Goal: Contribute content: Contribute content

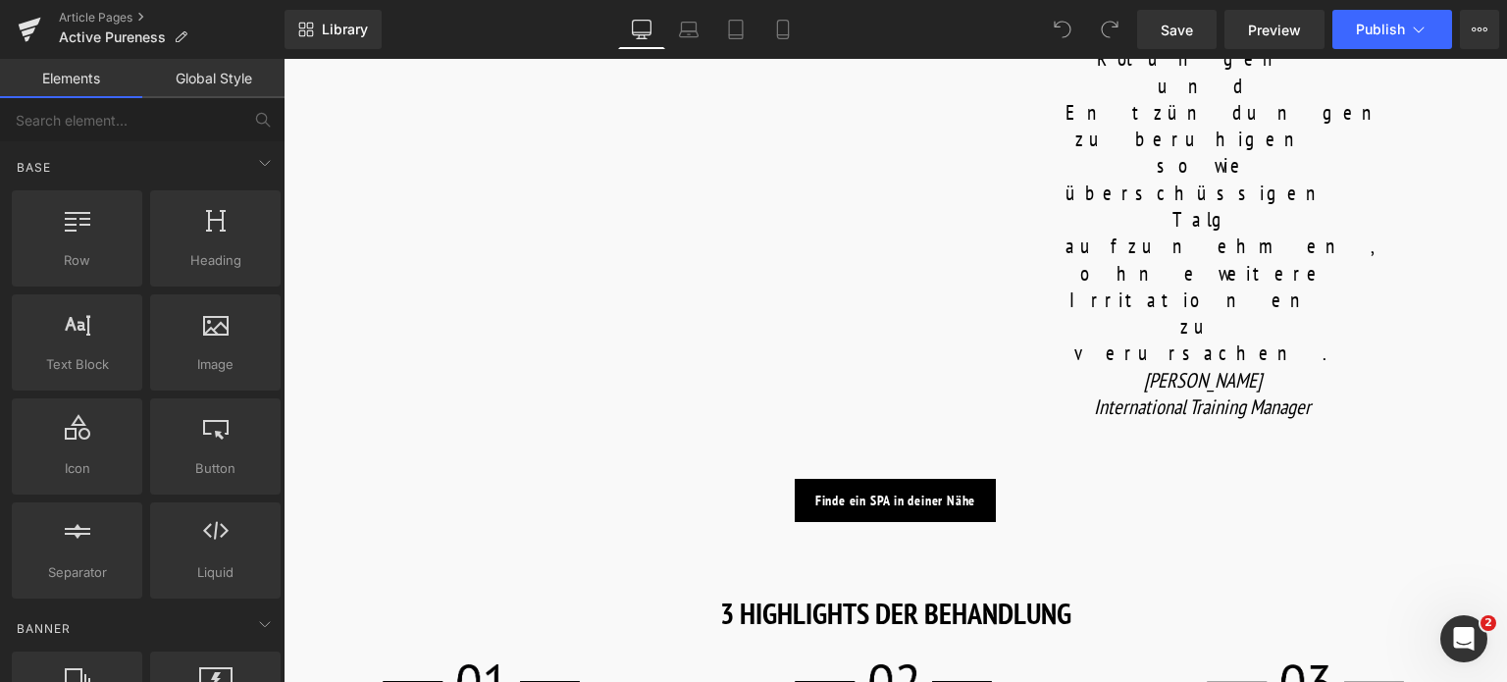
scroll to position [2159, 0]
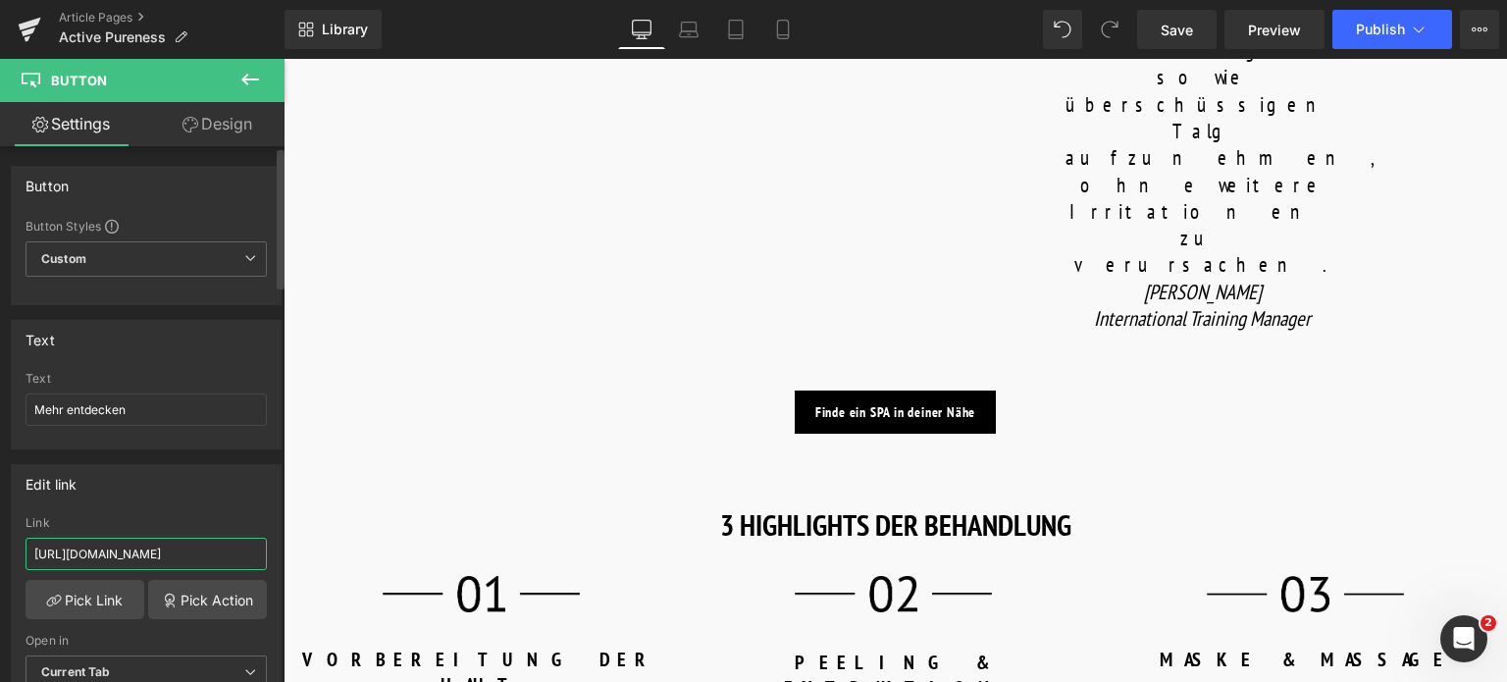
drag, startPoint x: 230, startPoint y: 554, endPoint x: 0, endPoint y: 517, distance: 232.6
click at [0, 517] on div "Edit link [URL][DOMAIN_NAME] Link [URL][DOMAIN_NAME] Pick Link Pick Action Curr…" at bounding box center [146, 583] width 293 height 269
type input "/products/active-pureness-gel"
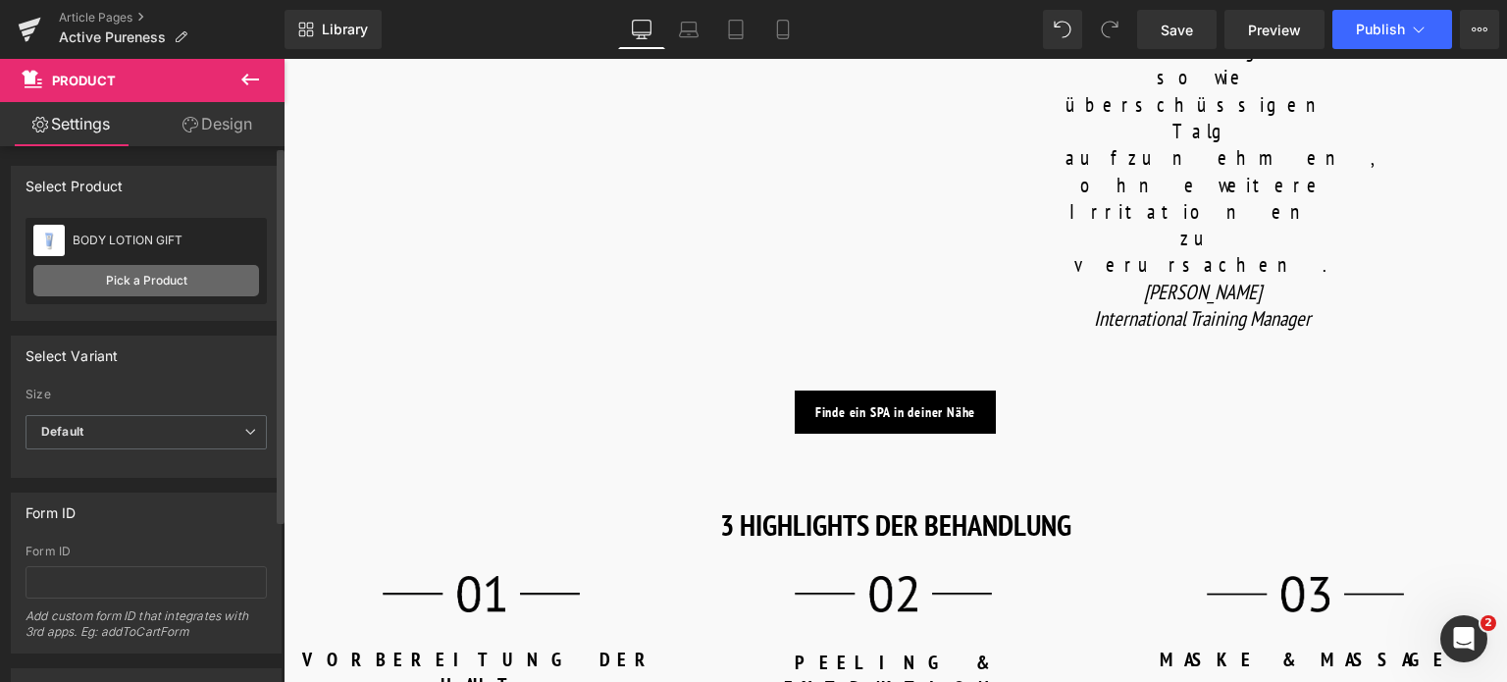
click at [194, 278] on link "Pick a Product" at bounding box center [146, 280] width 226 height 31
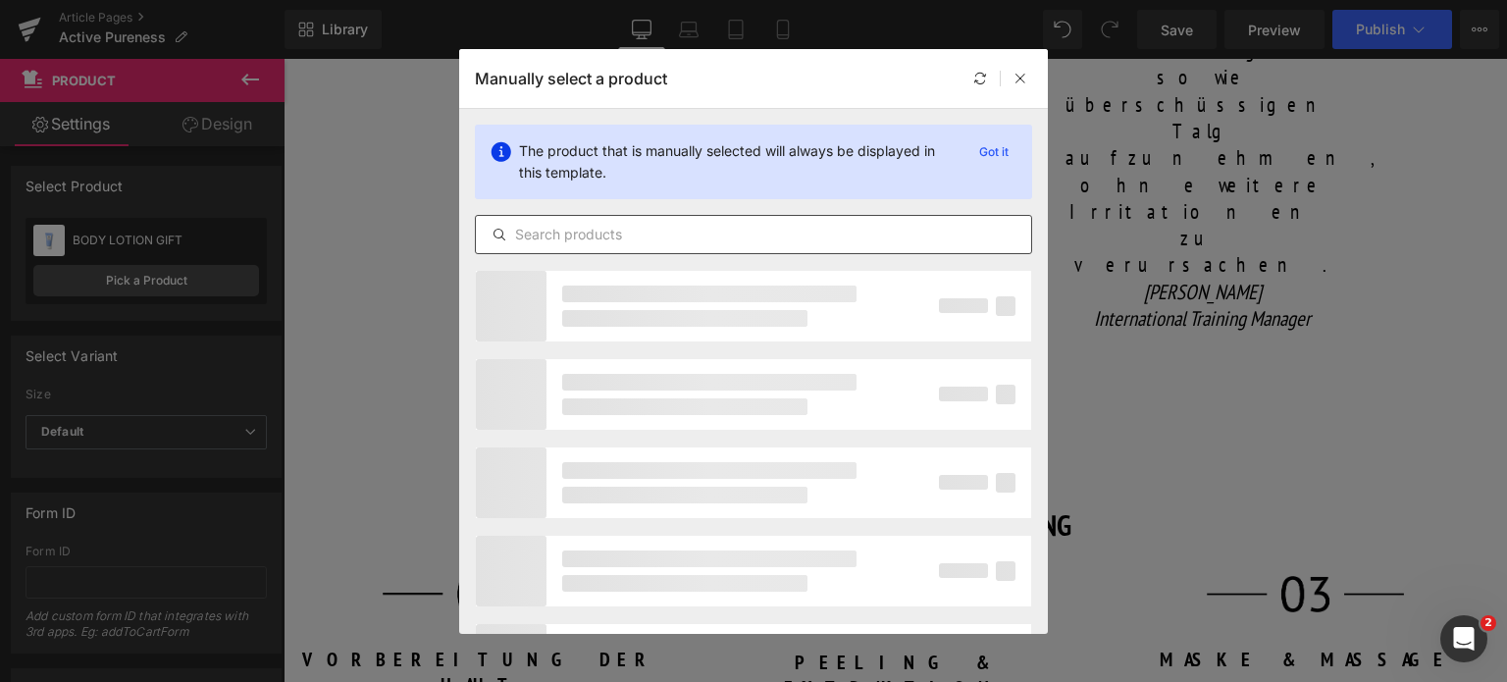
type input "A"
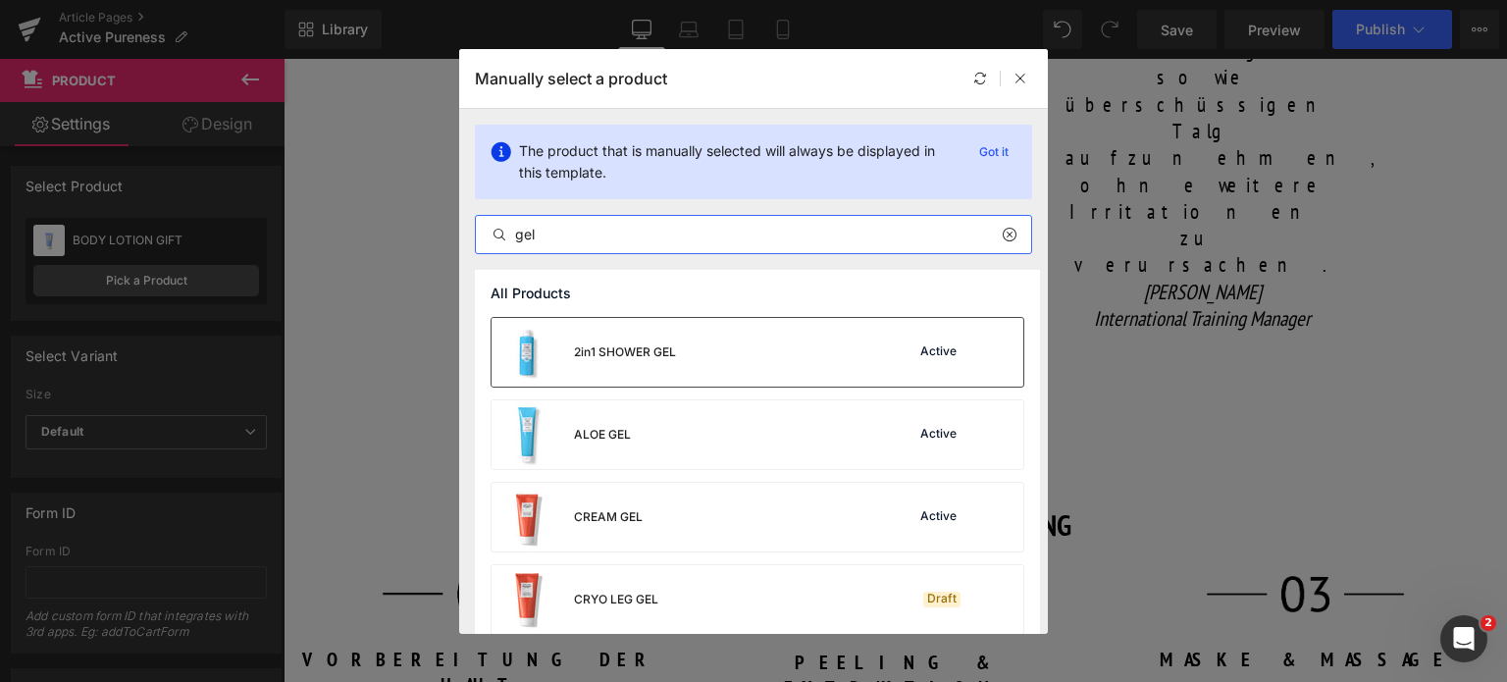
scroll to position [294, 0]
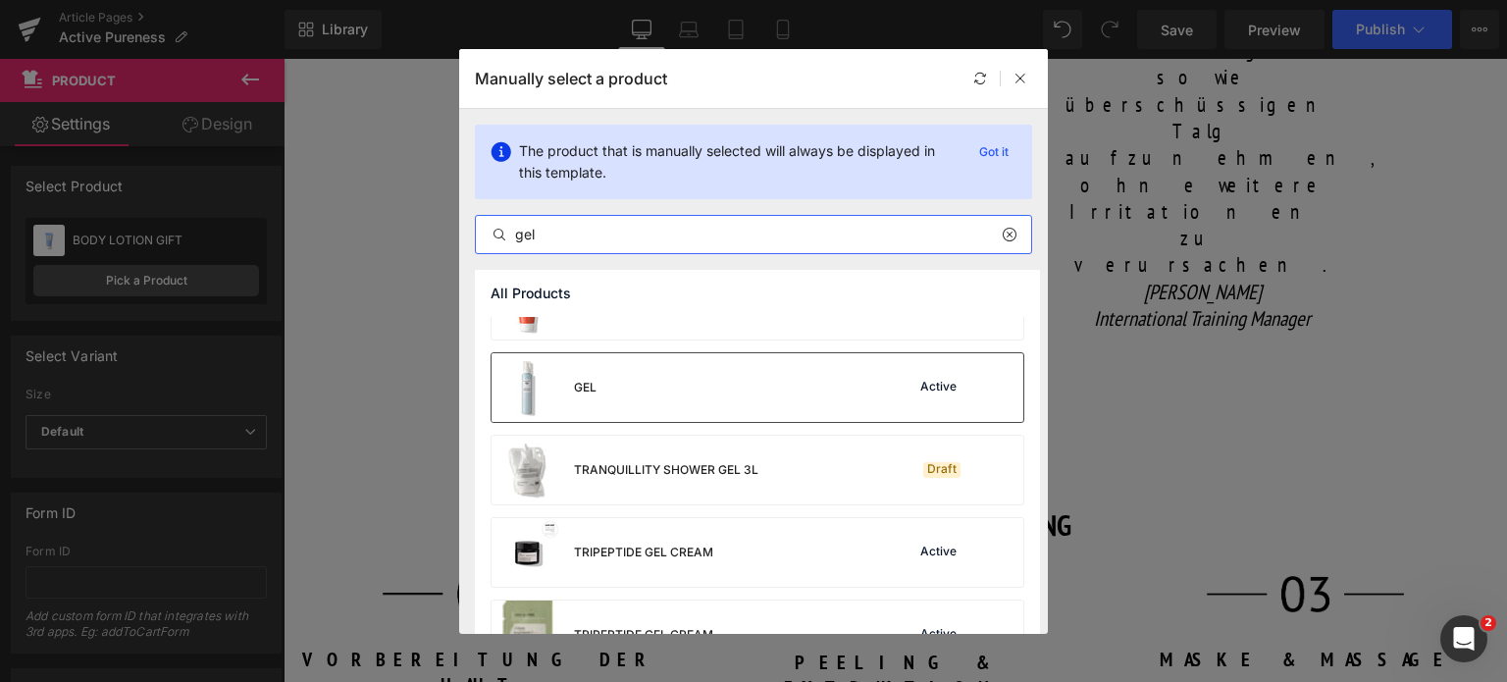
type input "gel"
click at [715, 382] on div "GEL Active" at bounding box center [758, 387] width 532 height 69
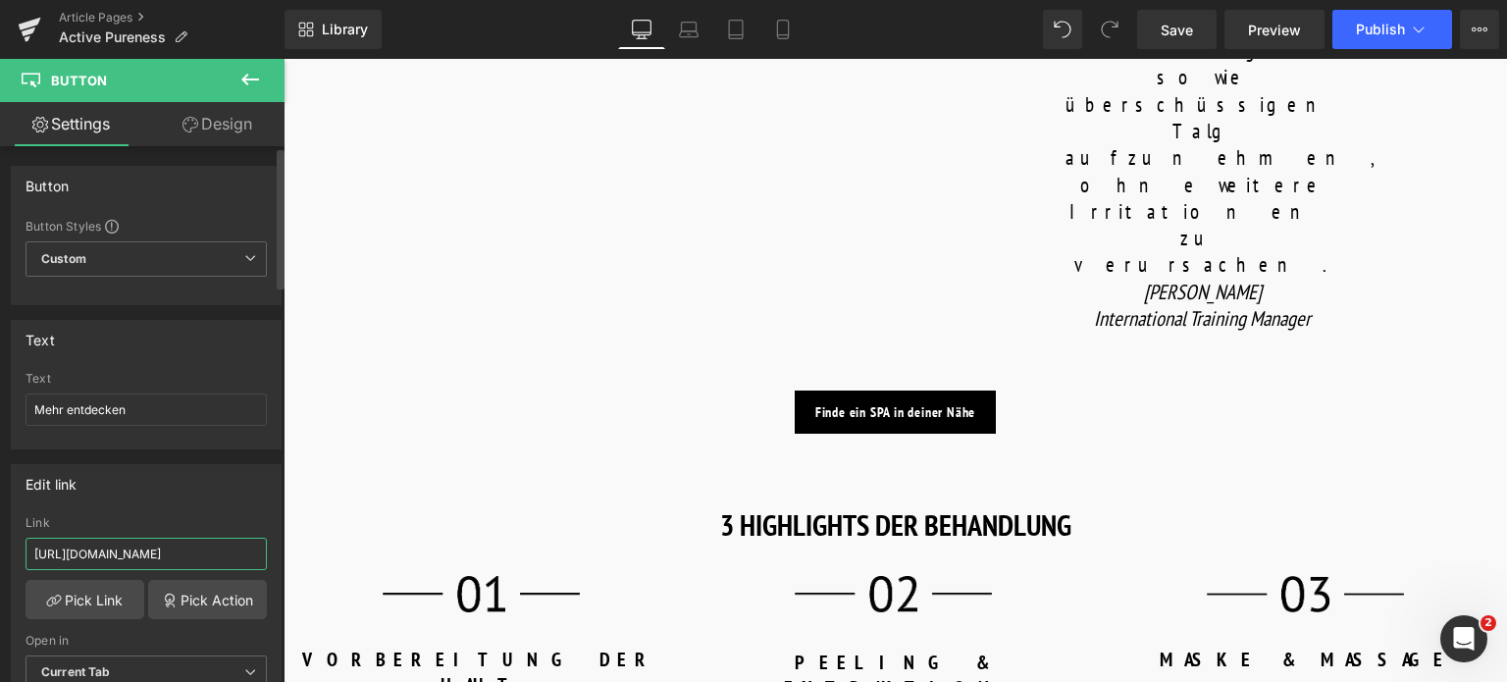
drag, startPoint x: 227, startPoint y: 552, endPoint x: 0, endPoint y: 498, distance: 233.2
click at [0, 498] on div "Edit link [URL][DOMAIN_NAME] Link [URL][DOMAIN_NAME] Pick Link Pick Action Curr…" at bounding box center [146, 583] width 293 height 269
type input "/products/active-pureness-mask"
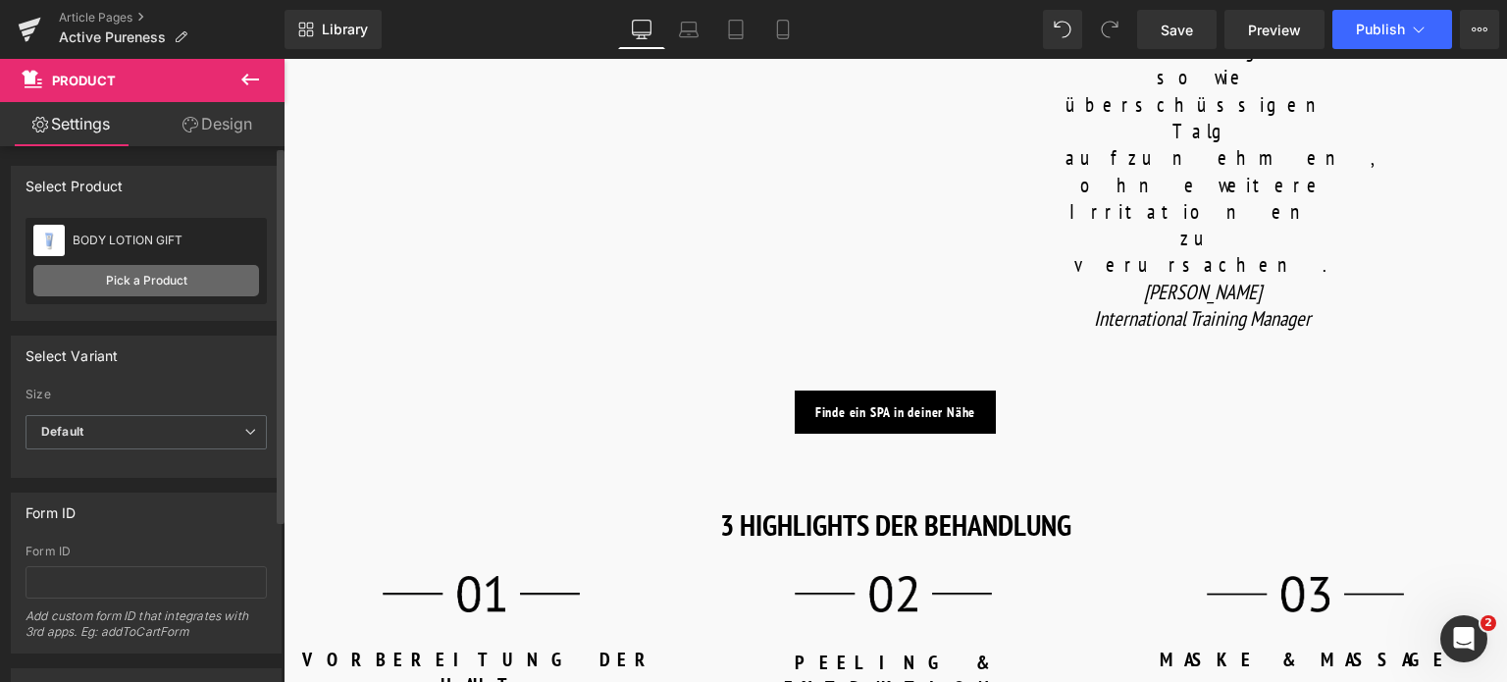
click at [213, 285] on link "Pick a Product" at bounding box center [146, 280] width 226 height 31
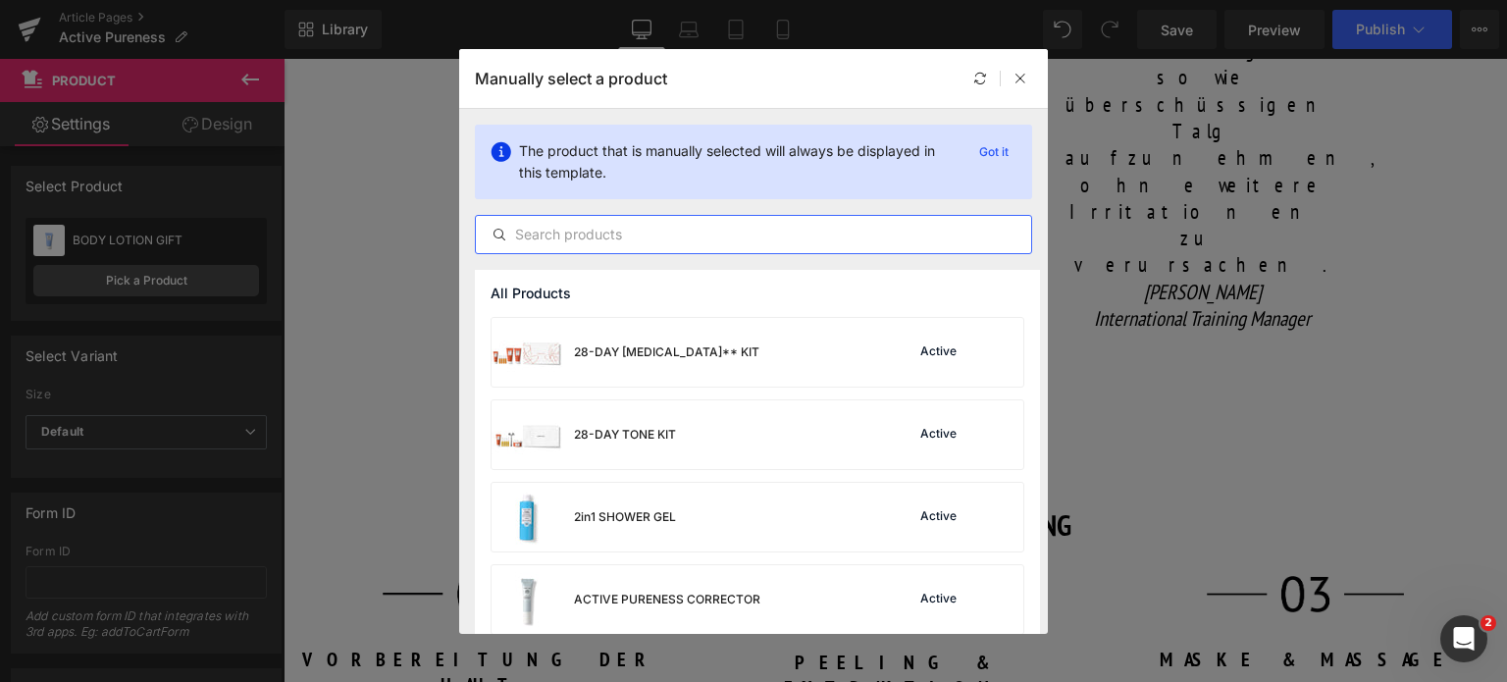
click at [642, 238] on input "text" at bounding box center [753, 235] width 555 height 24
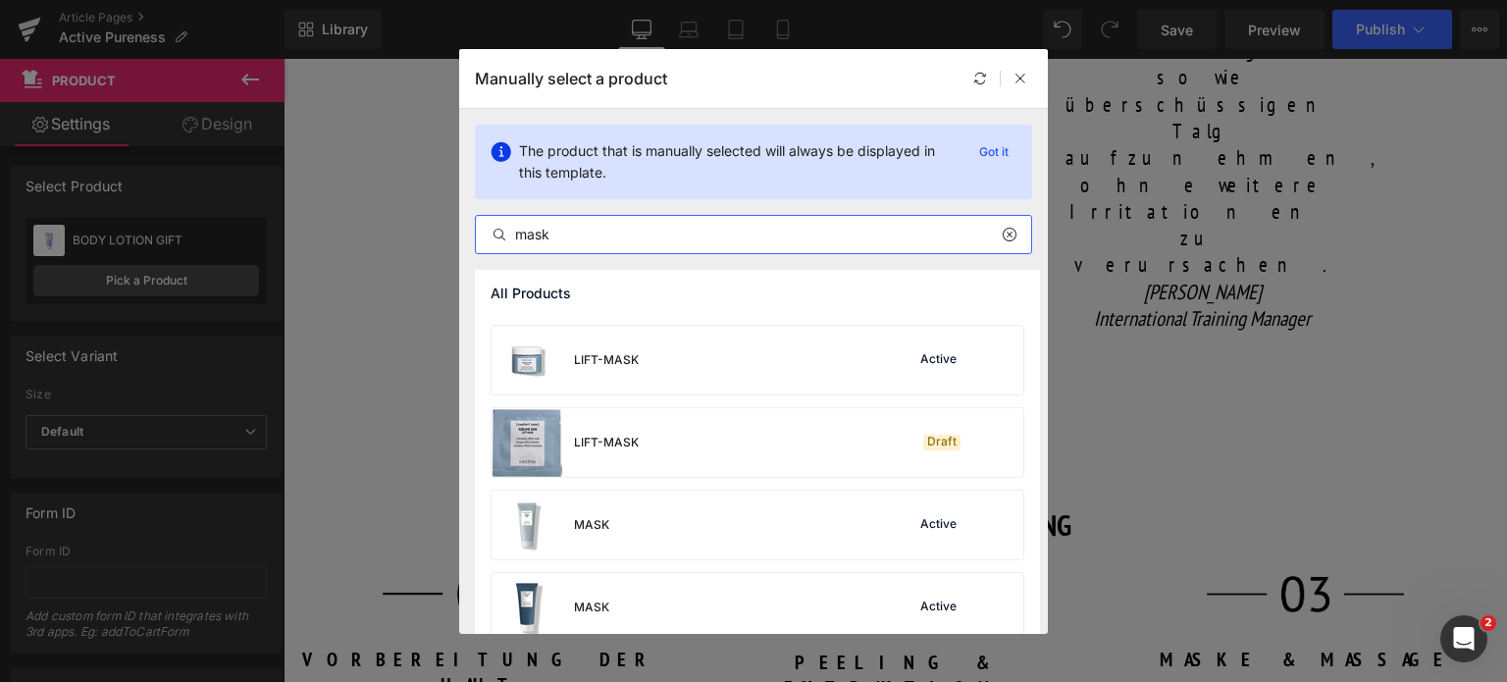
scroll to position [393, 0]
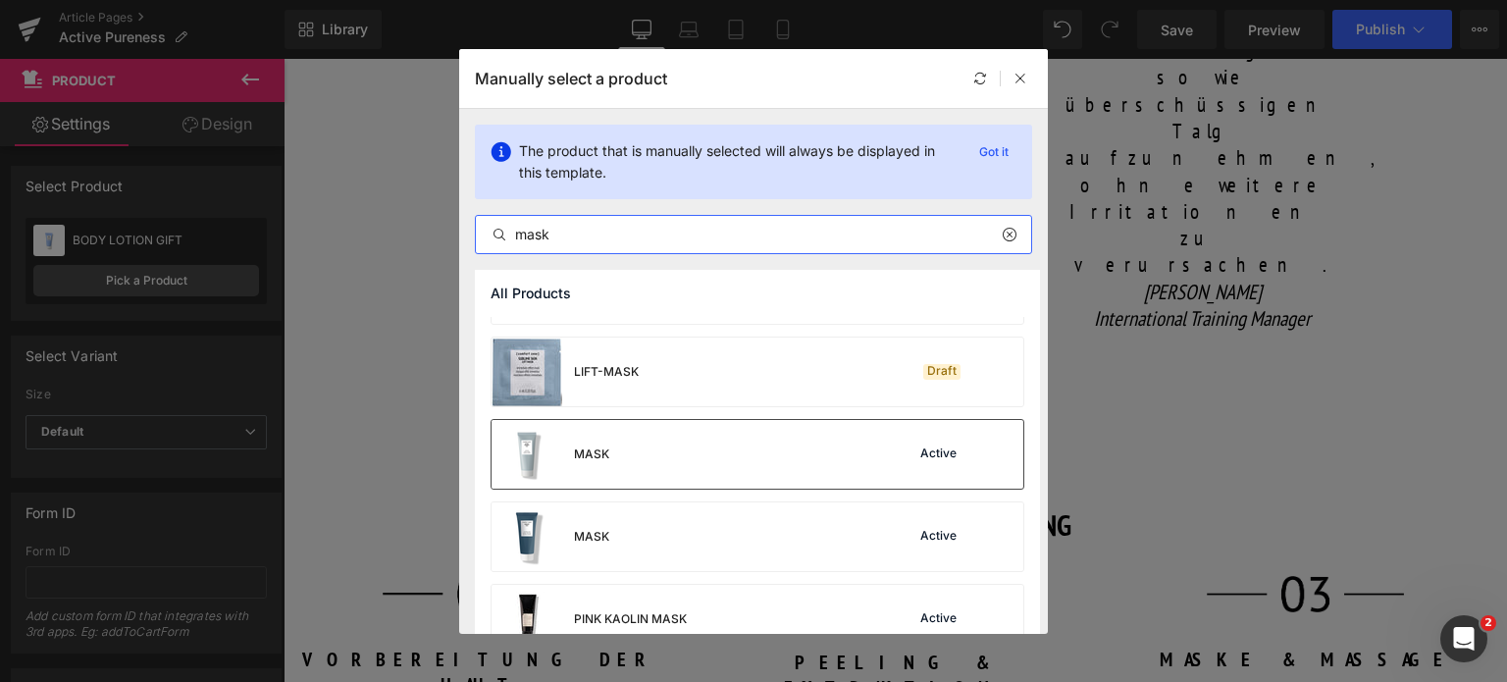
type input "mask"
click at [0, 0] on div "MASK Active" at bounding box center [0, 0] width 0 height 0
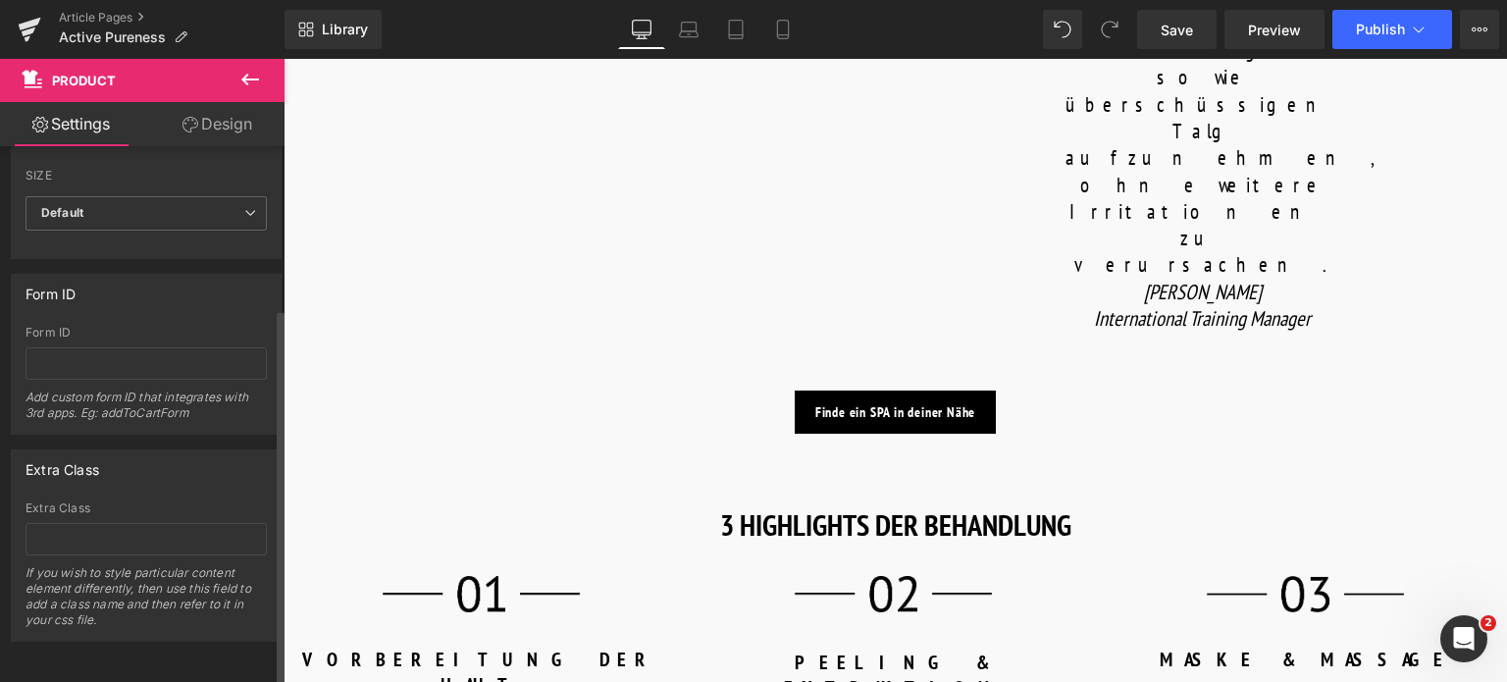
scroll to position [231, 0]
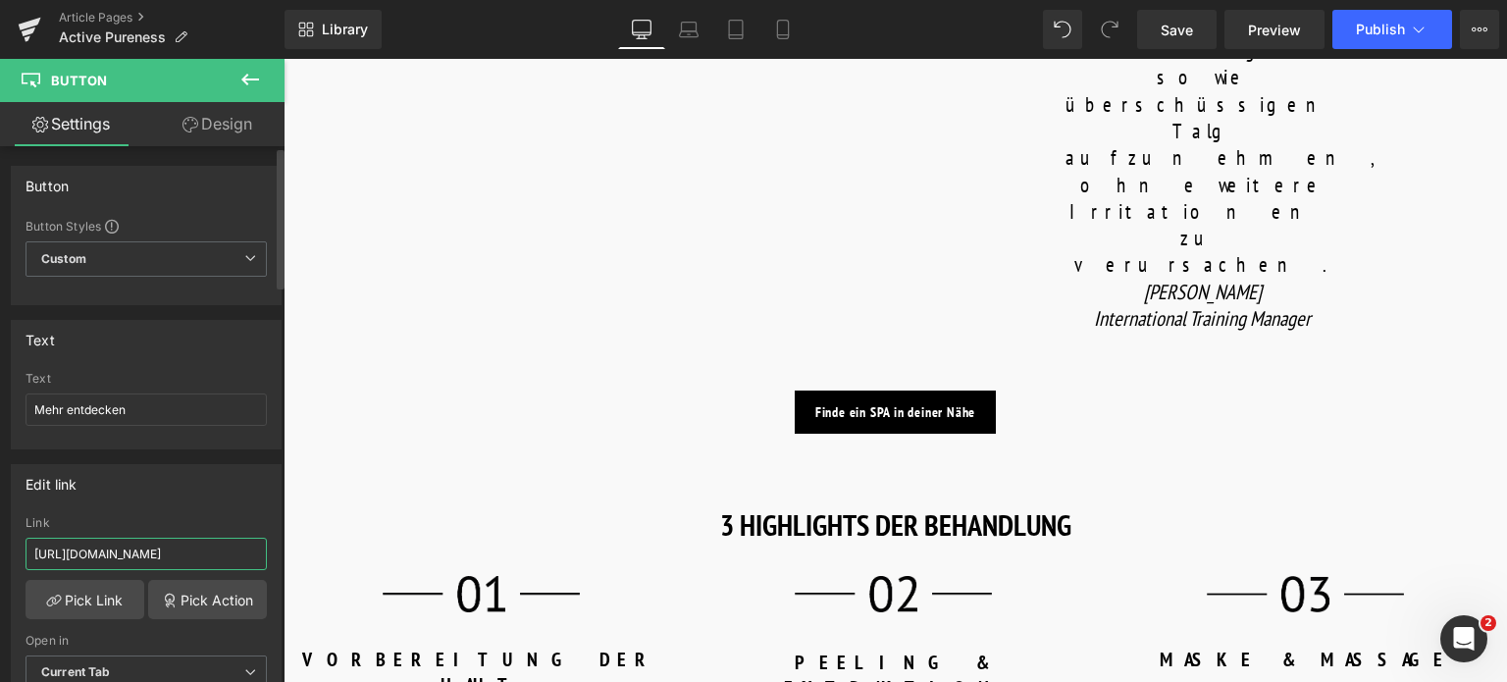
drag, startPoint x: 228, startPoint y: 553, endPoint x: 0, endPoint y: 461, distance: 245.6
click at [0, 461] on div "Edit link [URL][DOMAIN_NAME] Link [URL][DOMAIN_NAME] Pick Link Pick Action Curr…" at bounding box center [146, 583] width 293 height 269
type input "/products/active-pureness-corrector"
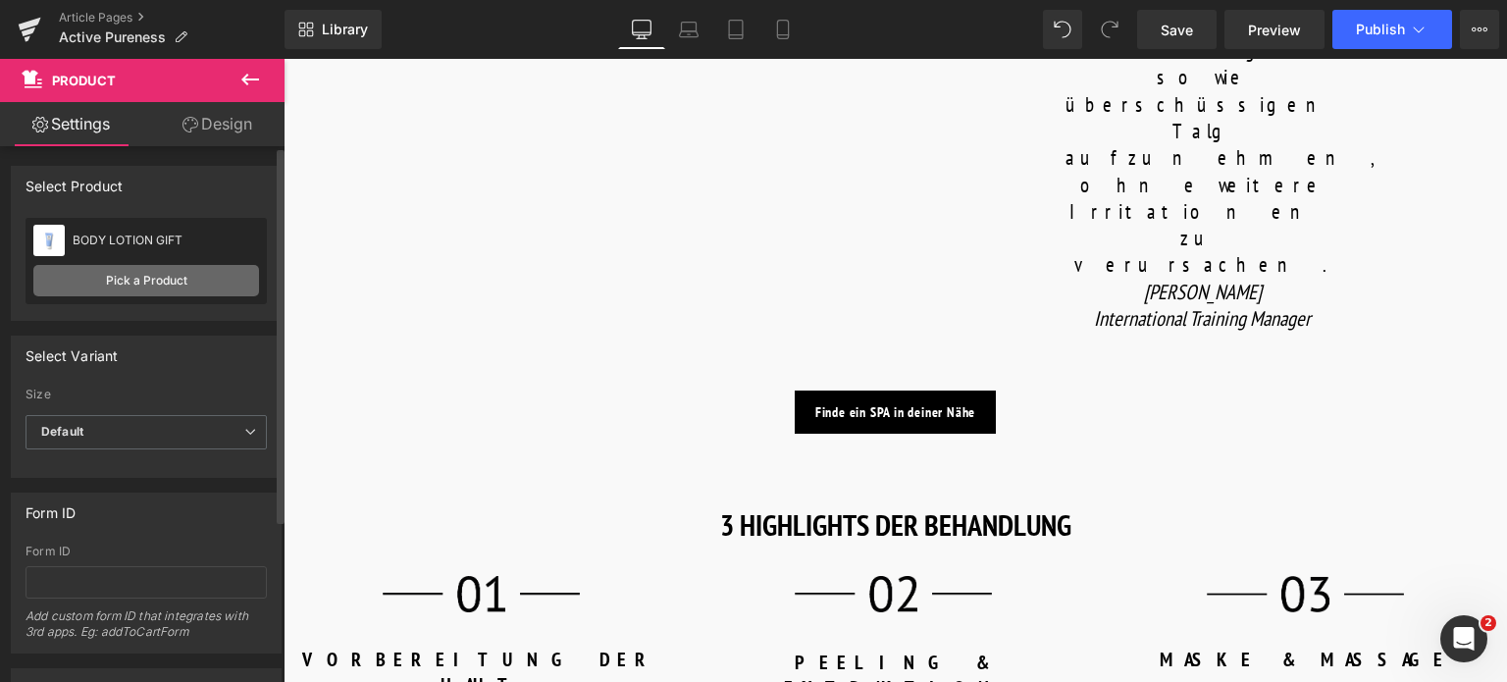
click at [179, 278] on link "Pick a Product" at bounding box center [146, 280] width 226 height 31
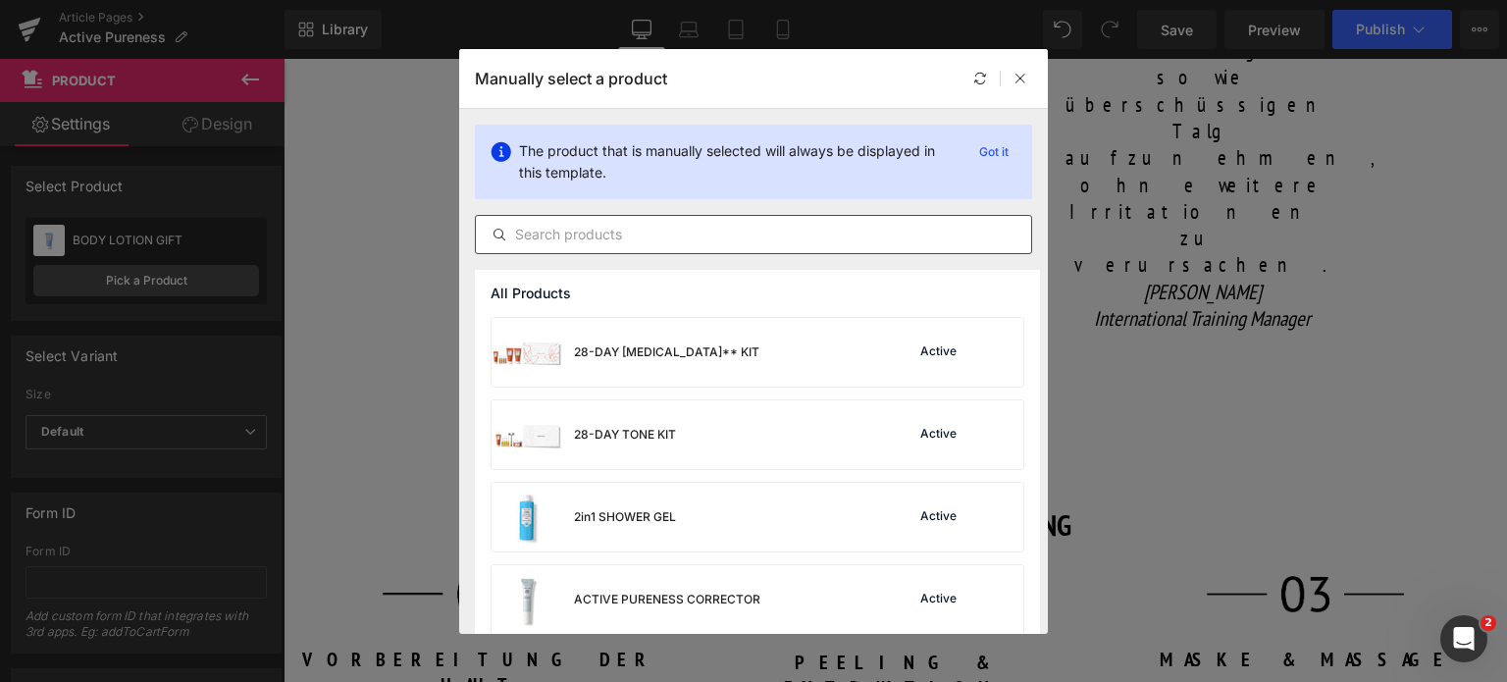
click at [0, 0] on input "text" at bounding box center [0, 0] width 0 height 0
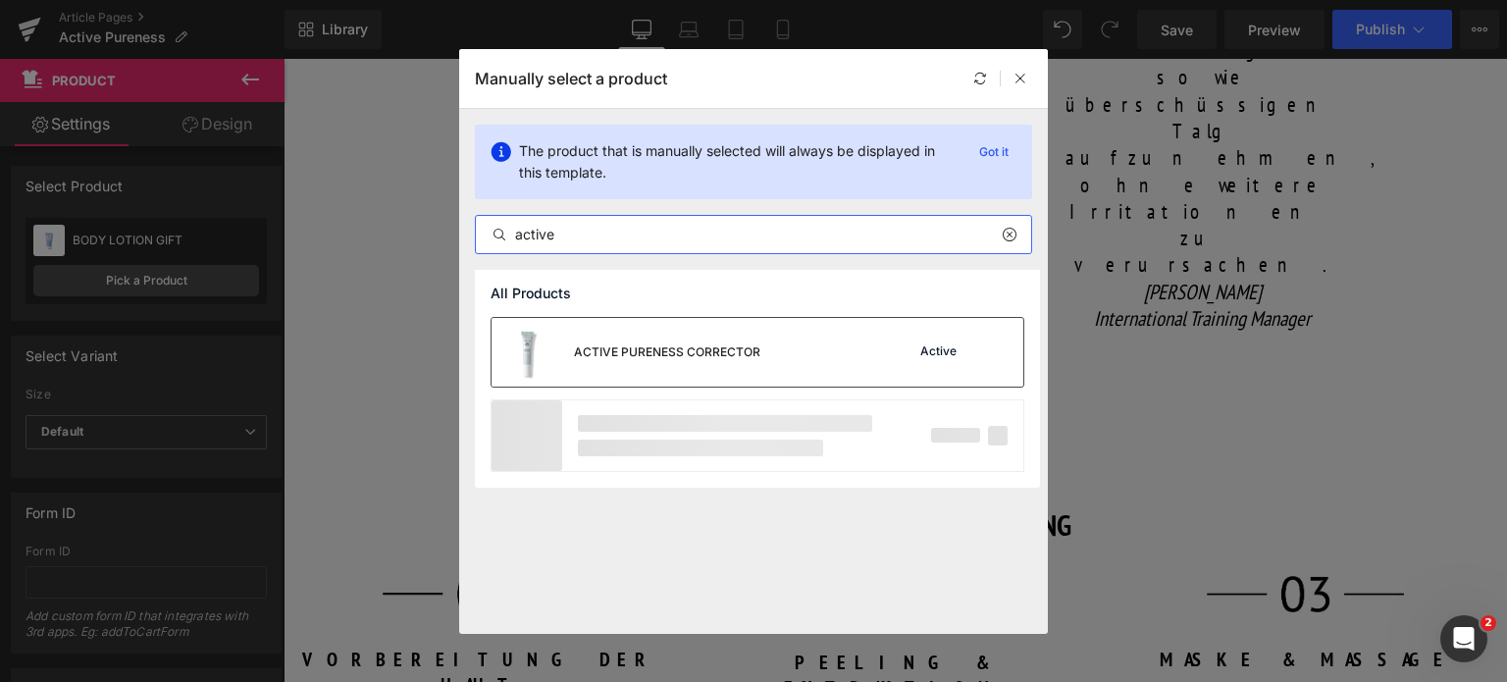
type input "active"
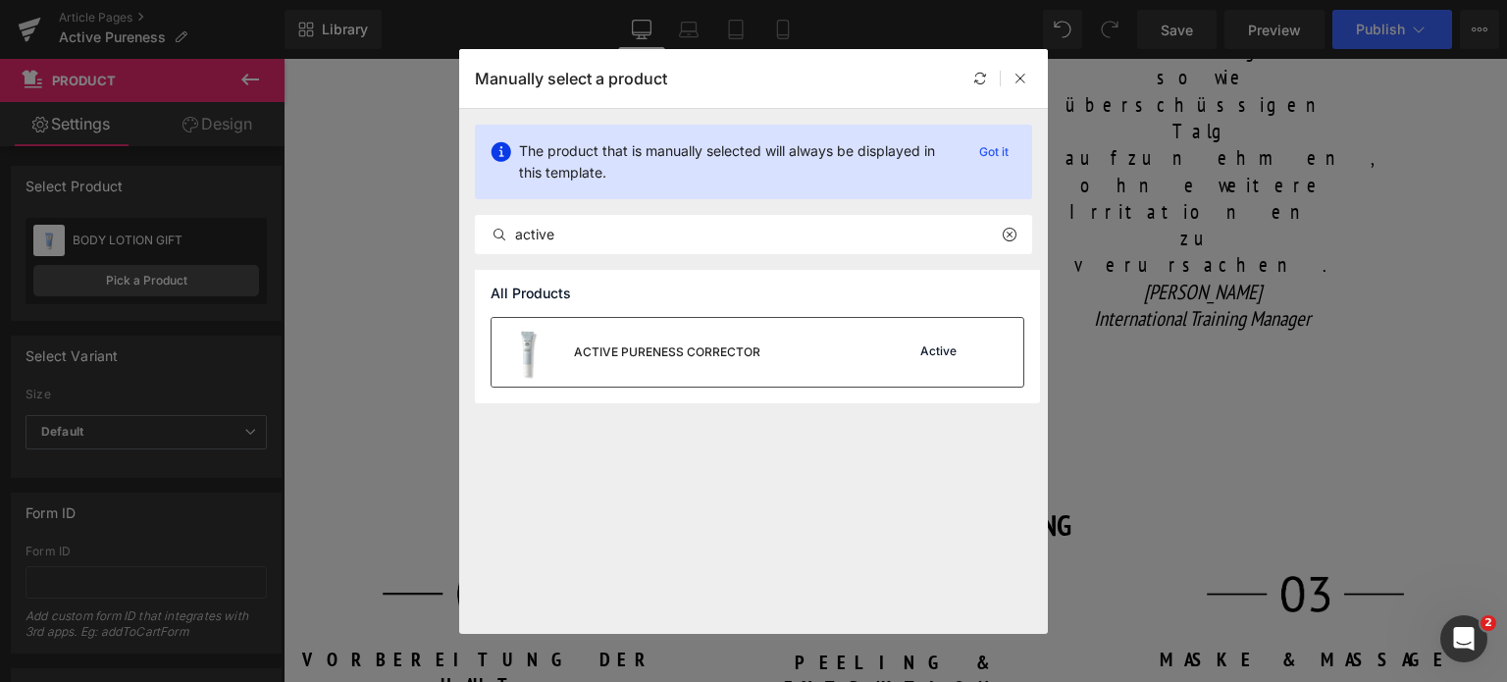
click at [724, 369] on div "ACTIVE PURENESS CORRECTOR" at bounding box center [626, 352] width 269 height 69
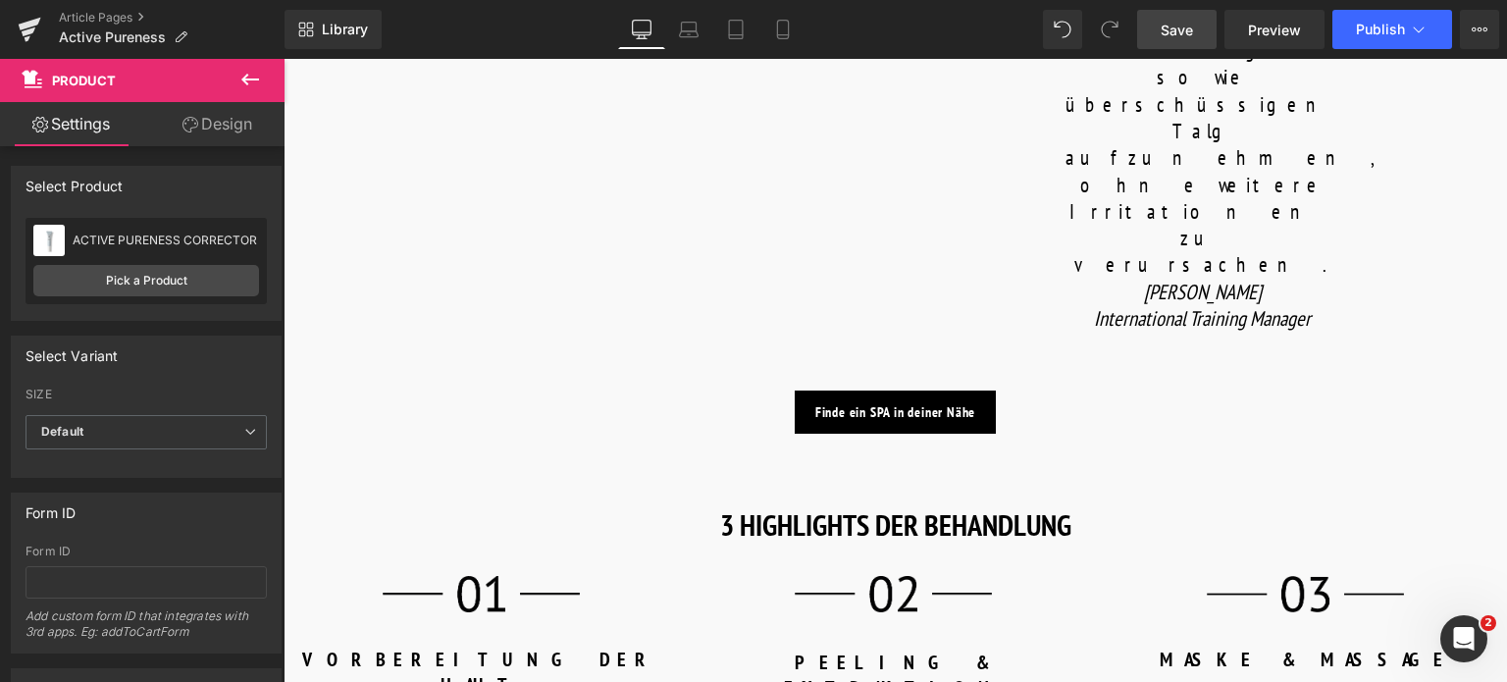
click at [1187, 32] on span "Save" at bounding box center [1177, 30] width 32 height 21
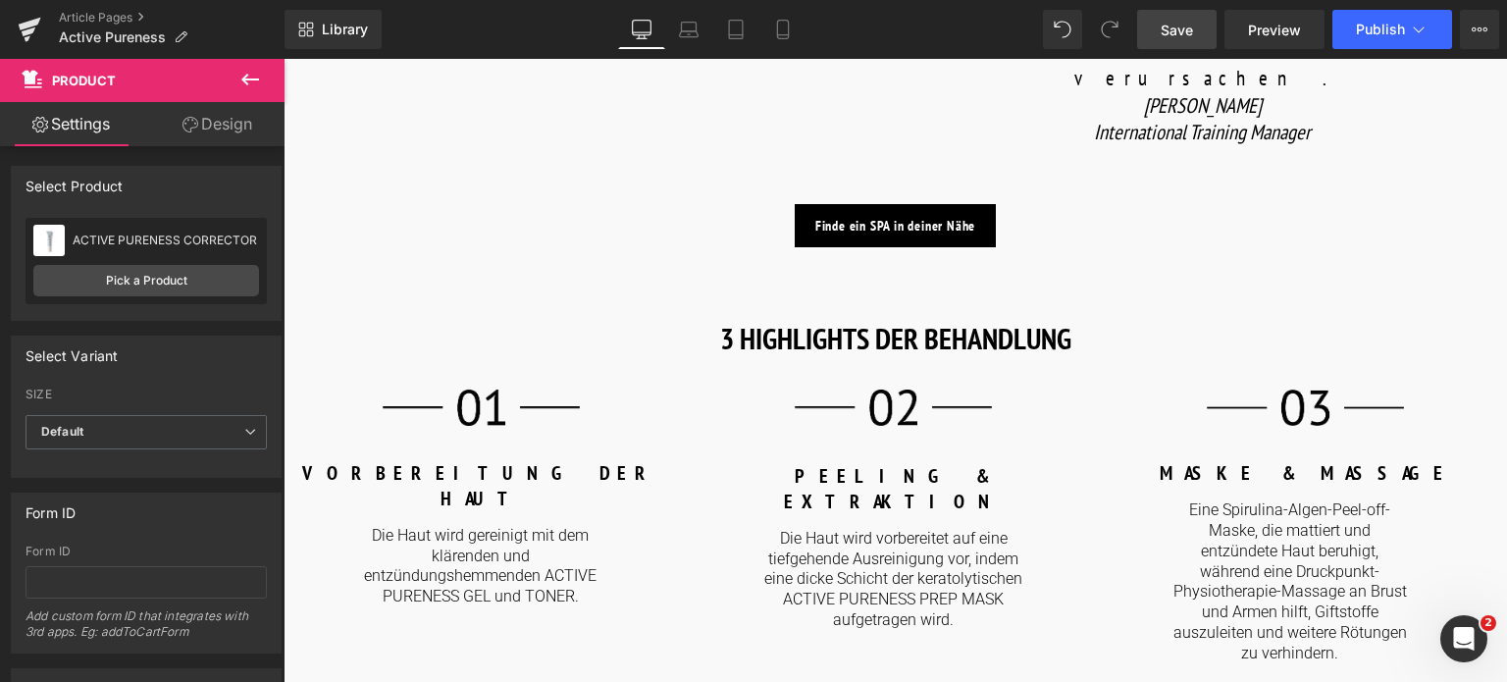
scroll to position [2159, 0]
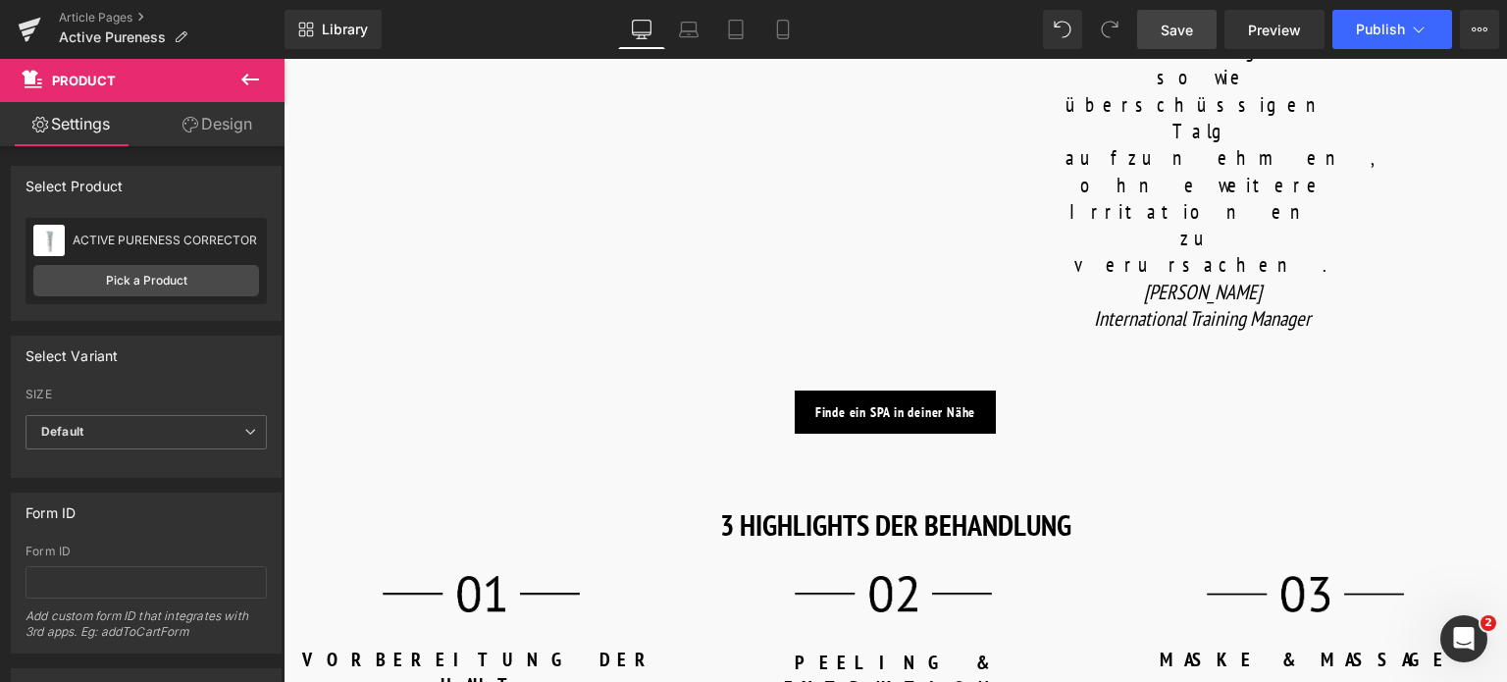
click at [1173, 34] on span "Save" at bounding box center [1177, 30] width 32 height 21
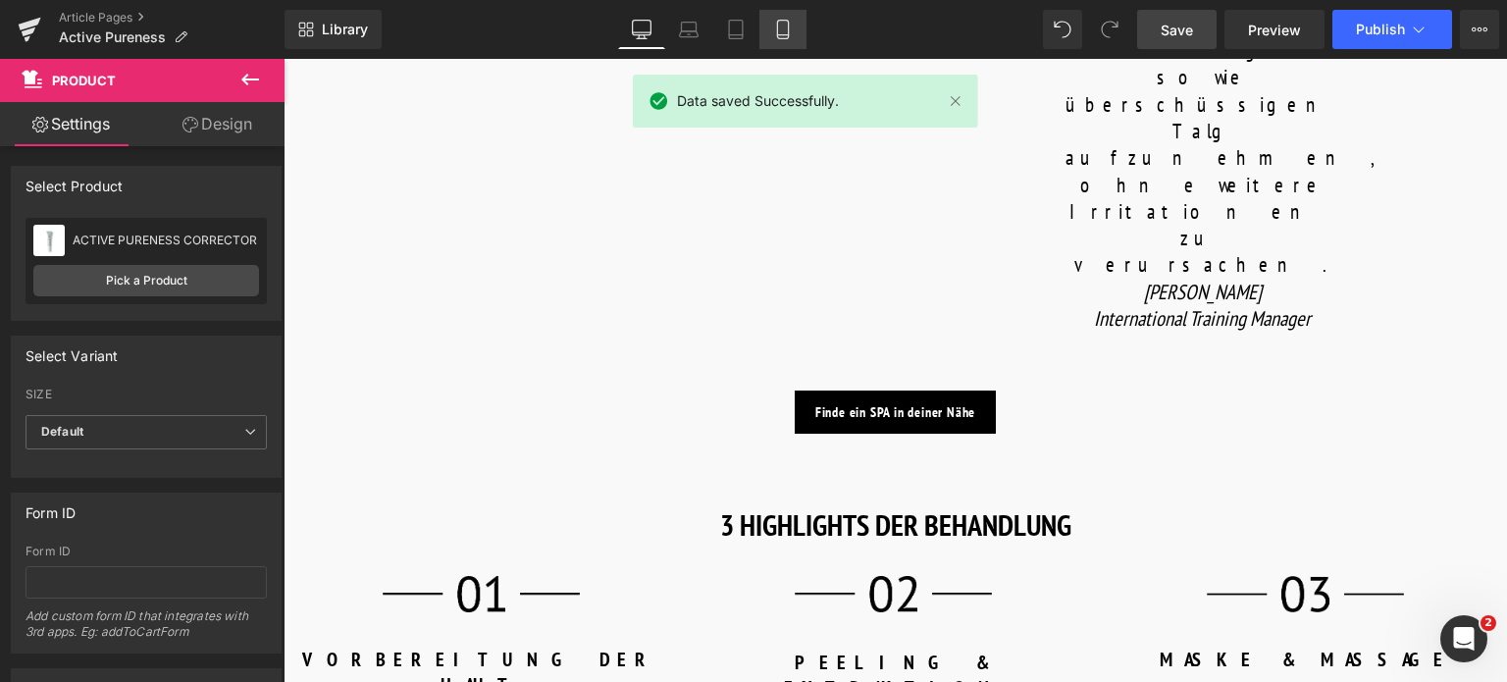
click at [764, 32] on link "Mobile" at bounding box center [783, 29] width 47 height 39
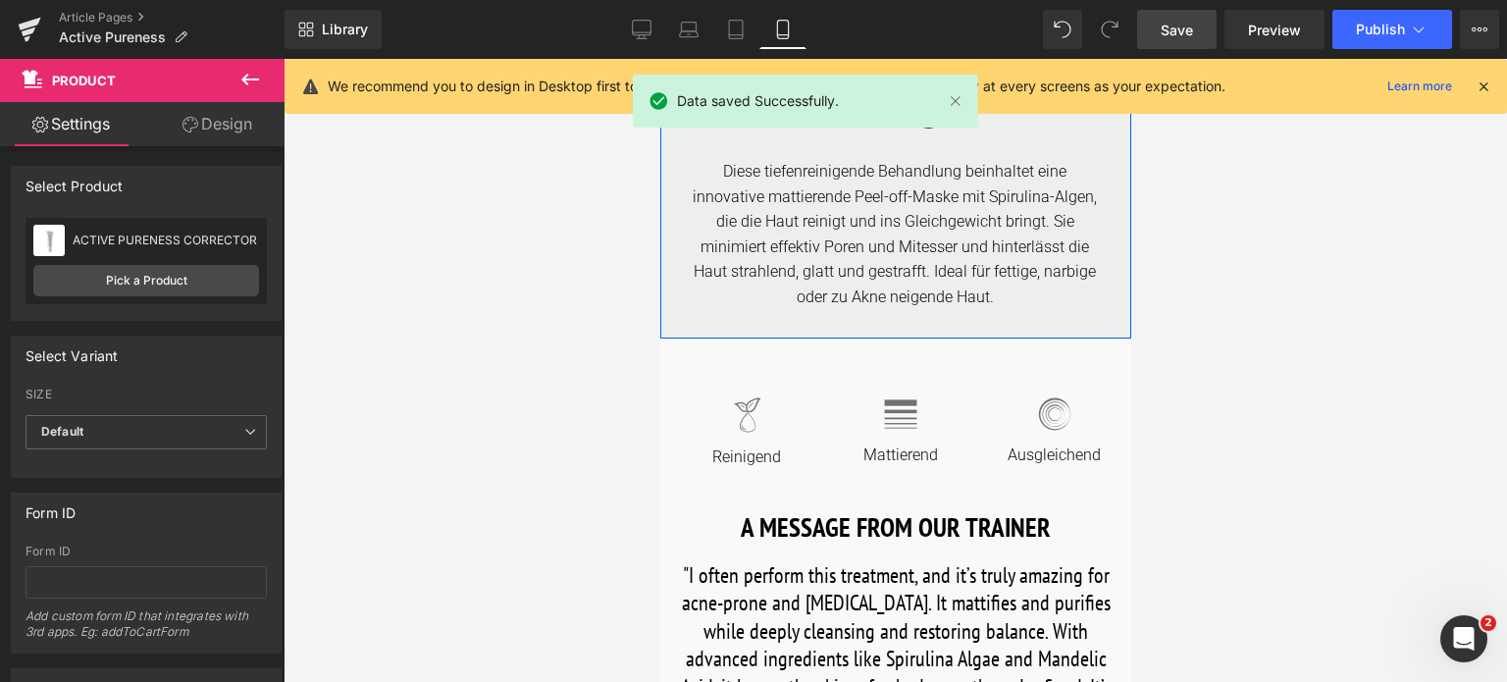
scroll to position [393, 0]
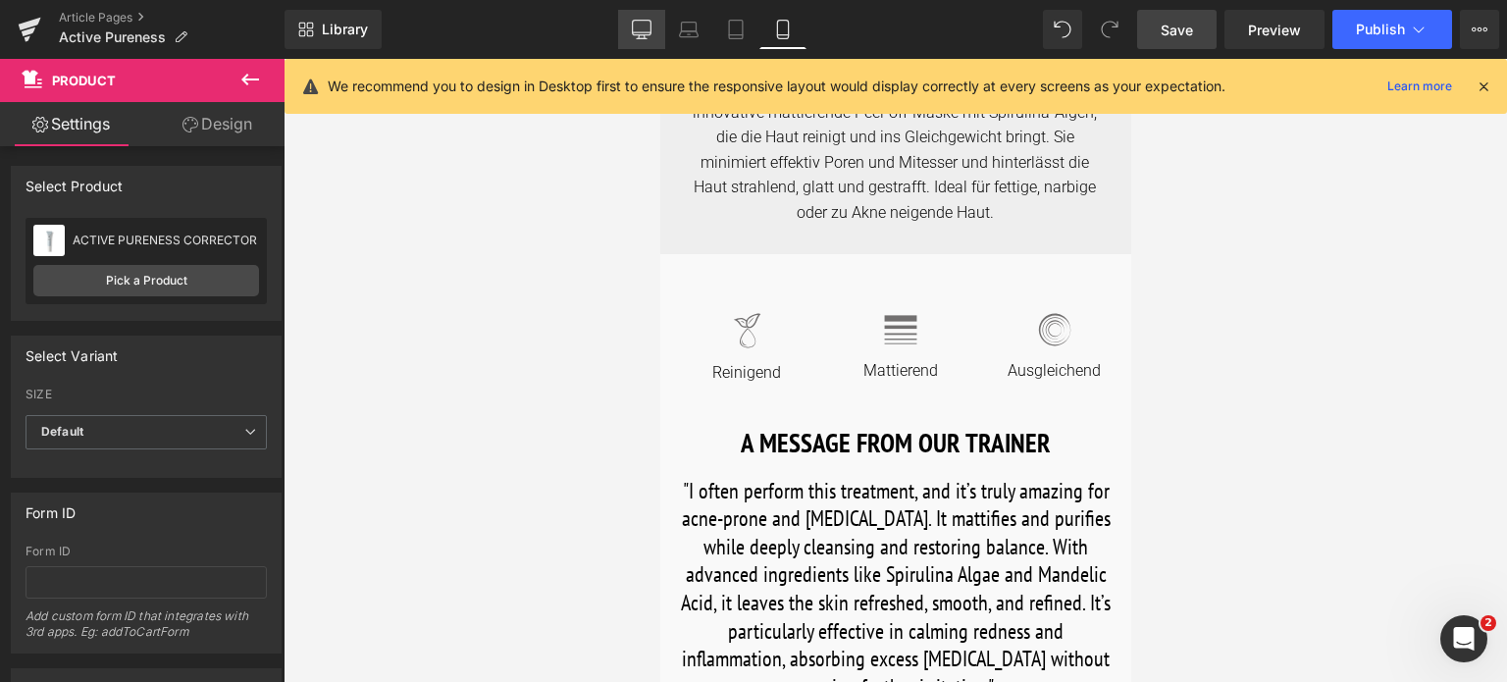
click at [647, 34] on icon at bounding box center [642, 28] width 19 height 15
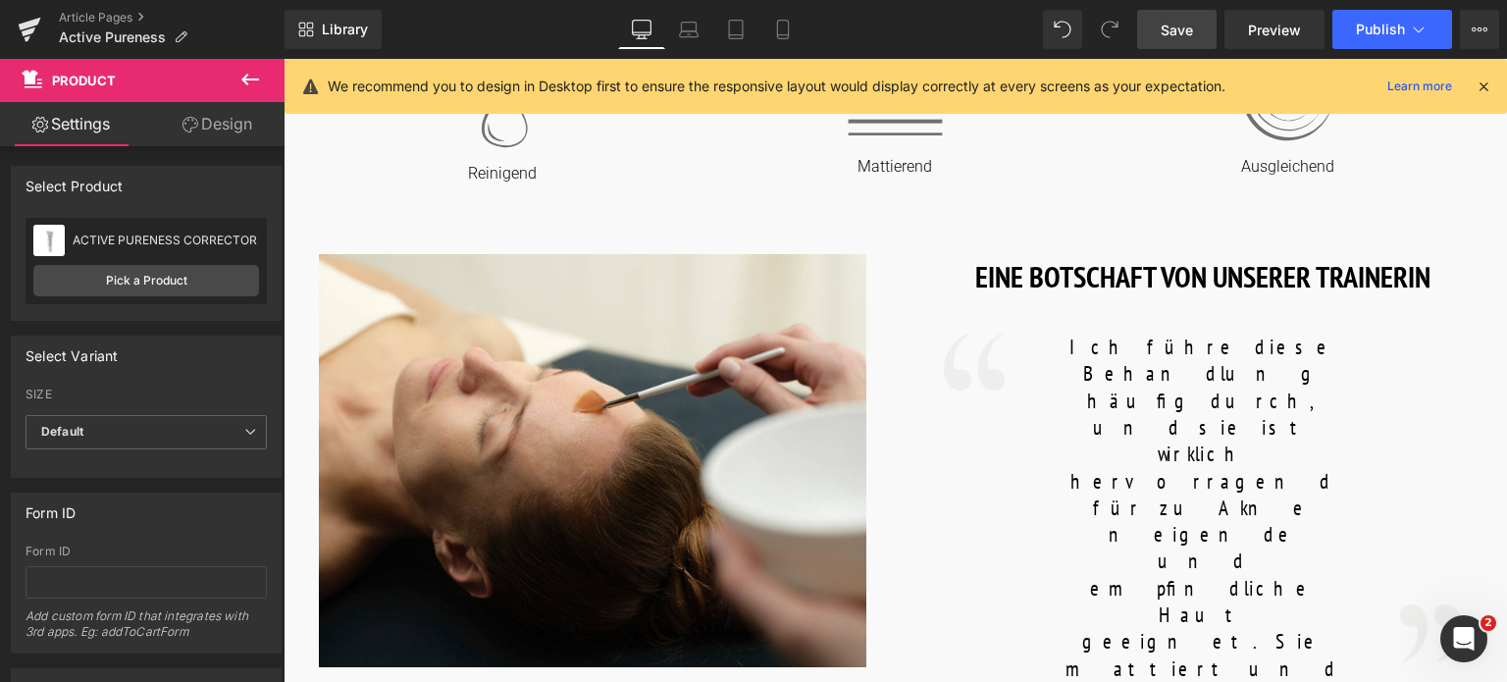
scroll to position [836, 0]
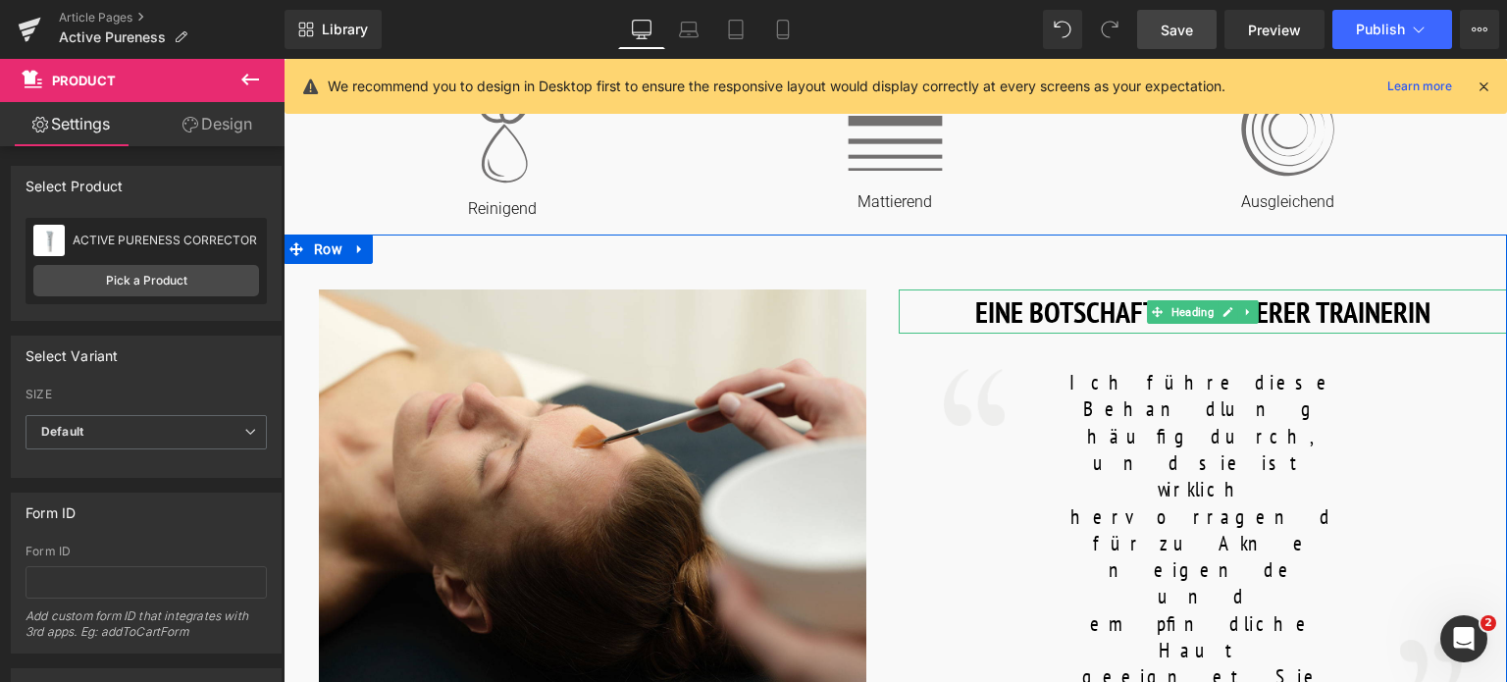
click at [1442, 310] on h1 "EINE BOTSCHAFT VON UNSERER TRAINERIN" at bounding box center [1203, 311] width 609 height 44
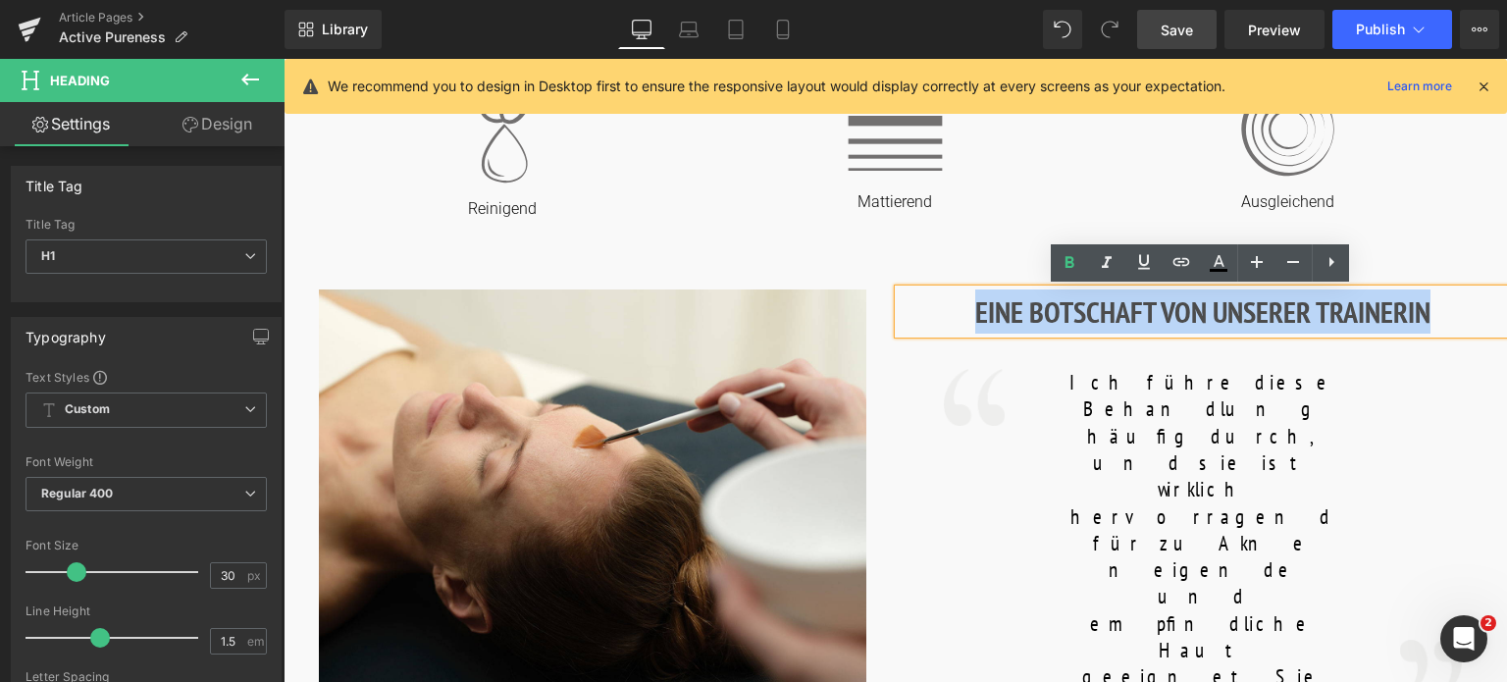
drag, startPoint x: 1442, startPoint y: 310, endPoint x: 899, endPoint y: 309, distance: 542.7
click at [899, 309] on h1 "EINE BOTSCHAFT VON UNSERER TRAINERIN" at bounding box center [1203, 311] width 609 height 44
copy h1 "EINE BOTSCHAFT VON UNSERER TRAINERIN"
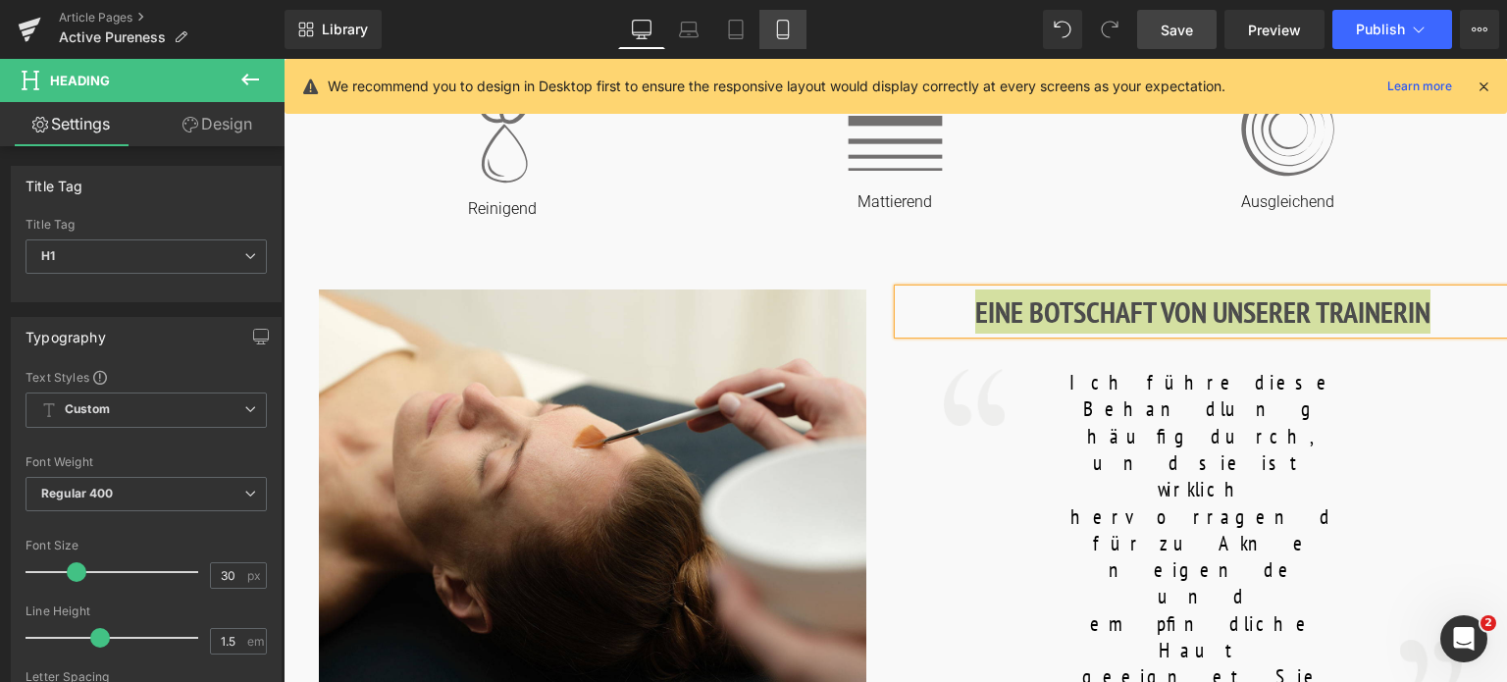
click at [778, 33] on icon at bounding box center [783, 30] width 20 height 20
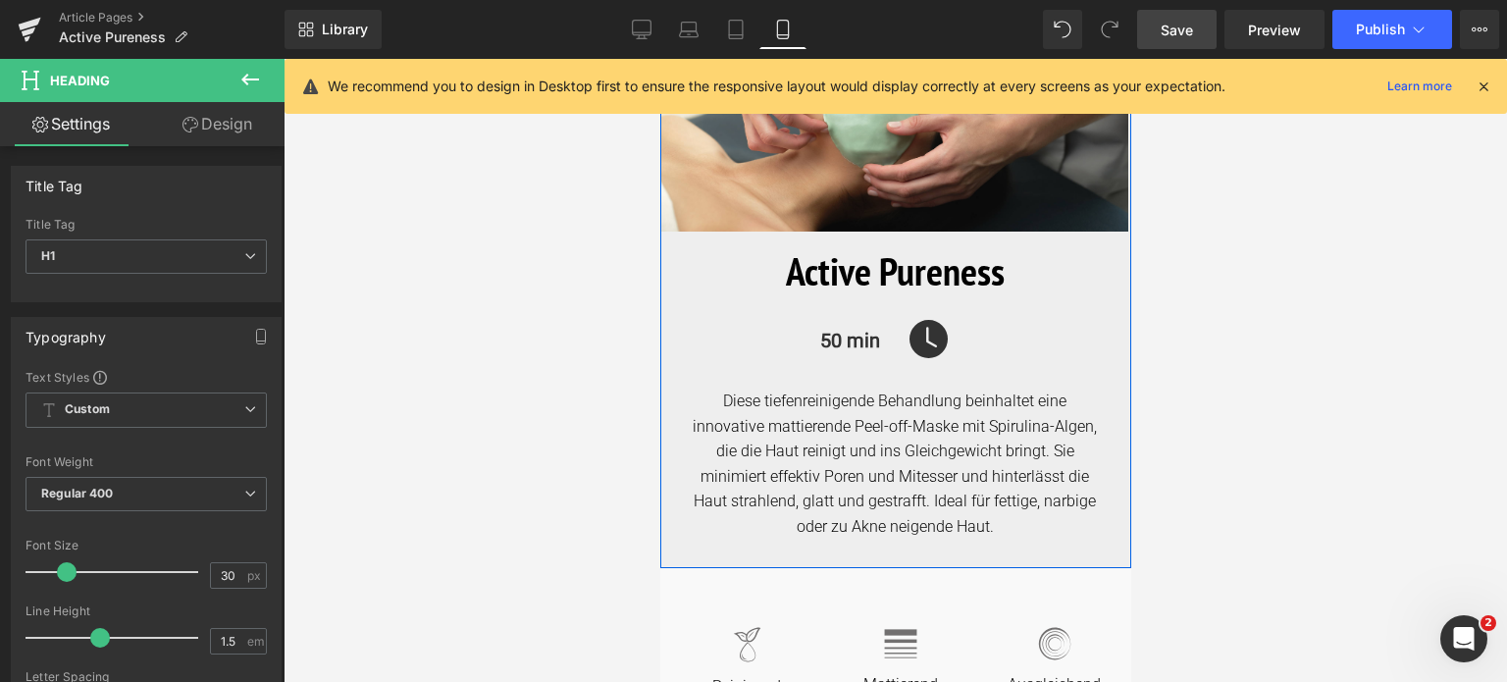
scroll to position [393, 0]
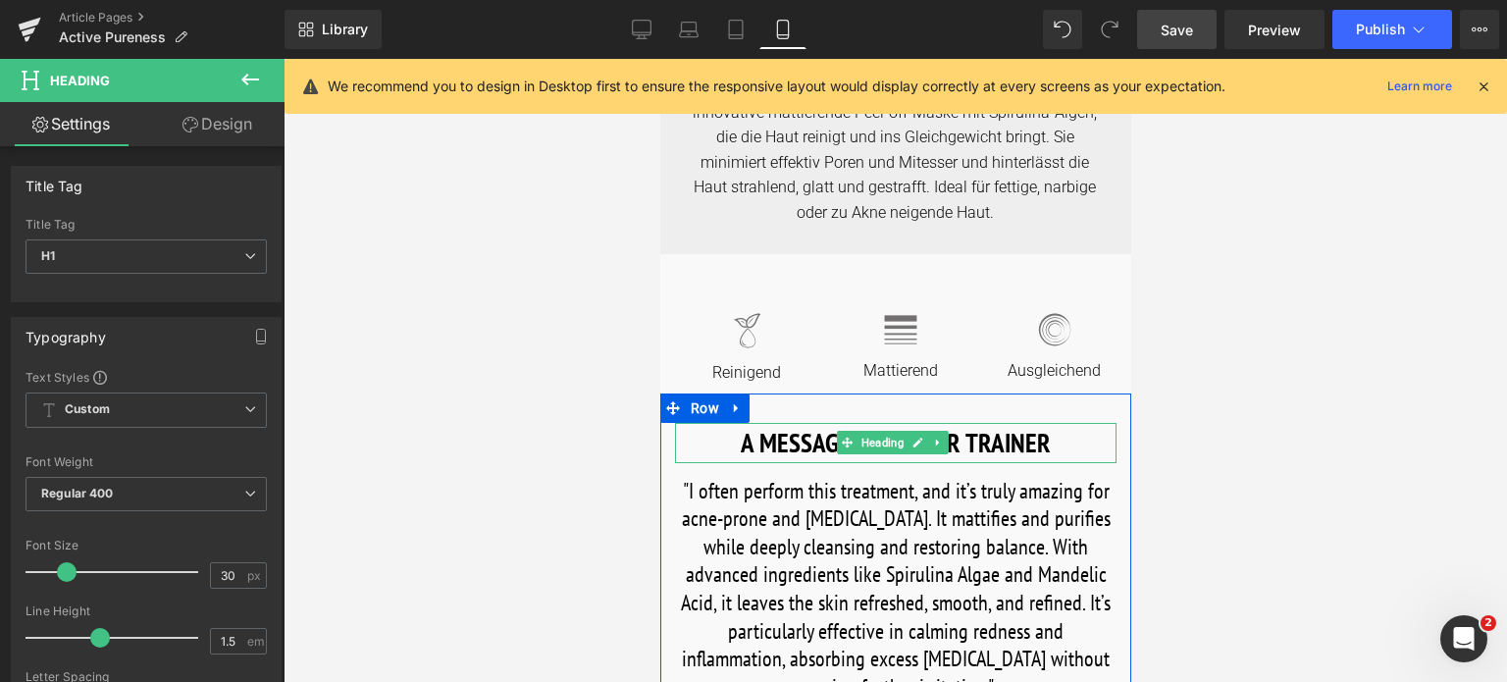
click at [828, 440] on h1 "A MESSAGE FROM OUR TRAINER" at bounding box center [895, 443] width 442 height 40
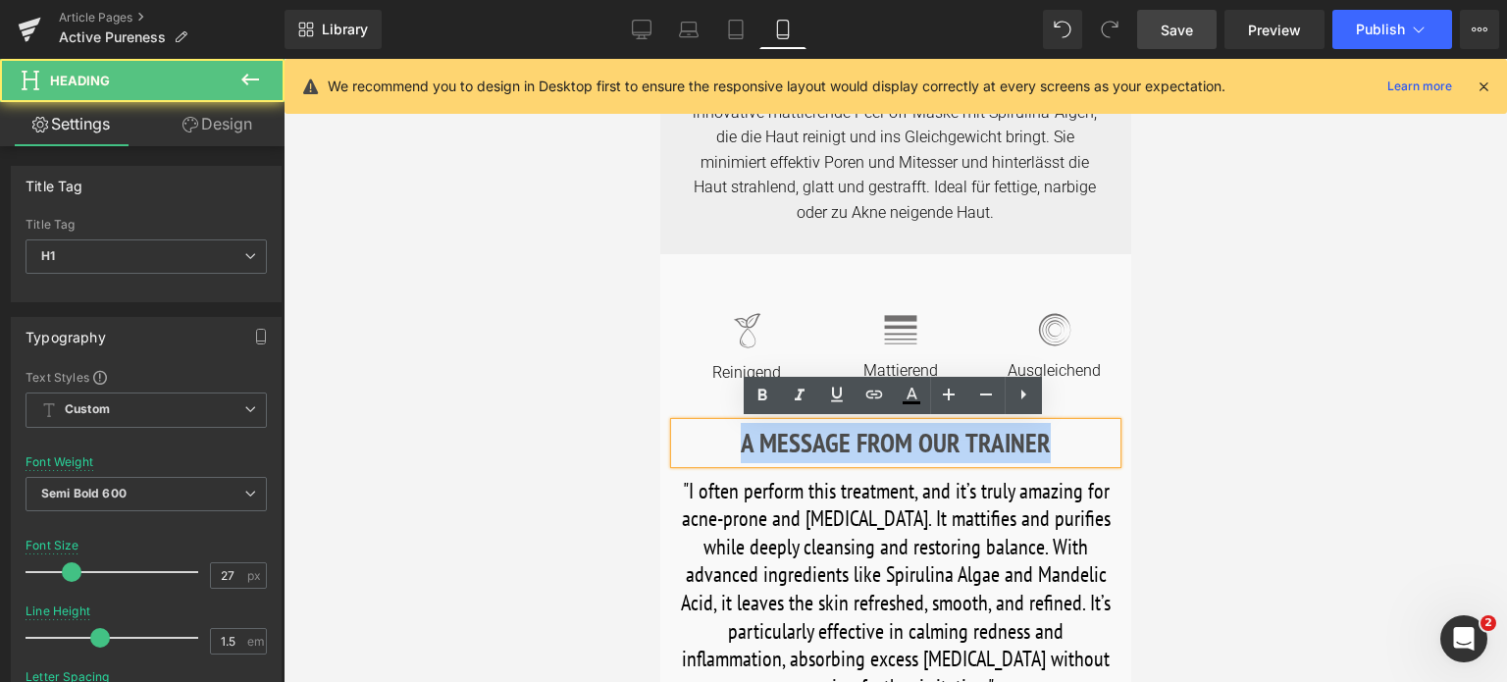
drag, startPoint x: 743, startPoint y: 441, endPoint x: 1068, endPoint y: 442, distance: 324.8
click at [1068, 442] on h1 "A MESSAGE FROM OUR TRAINER" at bounding box center [895, 443] width 442 height 40
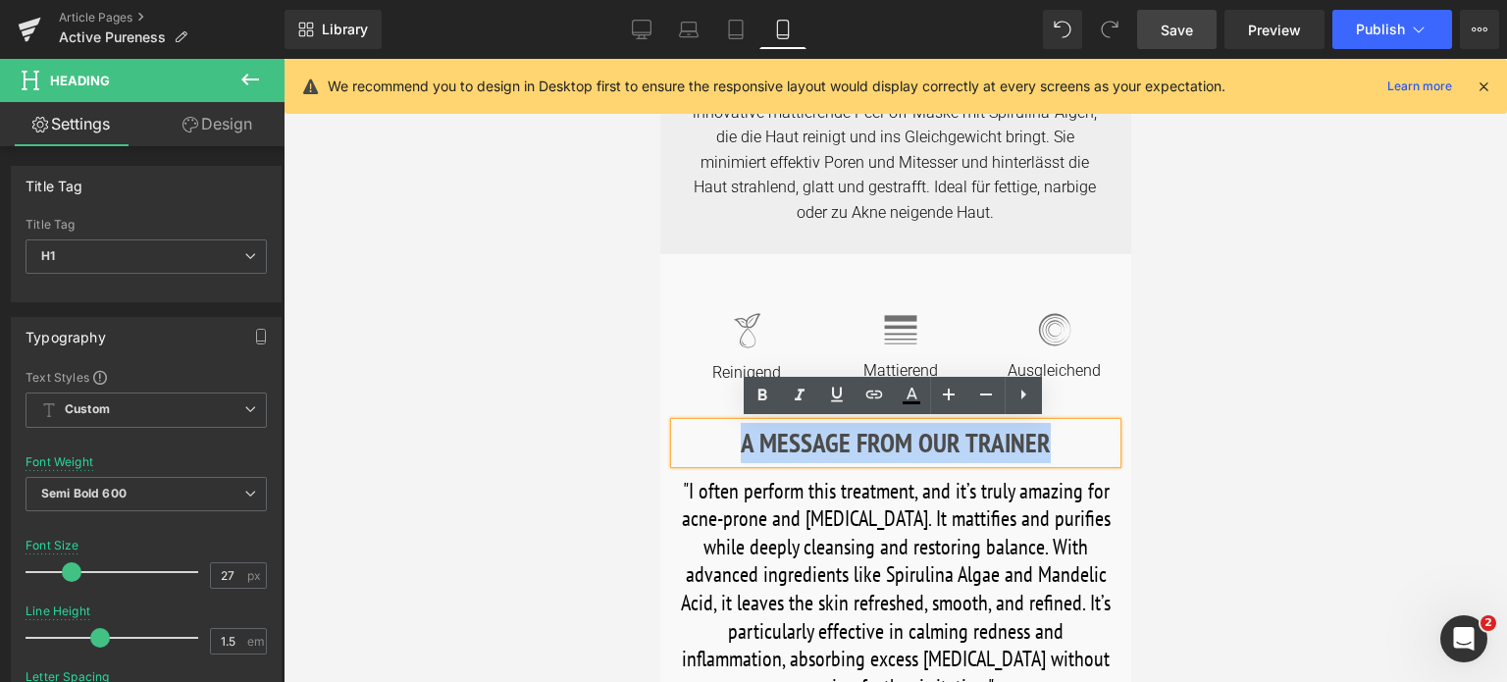
paste div
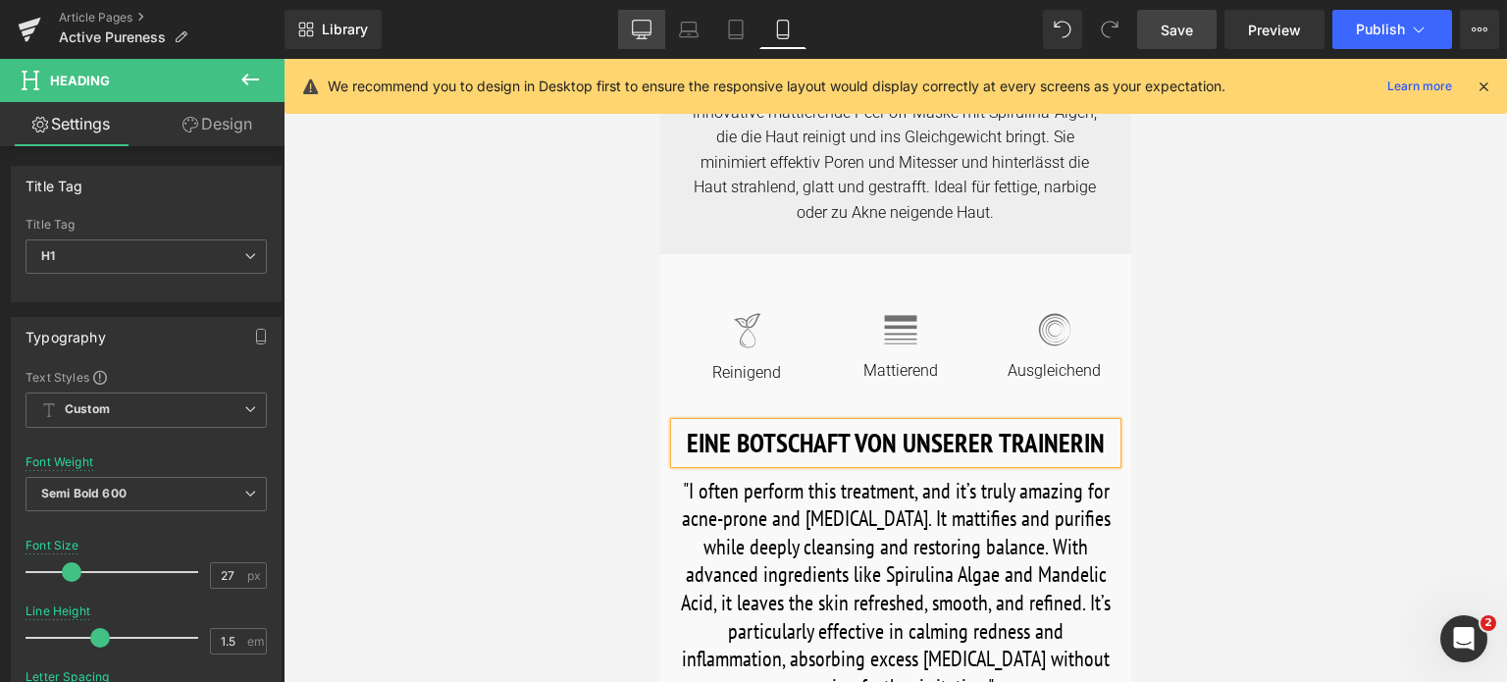
click at [640, 26] on icon at bounding box center [642, 30] width 20 height 20
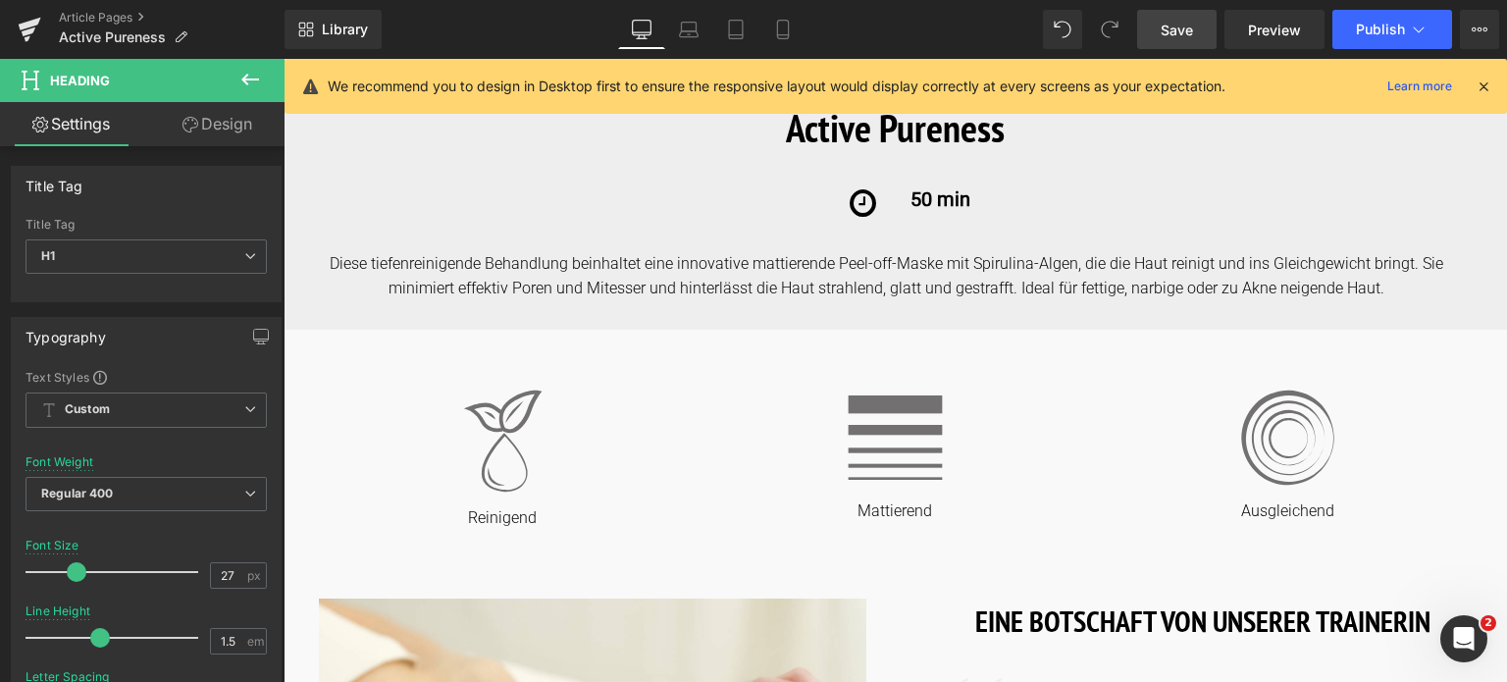
scroll to position [785, 0]
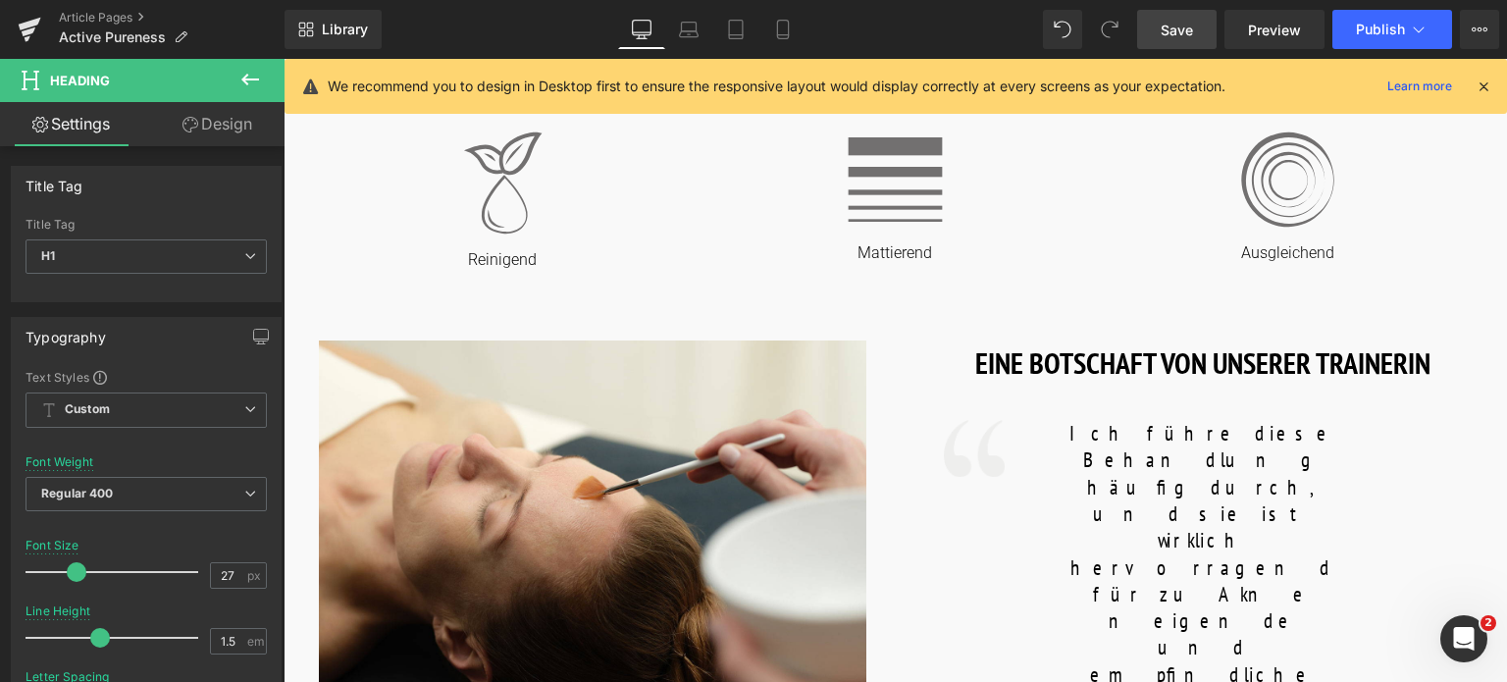
click at [1080, 439] on font "Ich führe diese Behandlung häufig durch, und sie ist wirklich hervorragend für …" at bounding box center [1203, 688] width 274 height 536
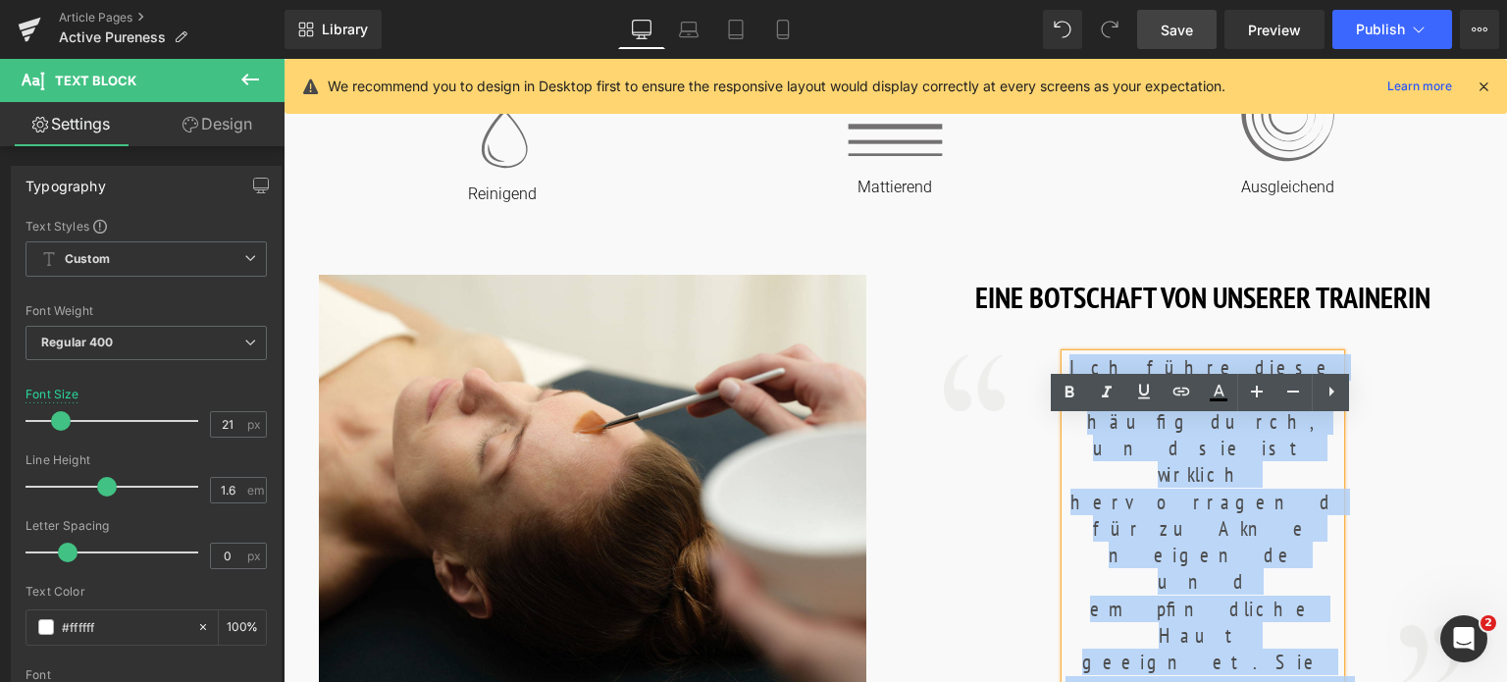
scroll to position [981, 0]
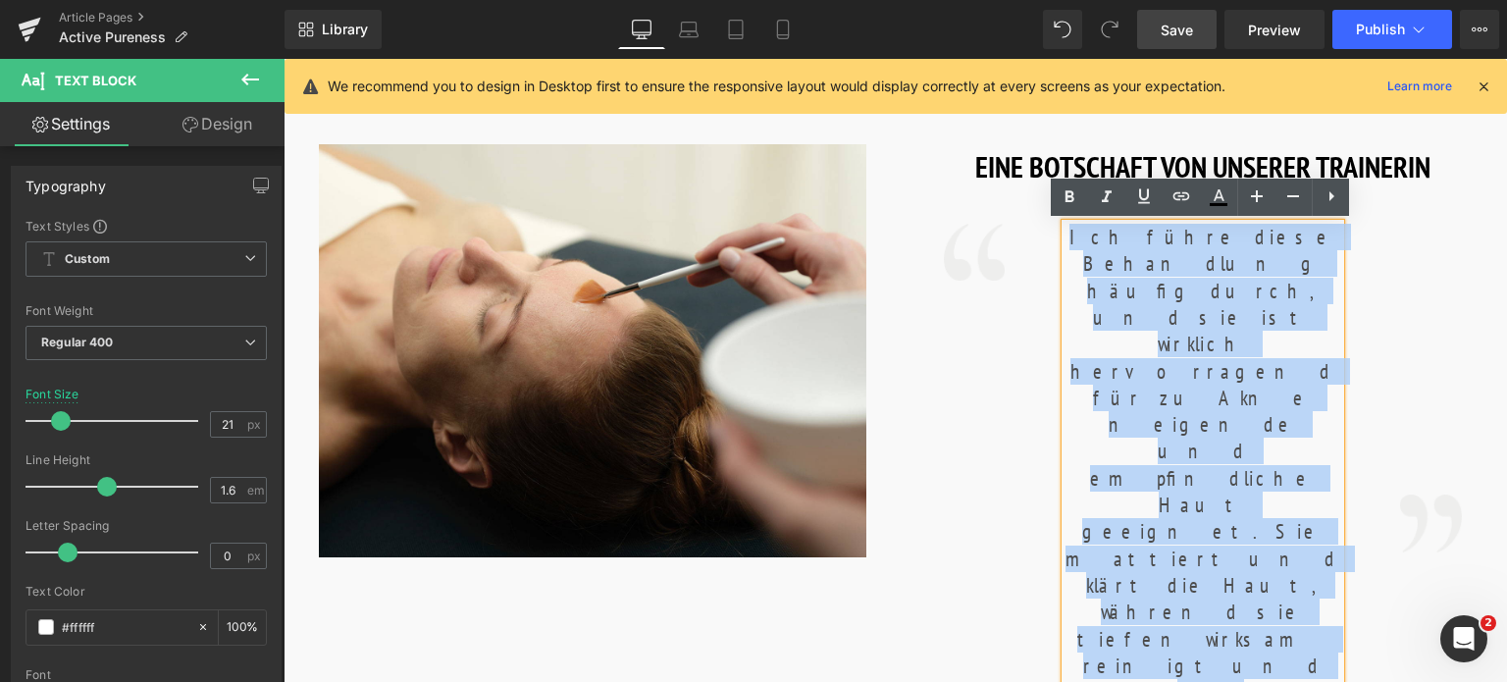
drag, startPoint x: 1079, startPoint y: 439, endPoint x: 1299, endPoint y: 637, distance: 296.0
copy div "Ich führe diese Behandlung häufig durch, und sie ist wirklich hervorragend für …"
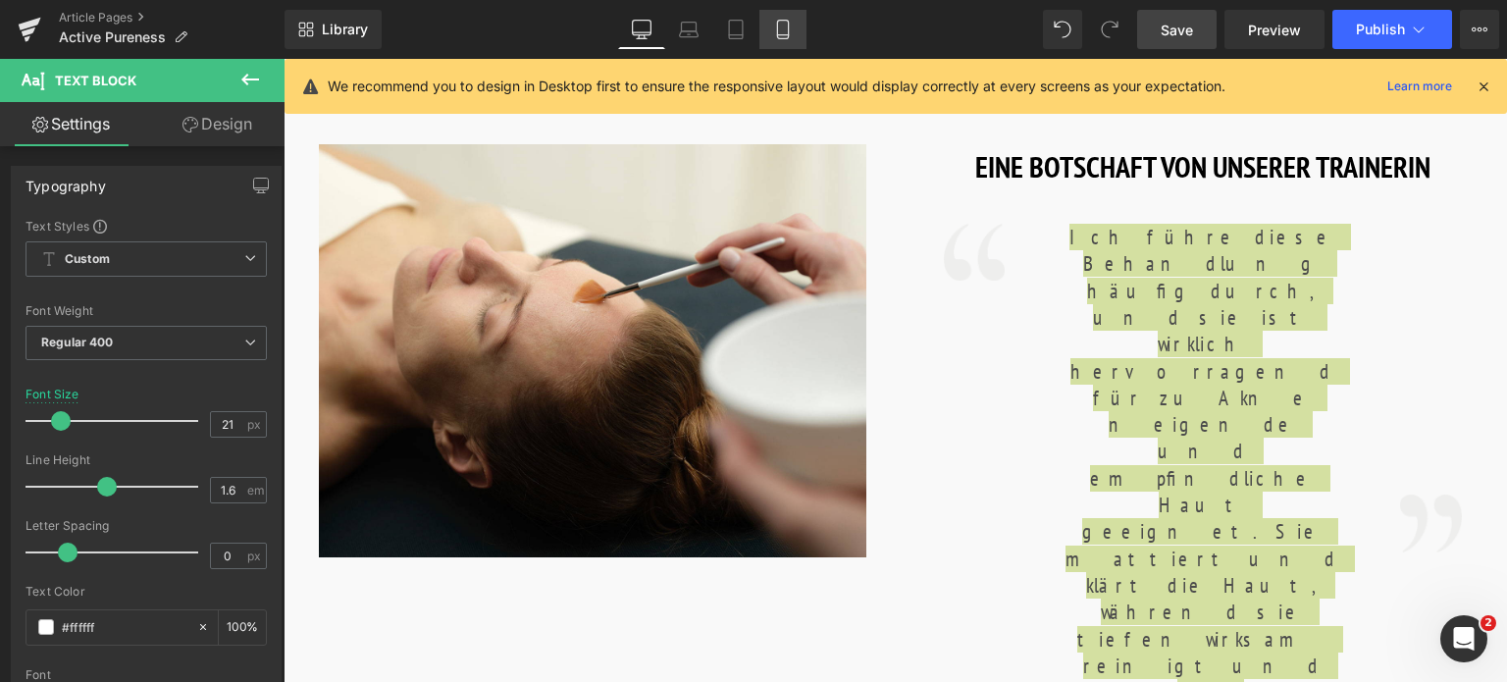
click at [790, 20] on icon at bounding box center [783, 30] width 20 height 20
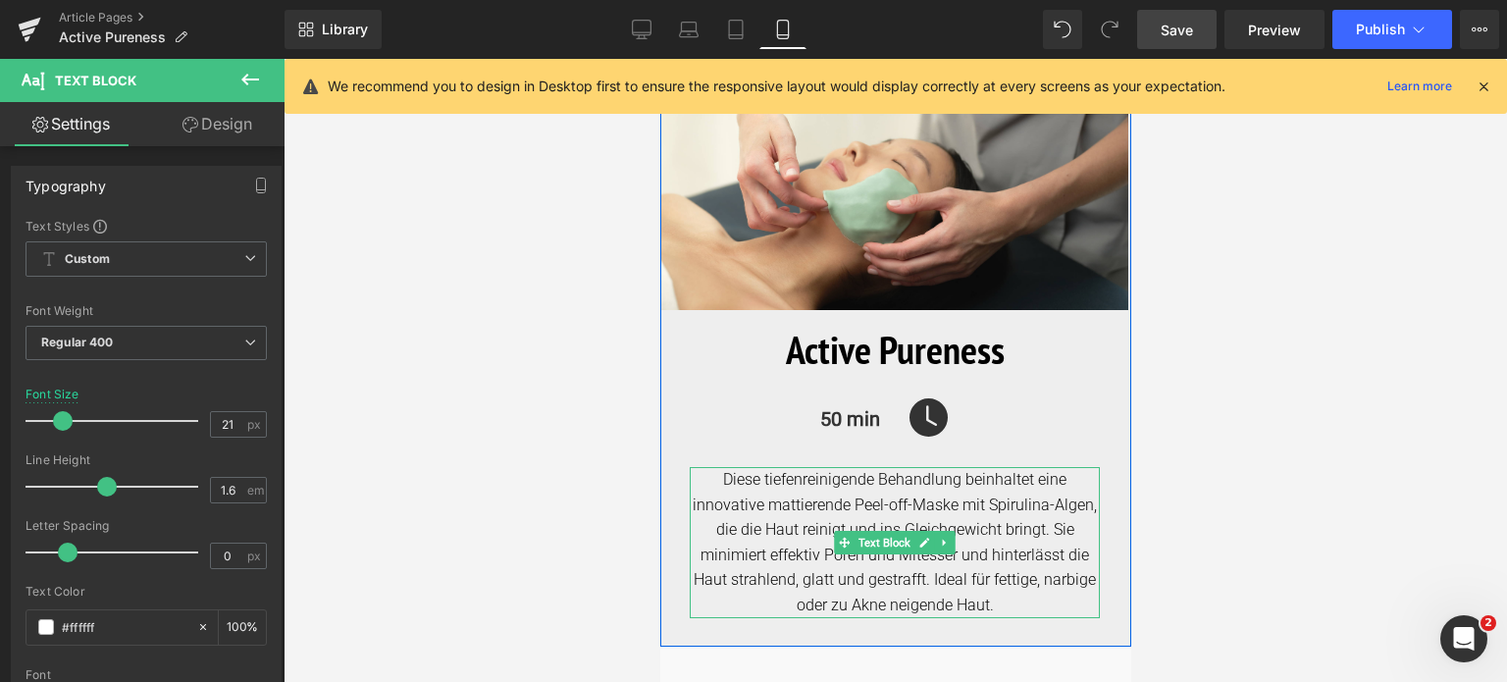
scroll to position [491, 0]
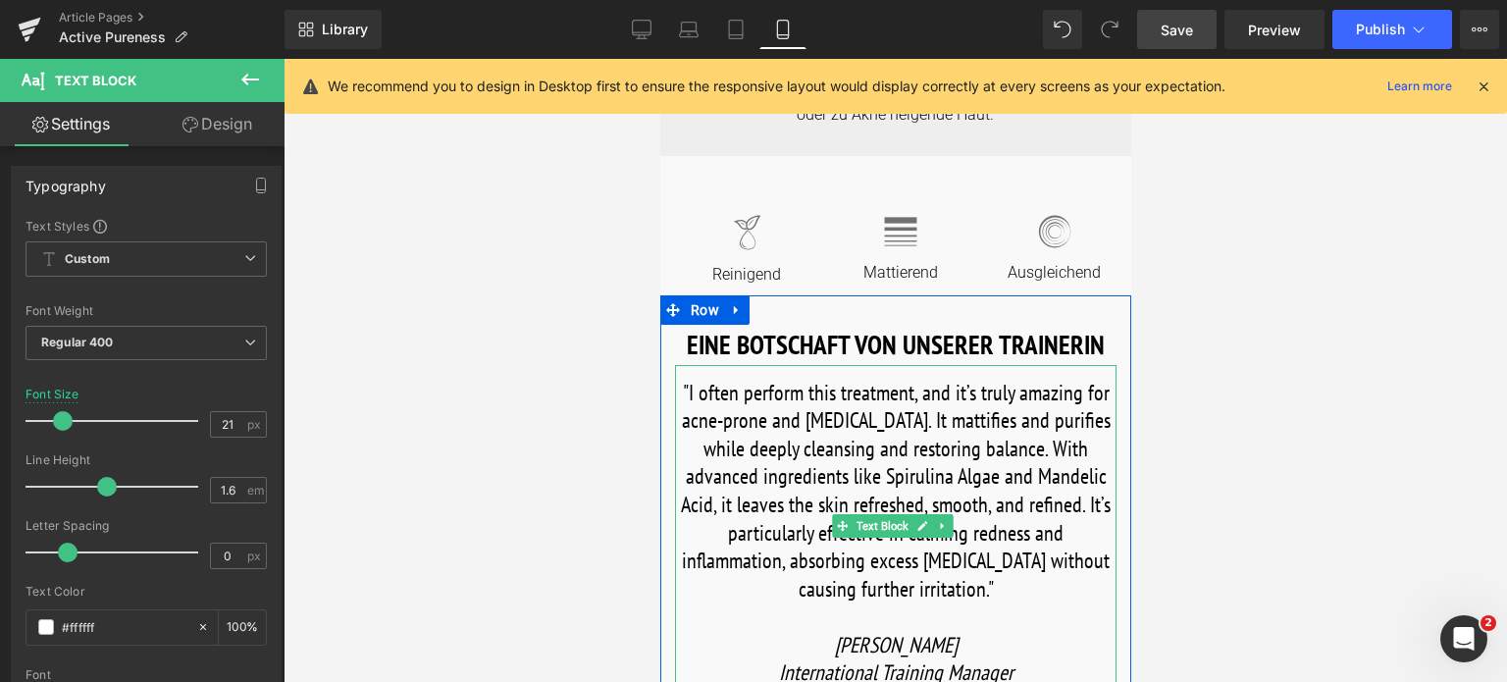
click at [739, 416] on font ""I often perform this treatment, and it’s truly amazing for acne-prone and [MED…" at bounding box center [895, 491] width 430 height 224
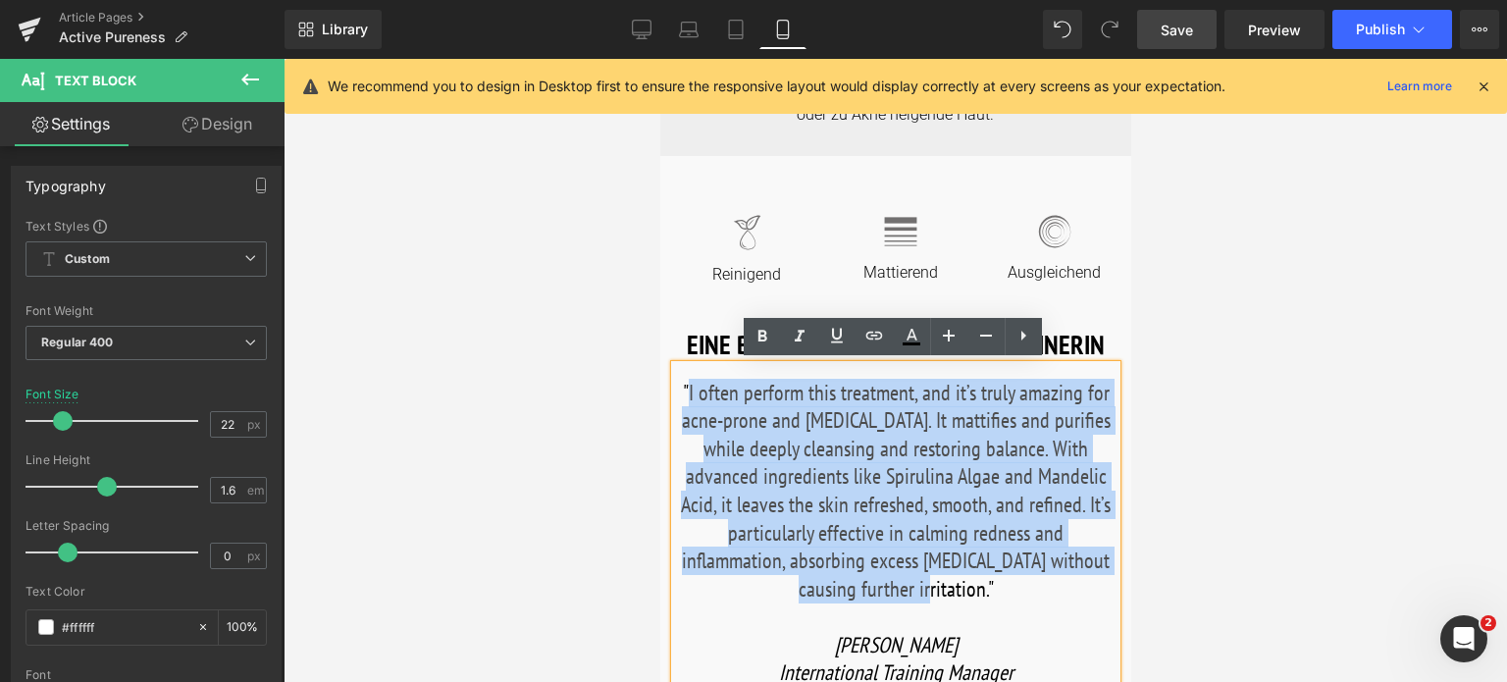
drag, startPoint x: 687, startPoint y: 390, endPoint x: 951, endPoint y: 580, distance: 325.5
click at [951, 580] on font ""I often perform this treatment, and it’s truly amazing for acne-prone and [MED…" at bounding box center [895, 491] width 430 height 224
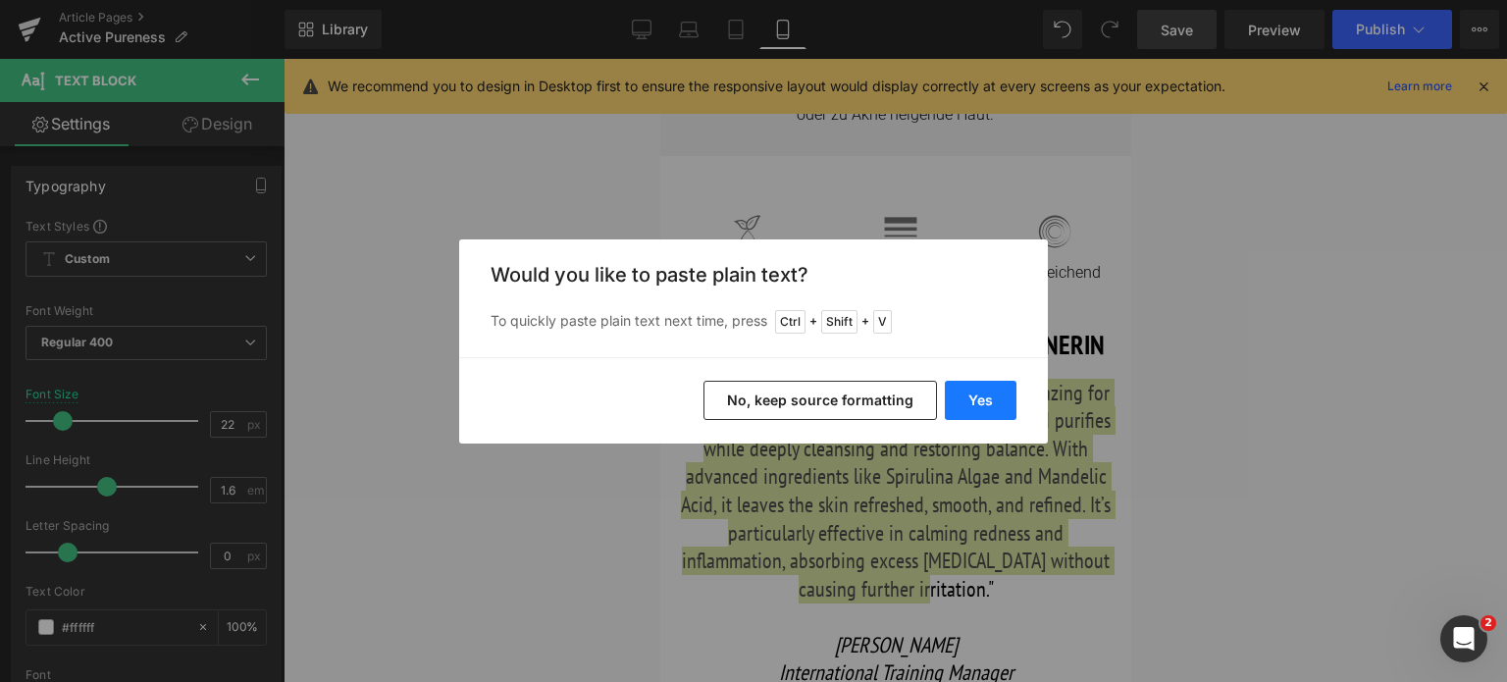
click at [972, 398] on button "Yes" at bounding box center [981, 400] width 72 height 39
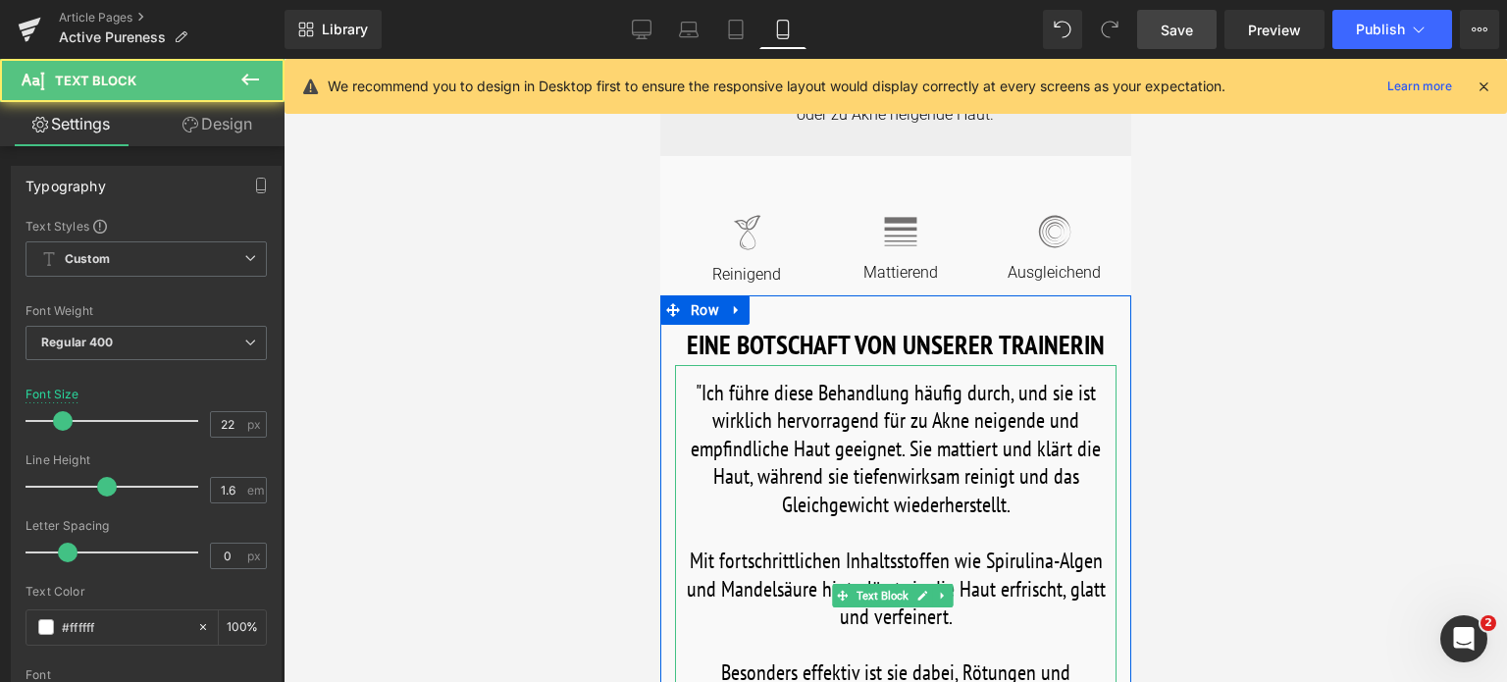
click at [694, 559] on font "Mit fortschrittlichen Inhaltsstoffen wie Spirulina-Algen und Mandelsäure hinter…" at bounding box center [895, 588] width 419 height 83
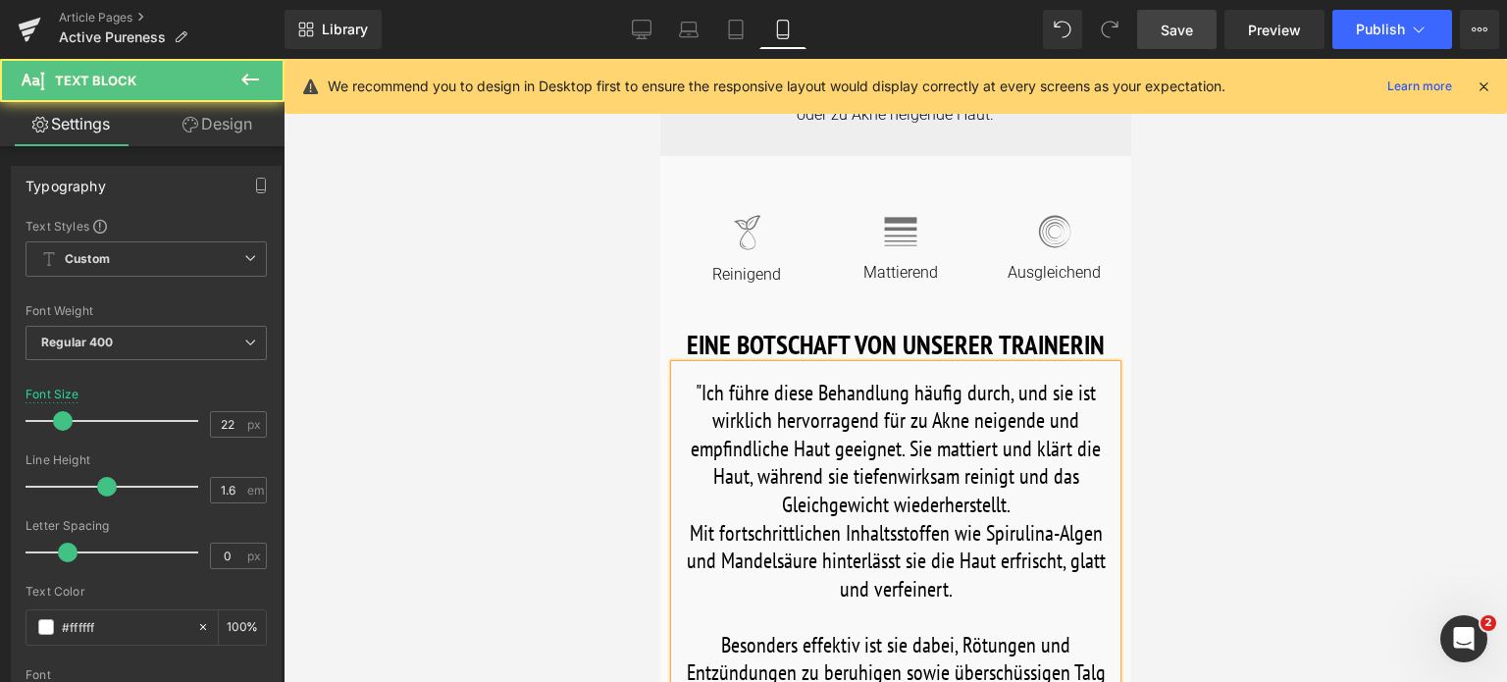
click at [712, 643] on p "Besonders effektiv ist sie dabei, Rötungen und Entzündungen zu beruhigen sowie …" at bounding box center [895, 673] width 442 height 84
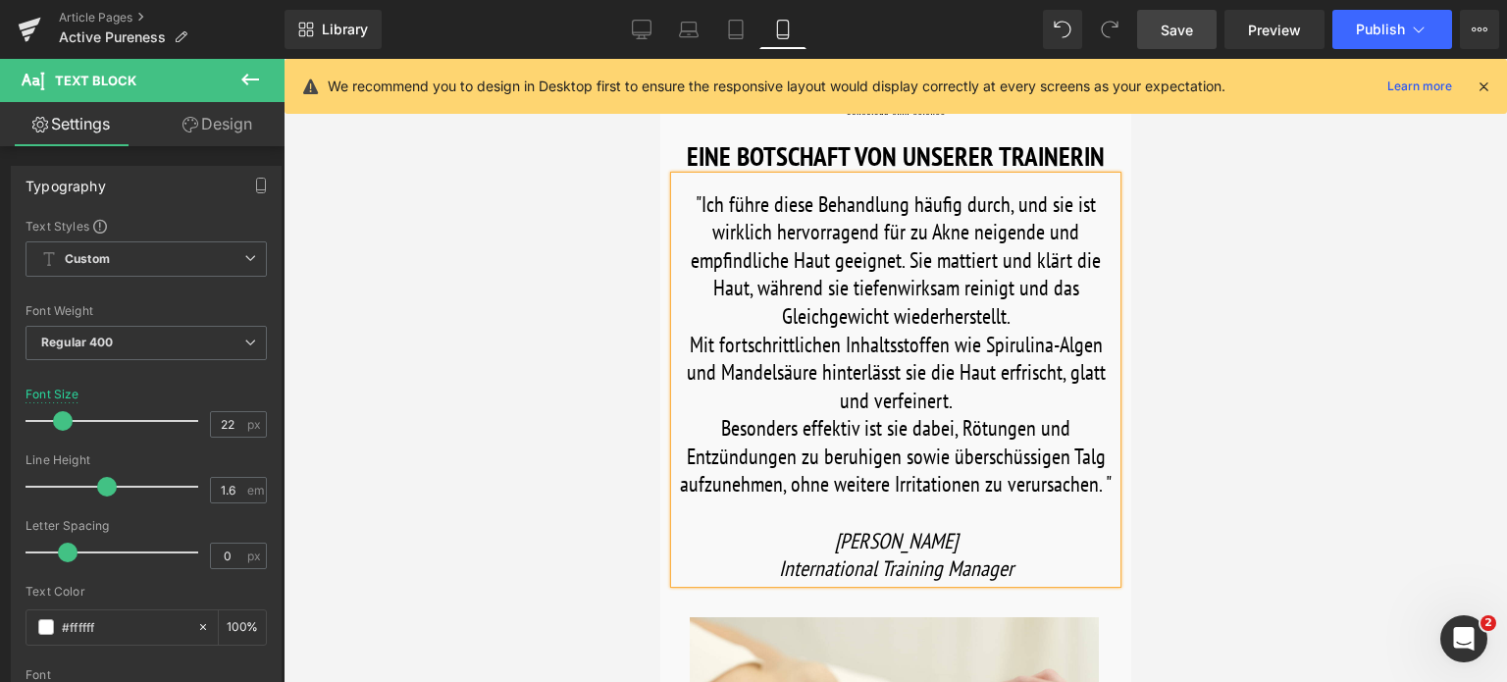
scroll to position [687, 0]
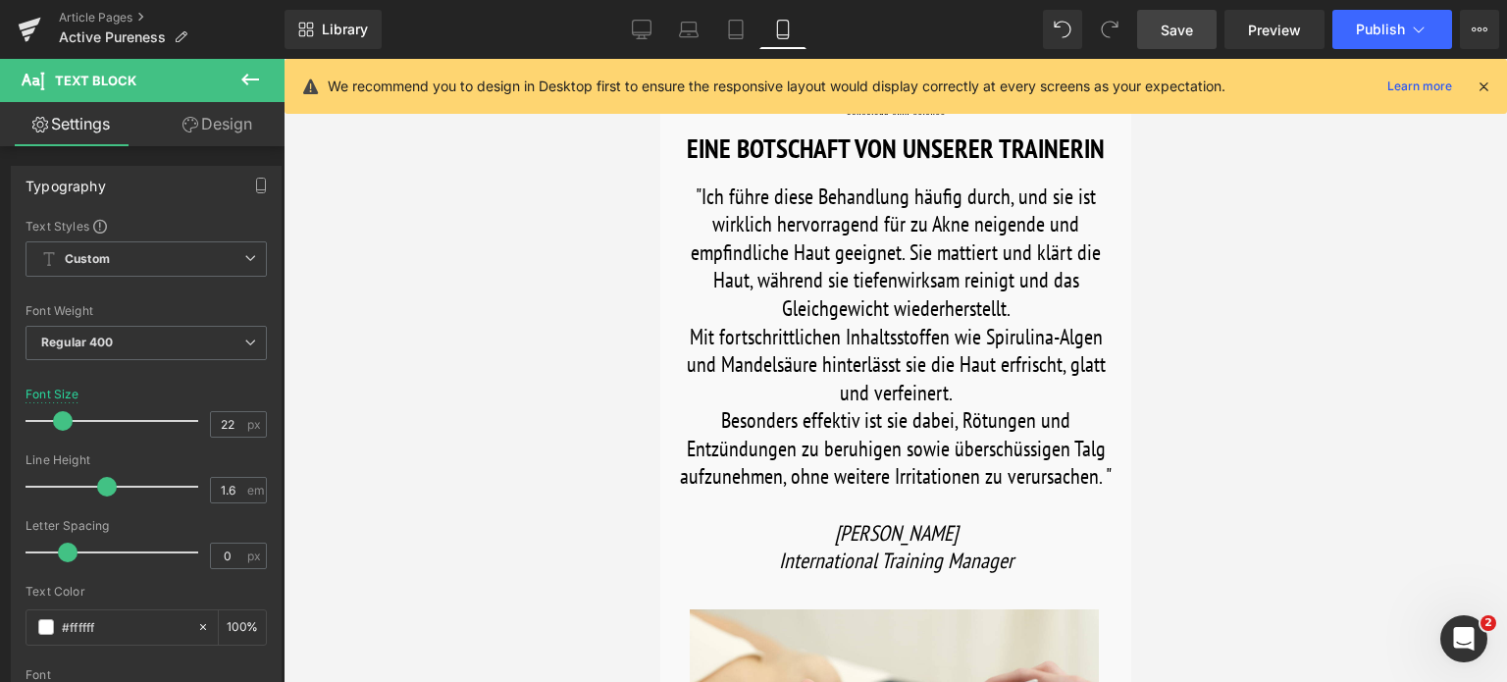
click at [1173, 30] on span "Save" at bounding box center [1177, 30] width 32 height 21
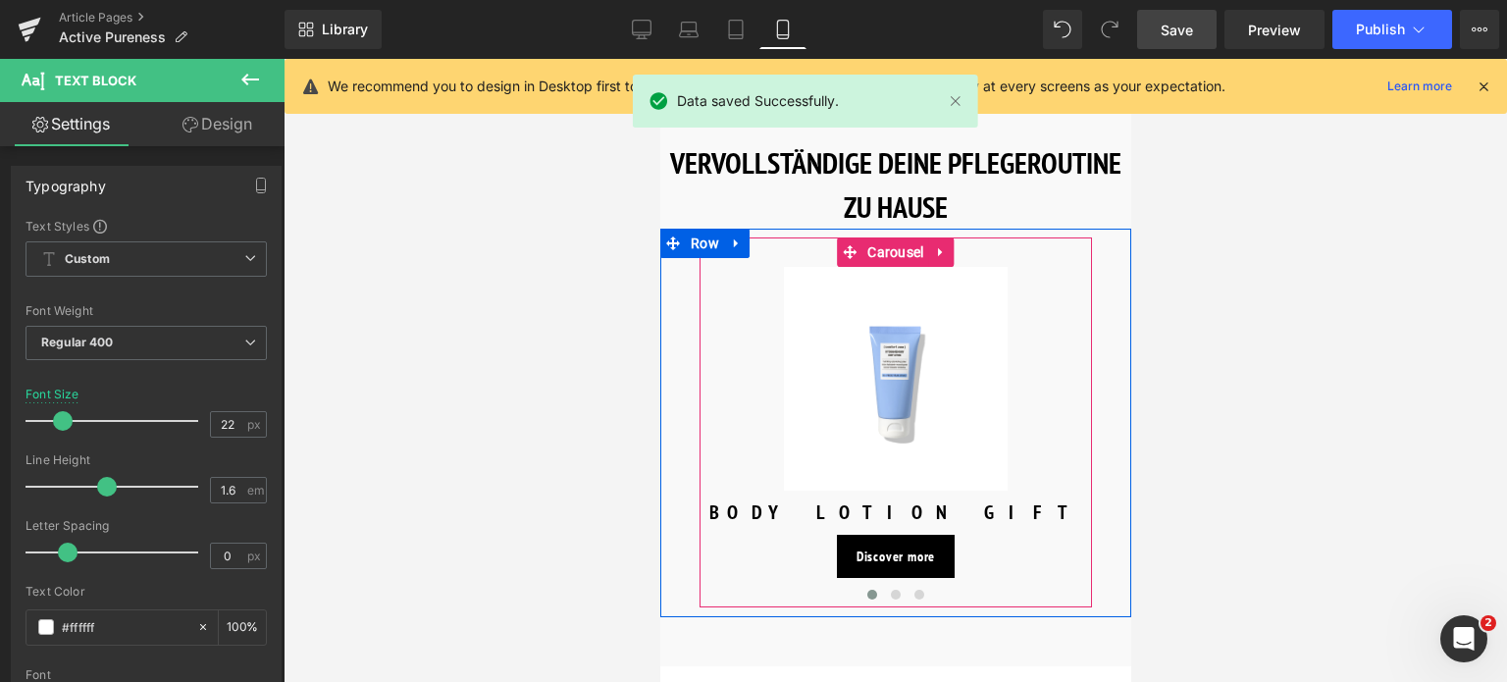
scroll to position [2061, 0]
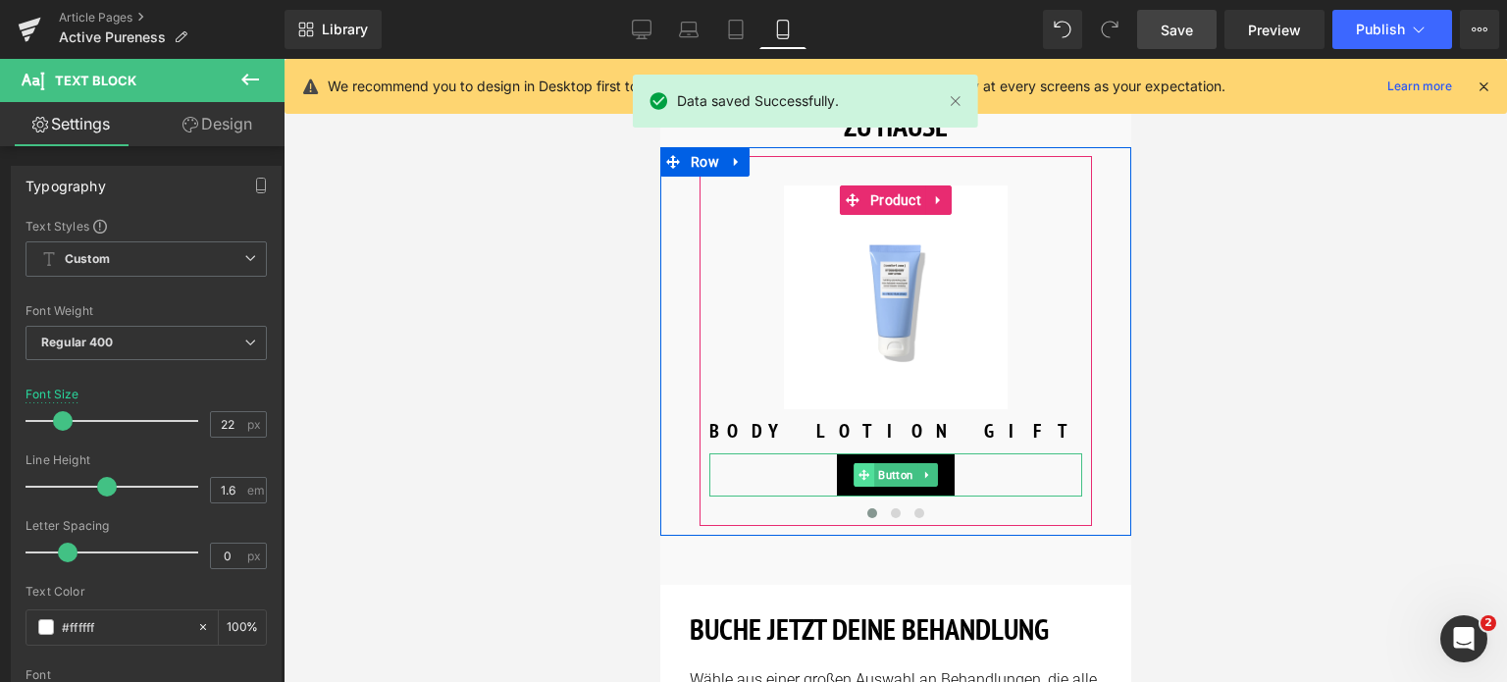
drag, startPoint x: 879, startPoint y: 471, endPoint x: 859, endPoint y: 470, distance: 20.6
click at [877, 471] on span "Button" at bounding box center [894, 475] width 43 height 24
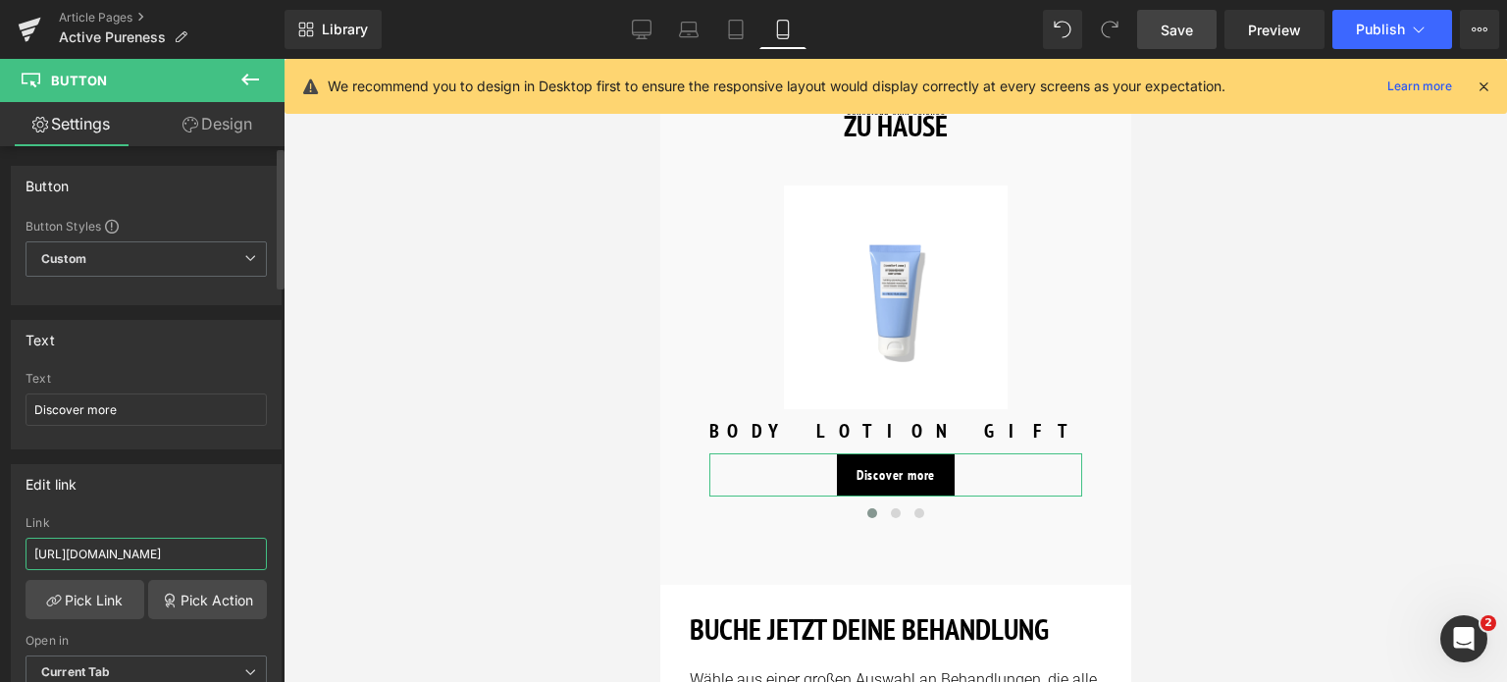
drag, startPoint x: 226, startPoint y: 549, endPoint x: 0, endPoint y: 551, distance: 225.7
click at [0, 551] on div "Edit link [URL][DOMAIN_NAME] Link [URL][DOMAIN_NAME] Pick Link Pick Action Curr…" at bounding box center [146, 583] width 293 height 269
type input "/products/active-pureness-gel"
drag, startPoint x: 152, startPoint y: 407, endPoint x: 0, endPoint y: 407, distance: 152.1
click at [0, 407] on div "Text Discover more Text Discover more" at bounding box center [146, 377] width 293 height 144
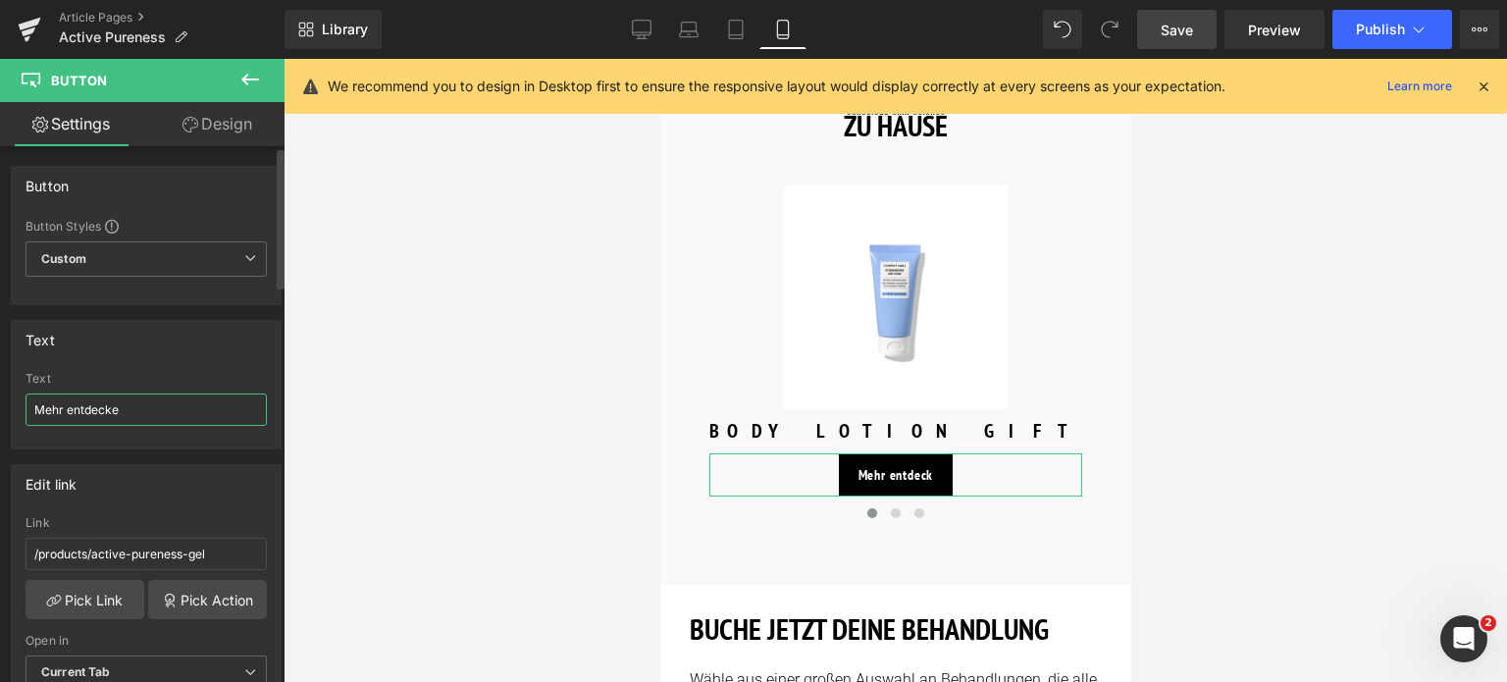
type input "Mehr entdecken"
drag, startPoint x: 149, startPoint y: 408, endPoint x: 0, endPoint y: 411, distance: 149.2
click at [0, 411] on div "Text Discover more Text Mehr entdecken" at bounding box center [146, 377] width 293 height 144
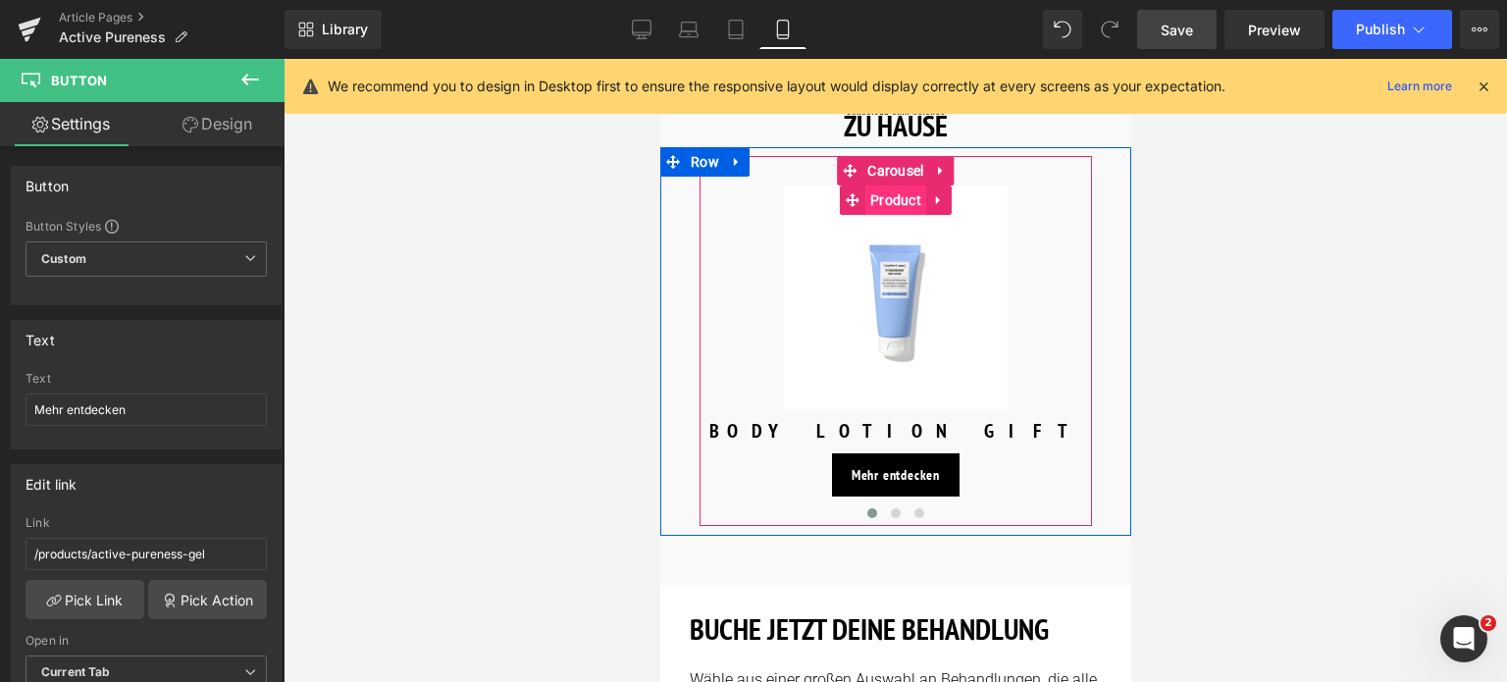
click at [882, 198] on span "Product" at bounding box center [895, 199] width 61 height 29
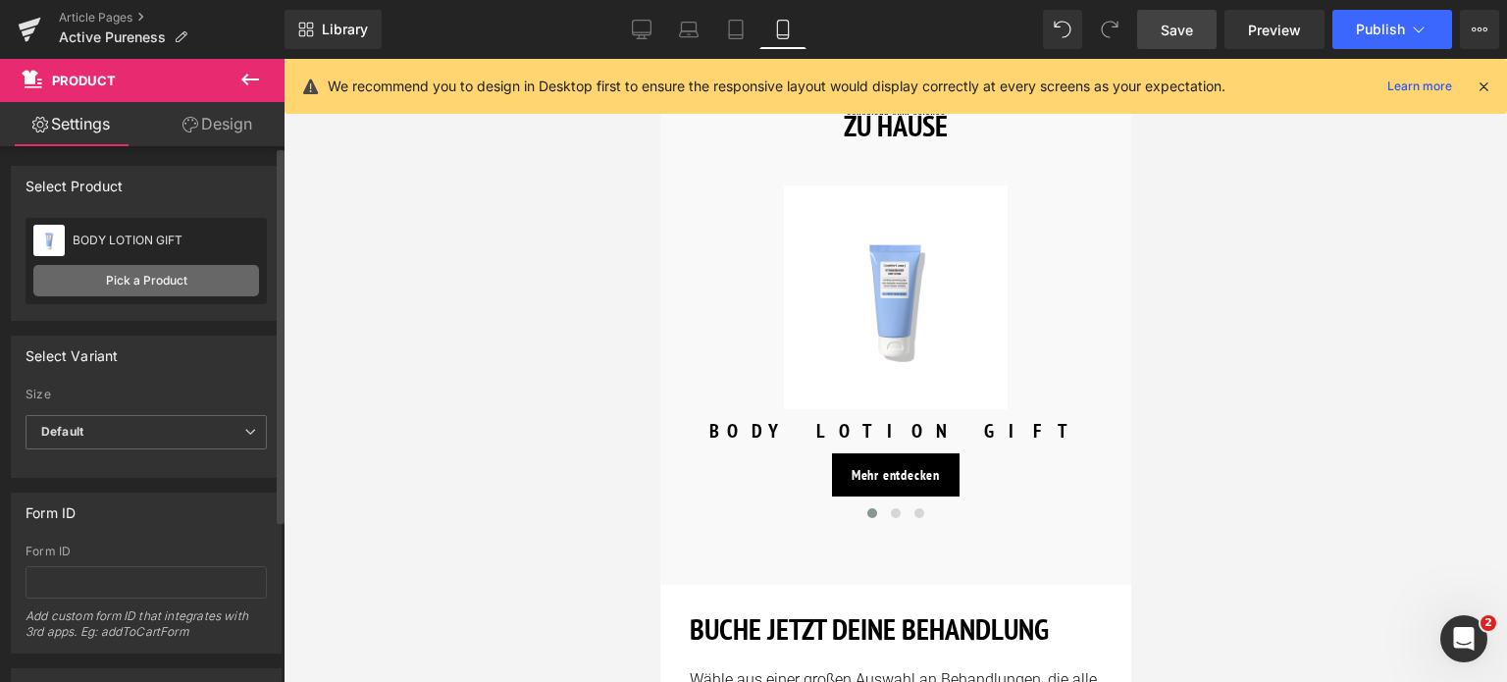
click at [139, 283] on link "Pick a Product" at bounding box center [146, 280] width 226 height 31
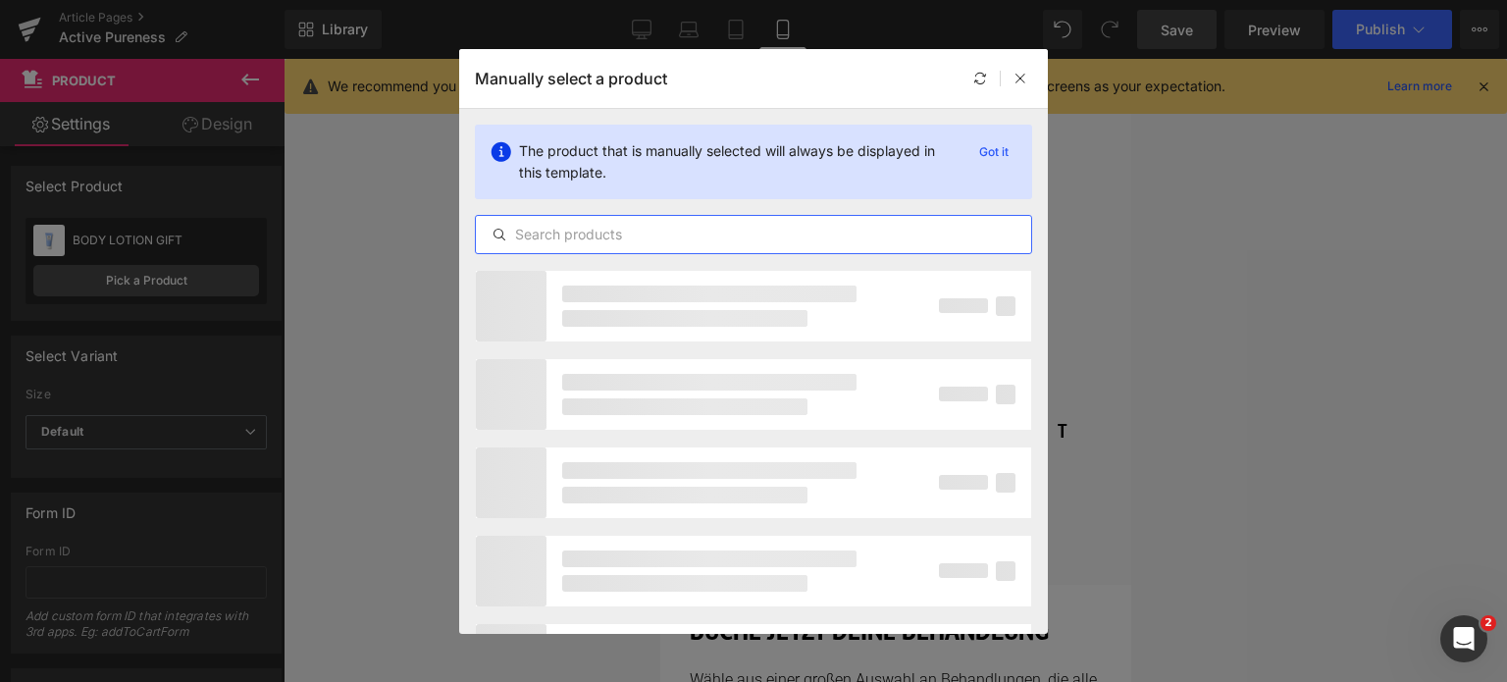
click at [629, 238] on input "text" at bounding box center [753, 235] width 555 height 24
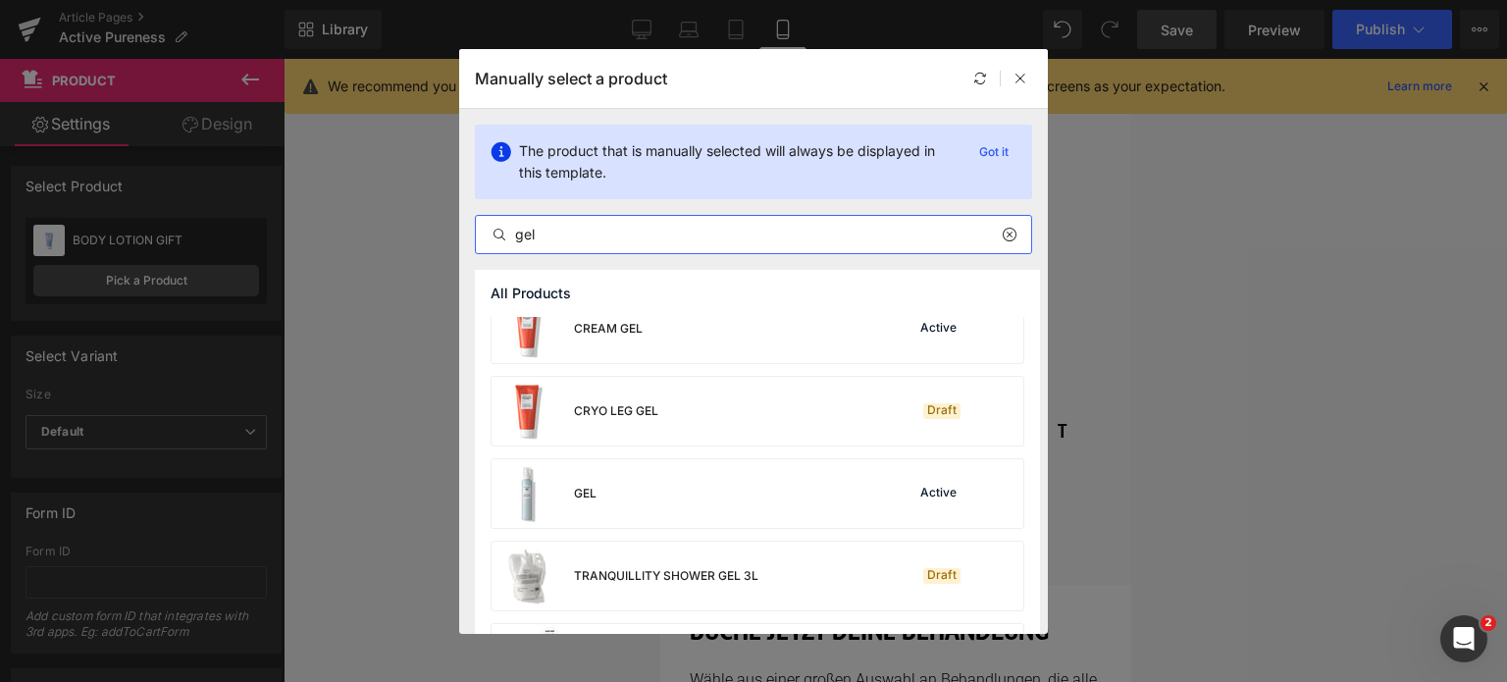
scroll to position [196, 0]
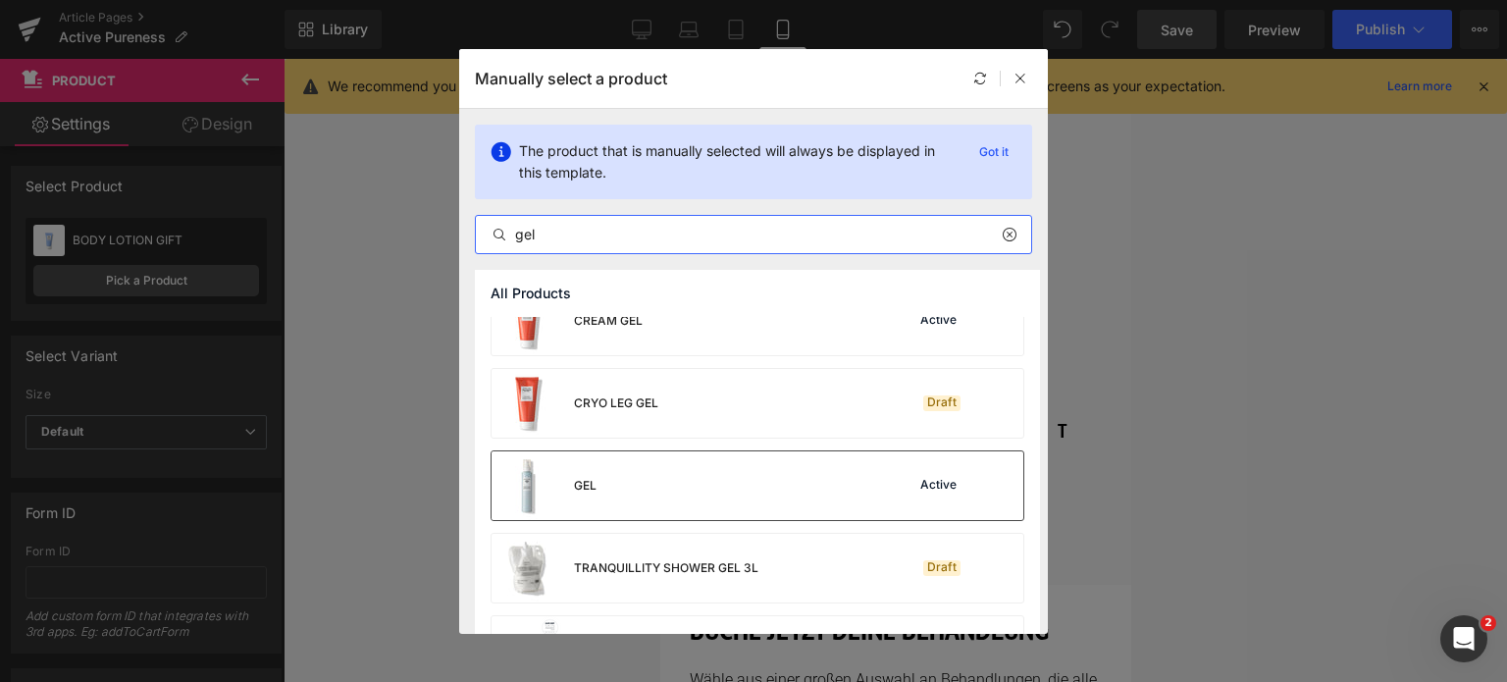
type input "gel"
click at [679, 490] on div "GEL Active" at bounding box center [758, 485] width 532 height 69
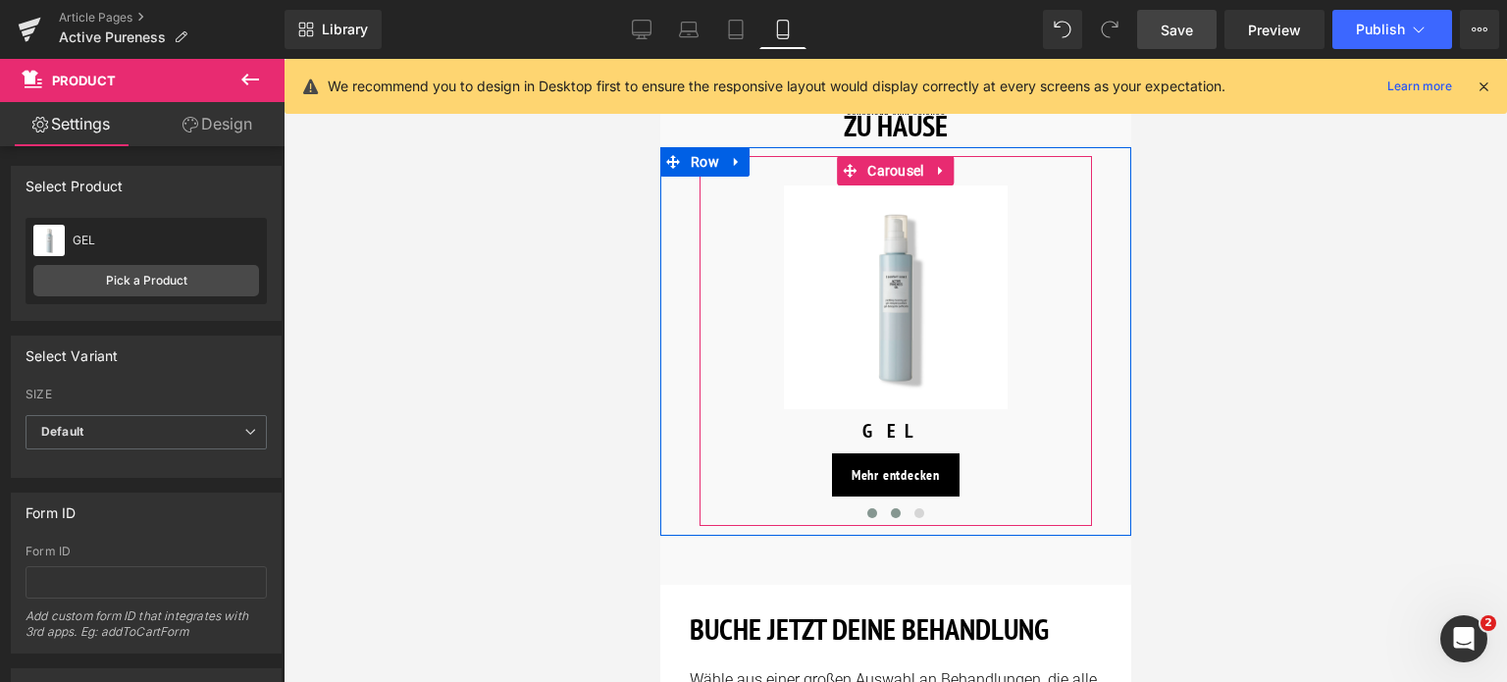
click at [892, 511] on span at bounding box center [895, 513] width 10 height 10
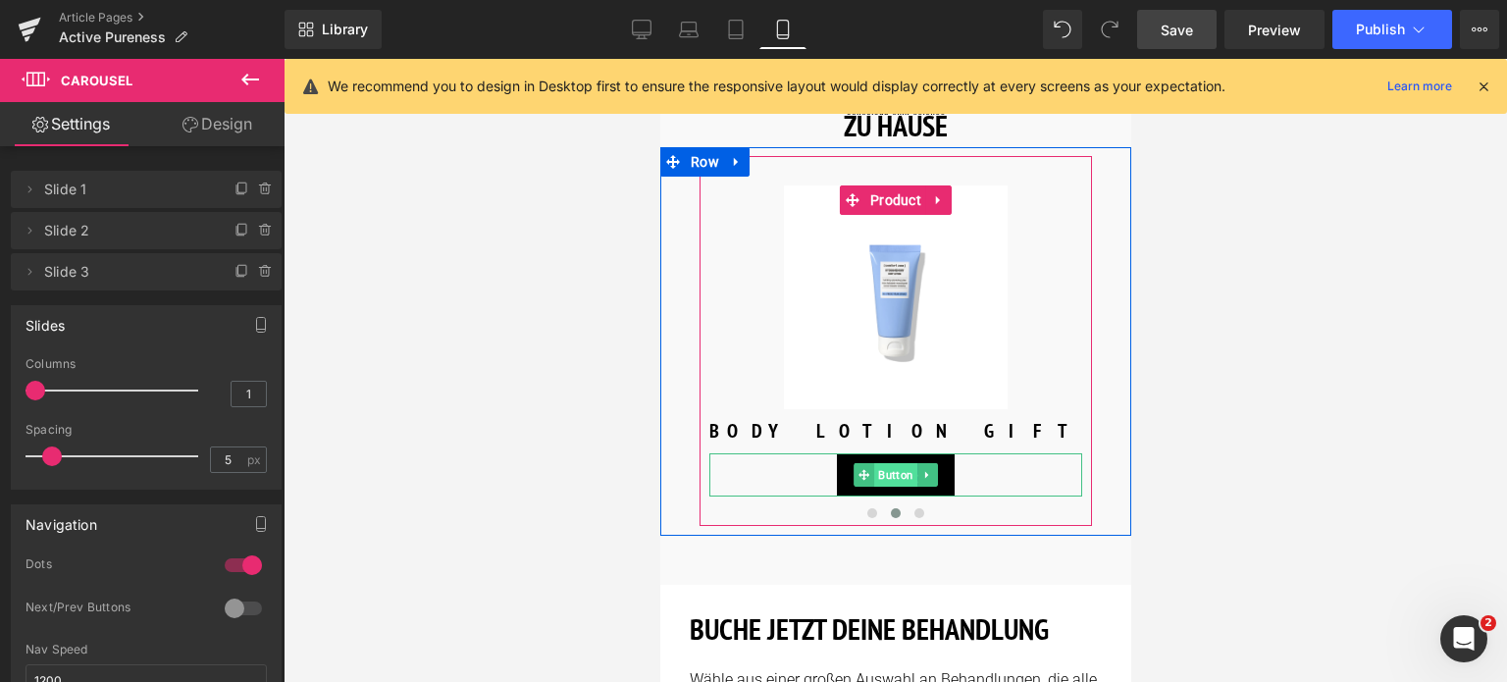
click at [893, 473] on span "Button" at bounding box center [894, 475] width 43 height 24
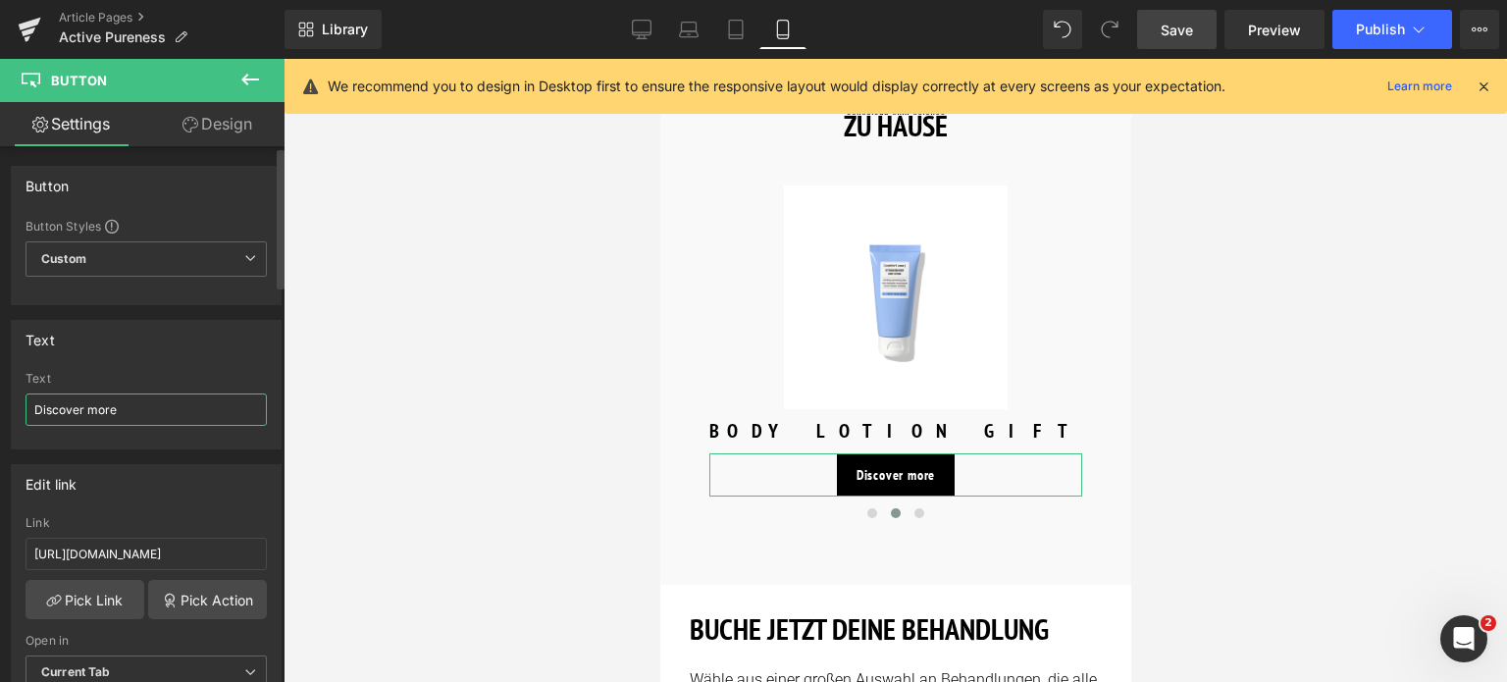
drag, startPoint x: 149, startPoint y: 405, endPoint x: 0, endPoint y: 407, distance: 149.2
click at [0, 407] on div "Text Discover more Text Discover more" at bounding box center [146, 377] width 293 height 144
paste input "Mehr entdecken"
type input "Mehr entdecken"
drag, startPoint x: 228, startPoint y: 547, endPoint x: 0, endPoint y: 520, distance: 229.2
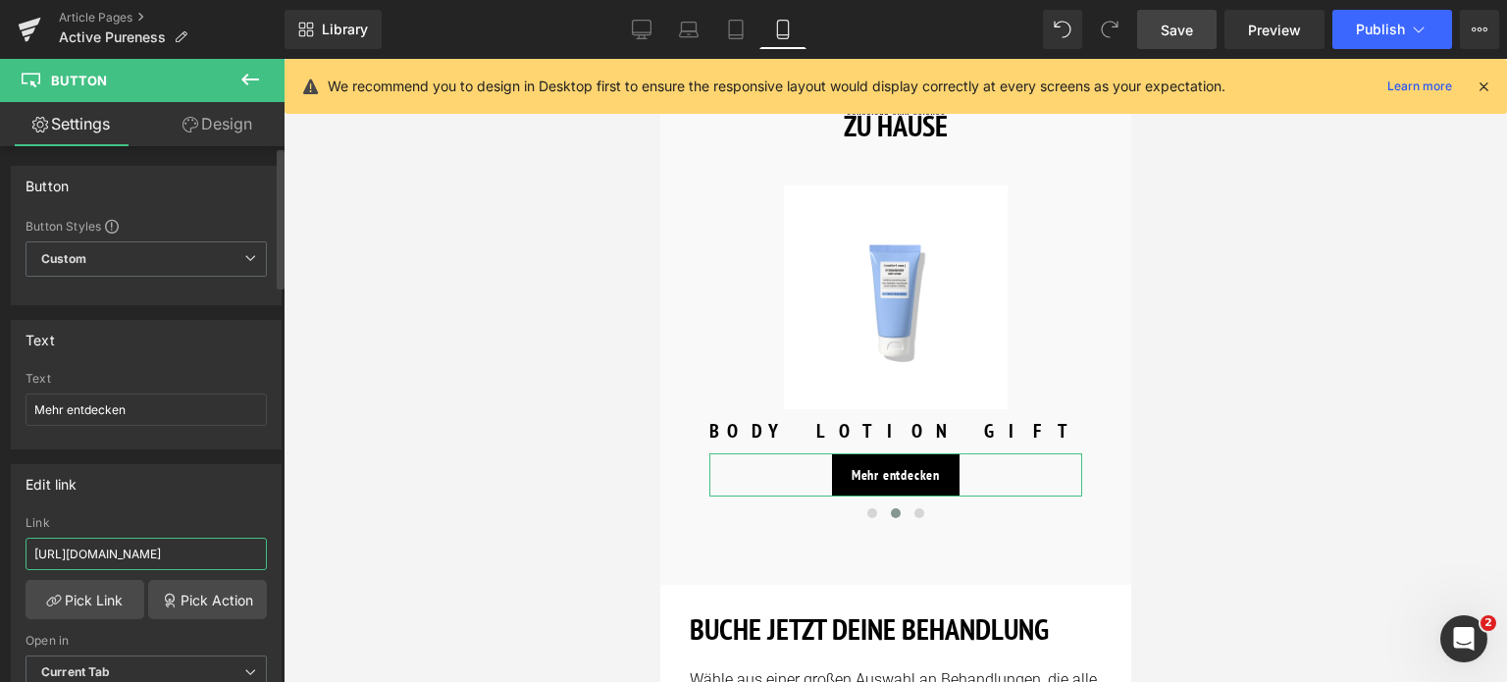
click at [0, 520] on div "Edit link [URL][DOMAIN_NAME] Link [URL][DOMAIN_NAME] Pick Link Pick Action Curr…" at bounding box center [146, 583] width 293 height 269
type input "/products/active-pureness-mask"
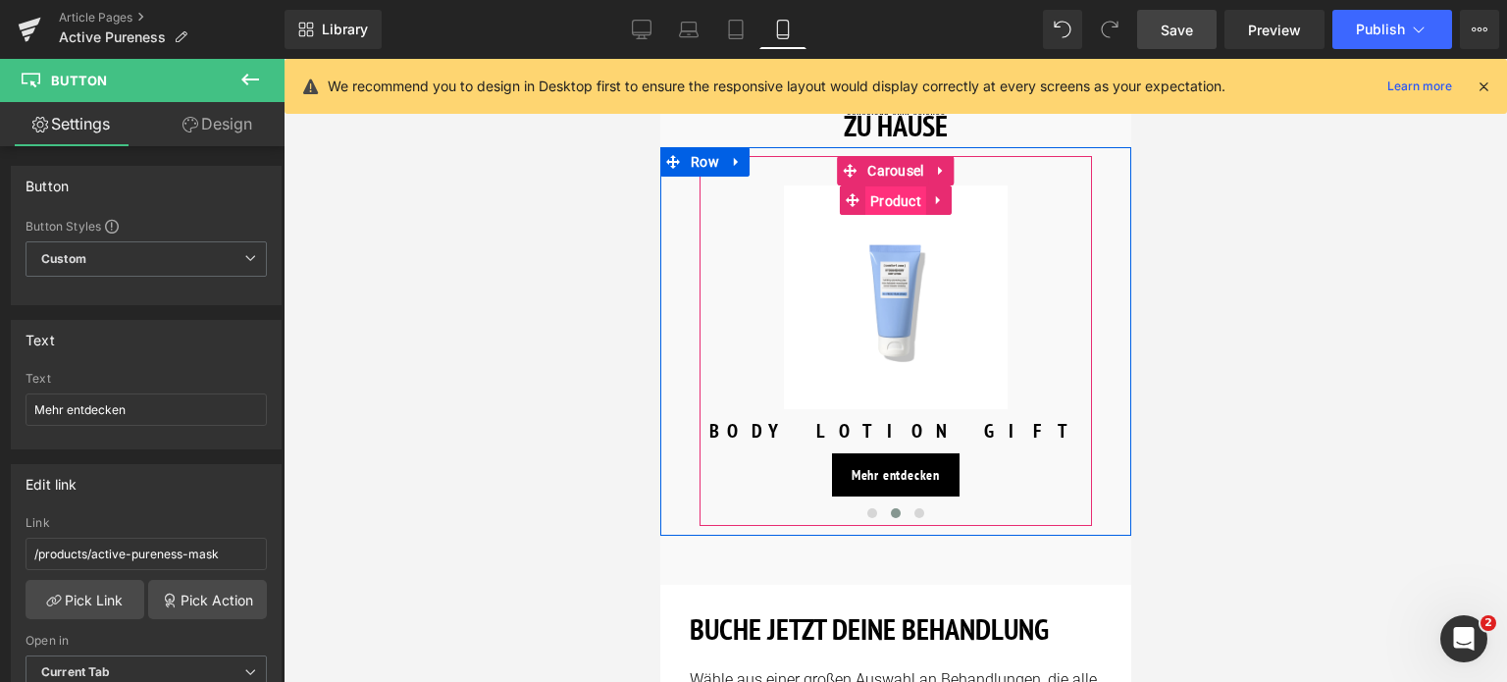
click at [896, 206] on span "Product" at bounding box center [895, 200] width 61 height 29
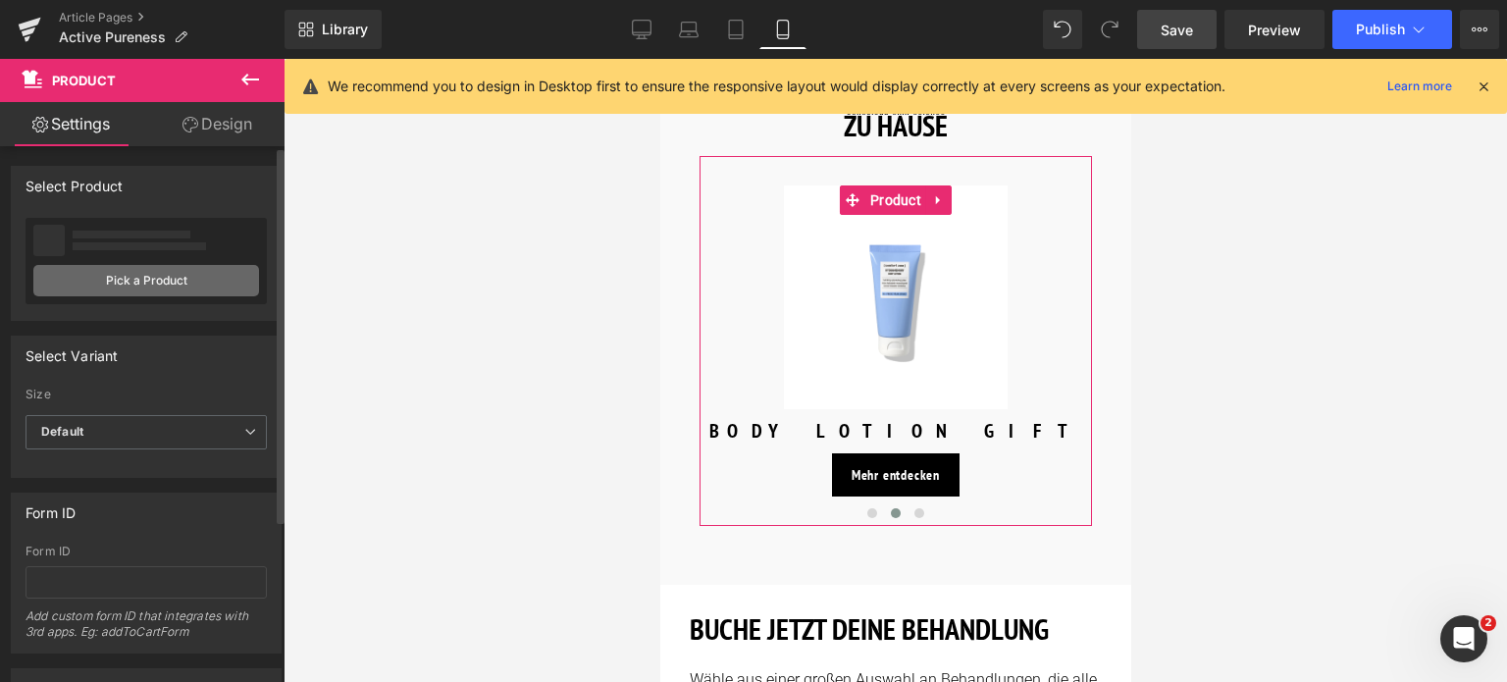
click at [182, 285] on link "Pick a Product" at bounding box center [146, 280] width 226 height 31
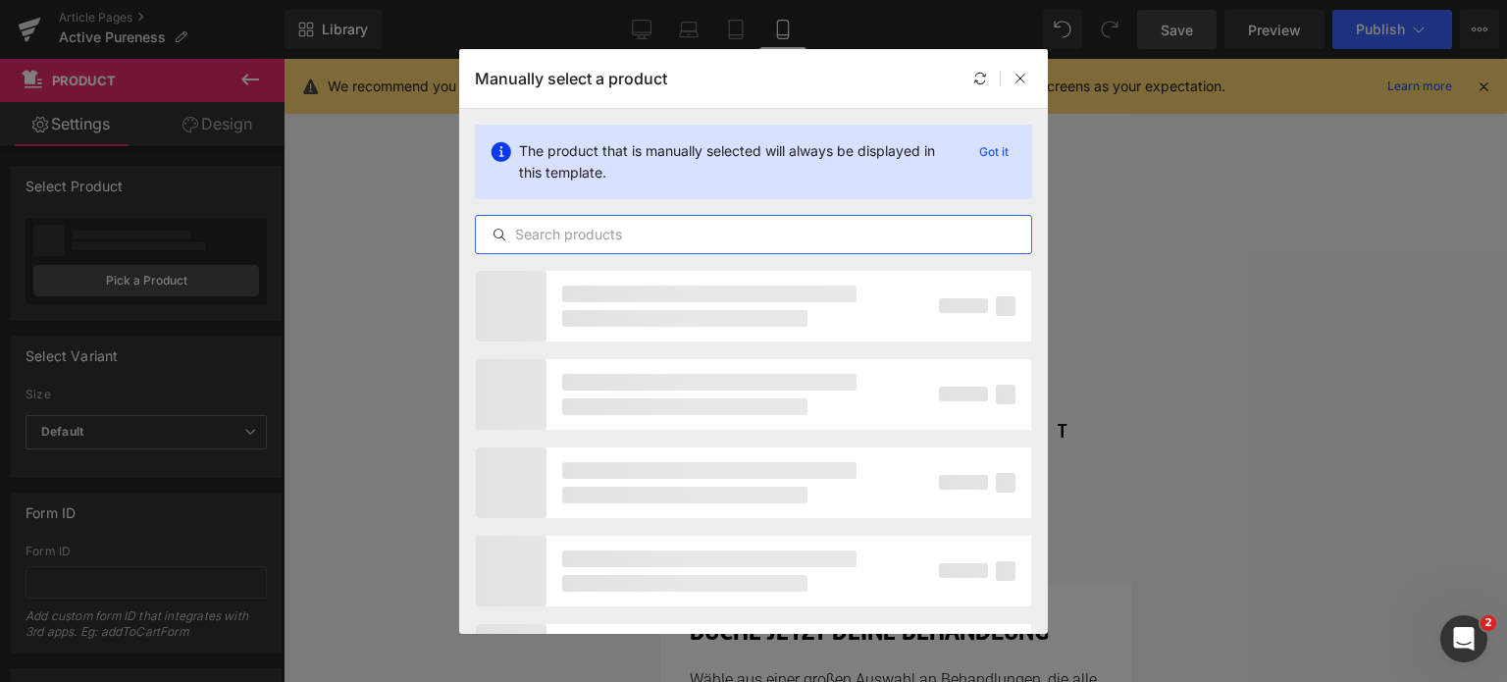
click at [697, 231] on input "text" at bounding box center [753, 235] width 555 height 24
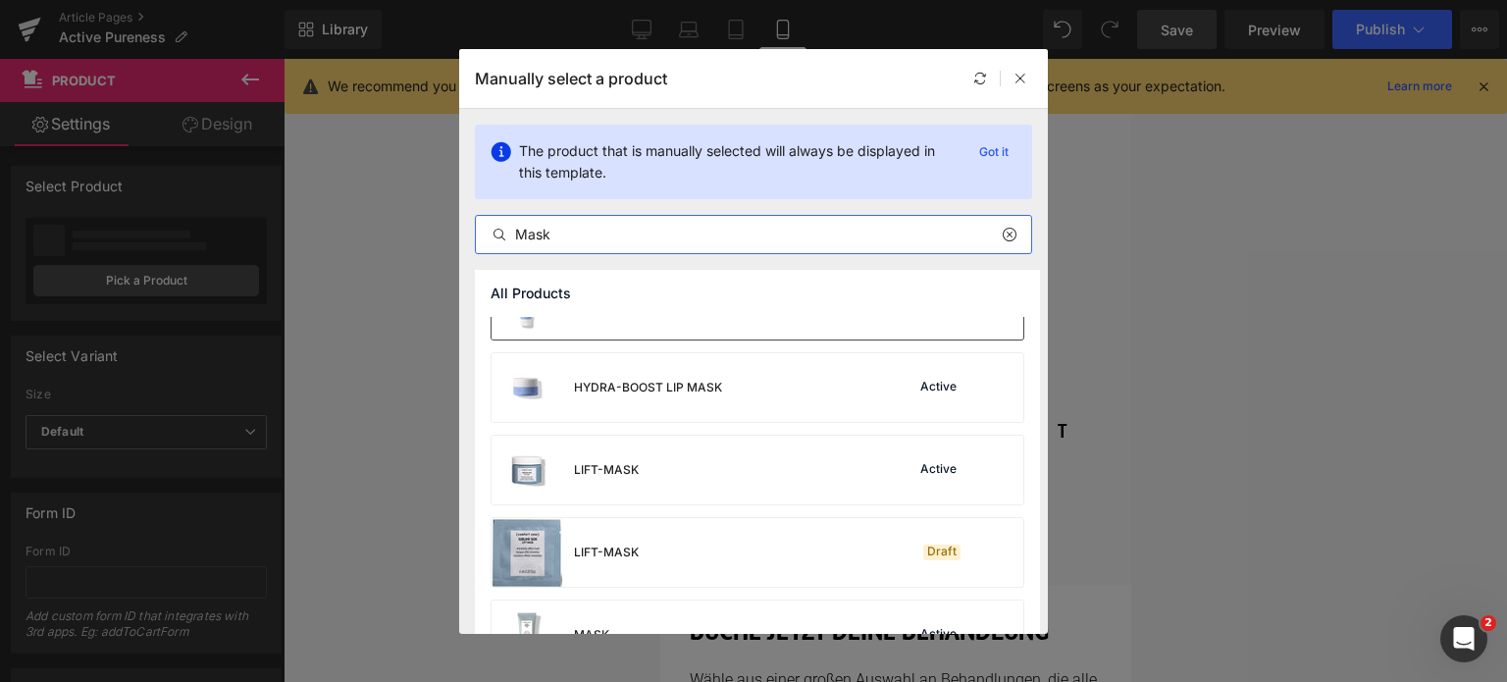
scroll to position [393, 0]
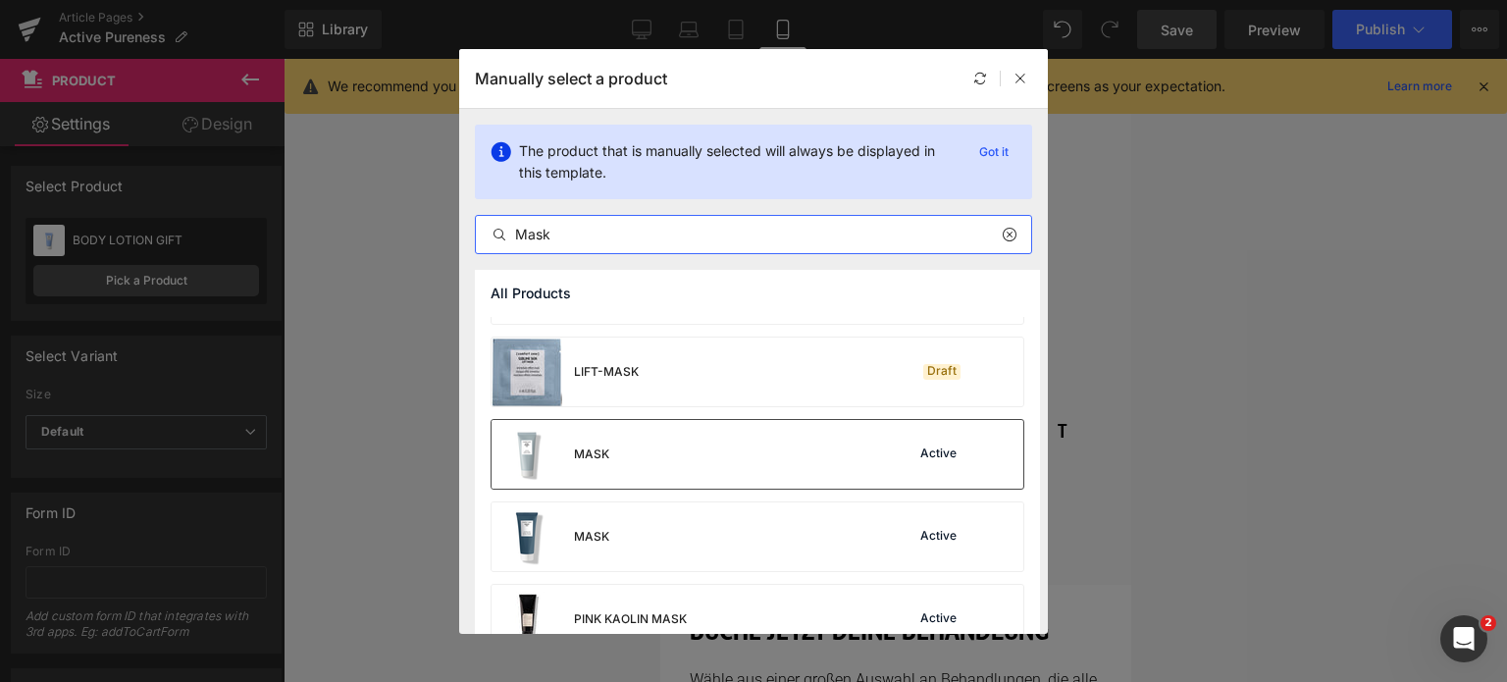
type input "Mask"
click at [777, 446] on div "MASK Active" at bounding box center [758, 454] width 532 height 69
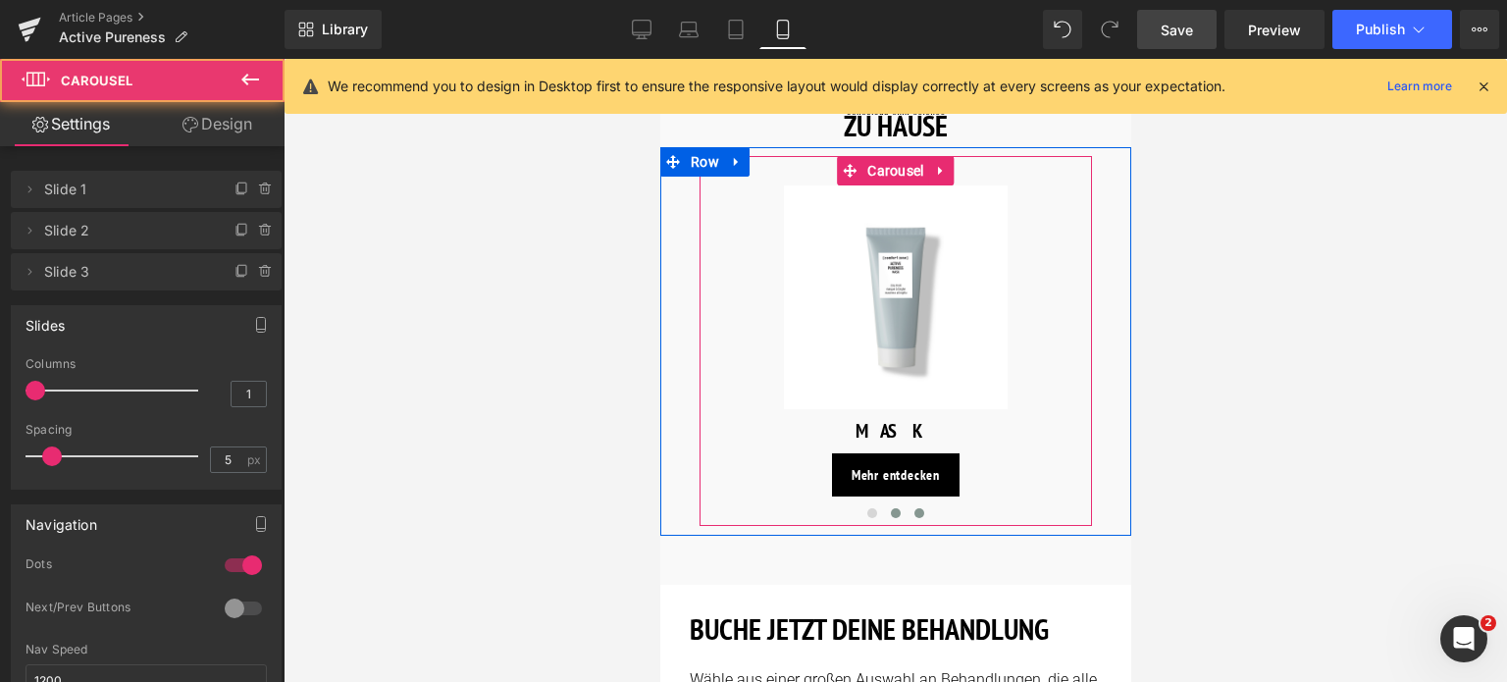
click at [917, 509] on span at bounding box center [919, 513] width 10 height 10
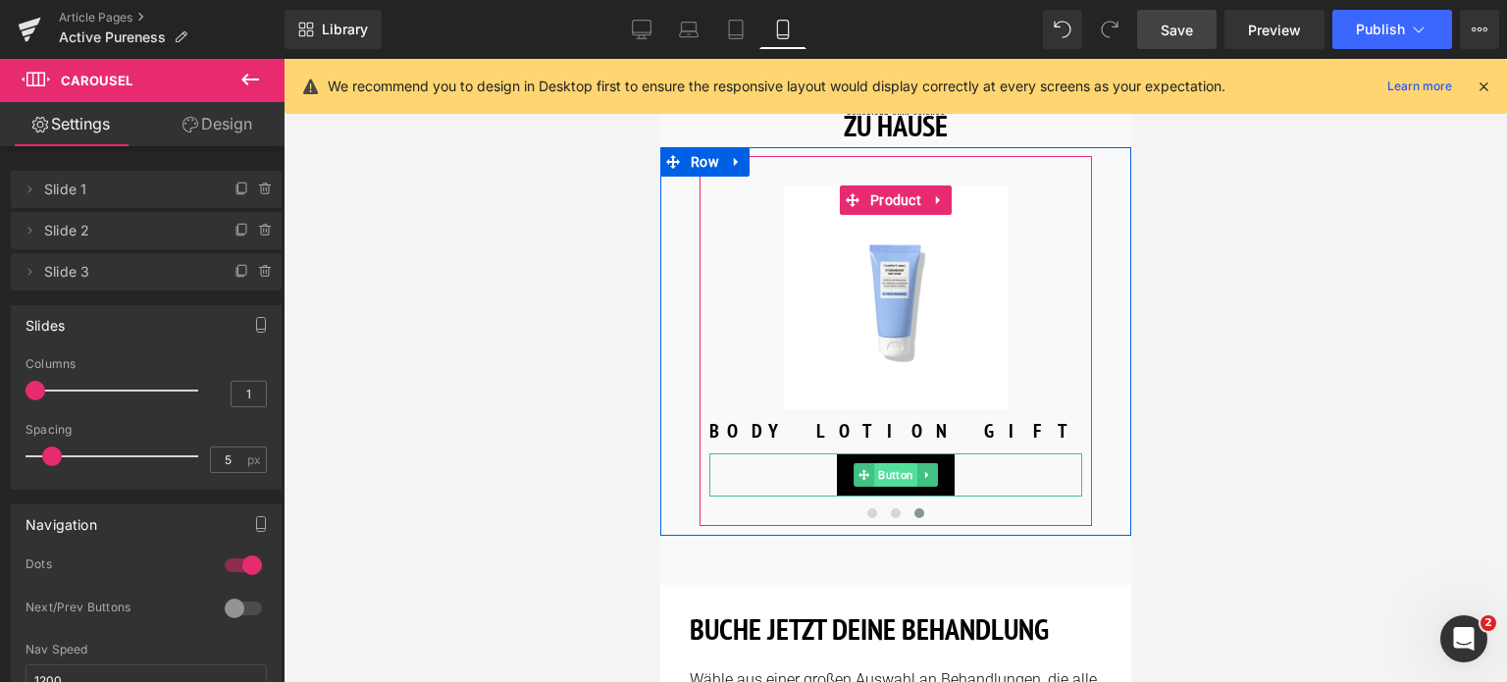
click at [905, 470] on span "Button" at bounding box center [894, 475] width 43 height 24
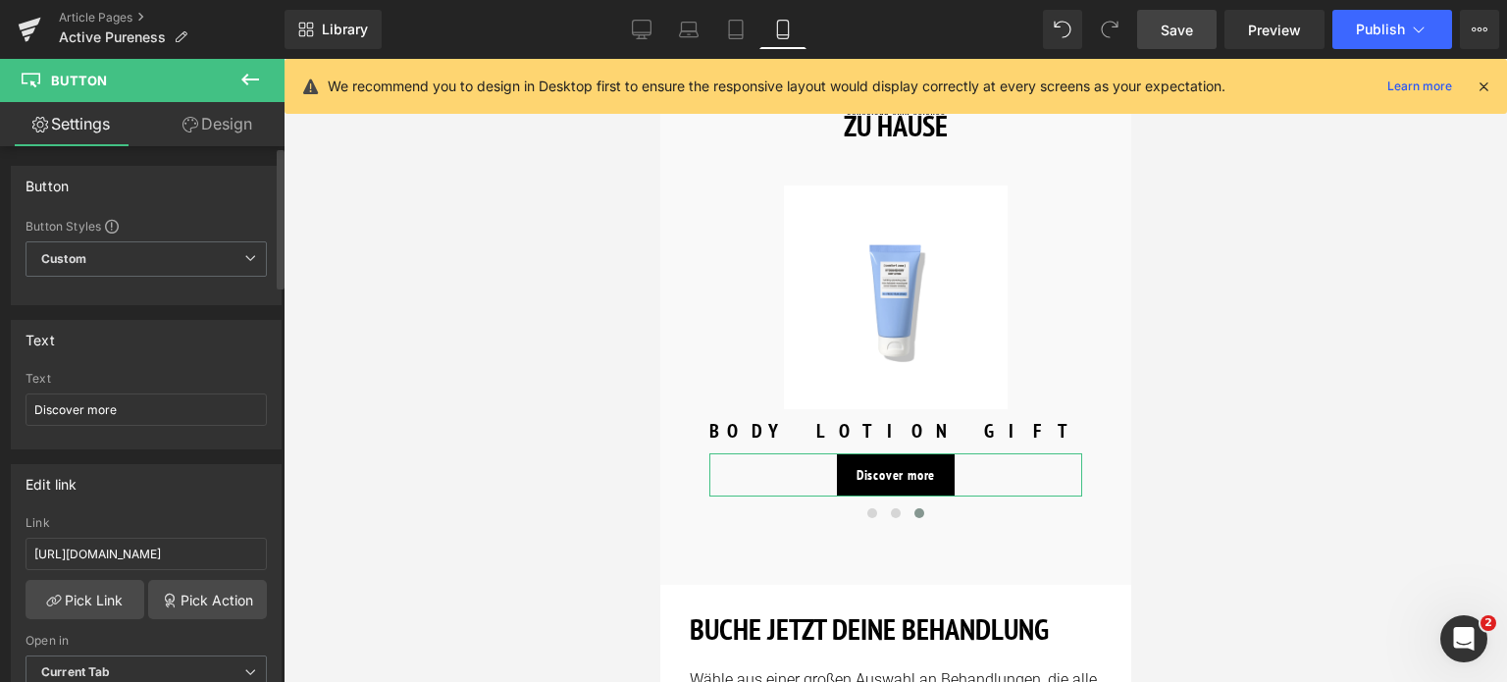
drag, startPoint x: 134, startPoint y: 391, endPoint x: 20, endPoint y: 426, distance: 120.1
click at [15, 428] on div "Discover more Text Discover more" at bounding box center [146, 410] width 269 height 77
drag, startPoint x: 146, startPoint y: 409, endPoint x: 0, endPoint y: 387, distance: 147.9
click at [0, 387] on div "Text Discover more Text Discover more" at bounding box center [146, 377] width 293 height 144
paste input "Mehr entdecken"
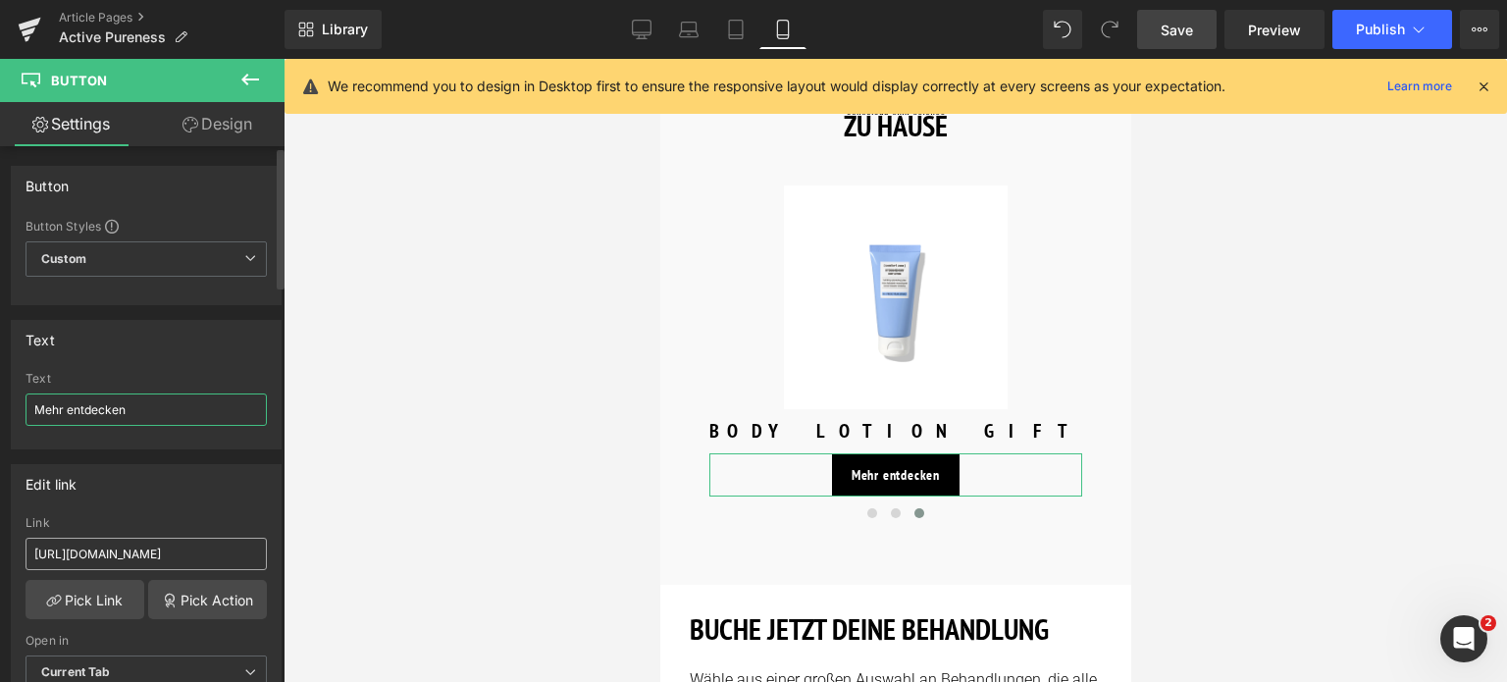
type input "Mehr entdecken"
drag, startPoint x: 228, startPoint y: 546, endPoint x: 0, endPoint y: 506, distance: 231.0
click at [0, 506] on div "Edit link [URL][DOMAIN_NAME] Link [URL][DOMAIN_NAME] Pick Link Pick Action Curr…" at bounding box center [146, 583] width 293 height 269
type input "/products/active-pureness-corrector"
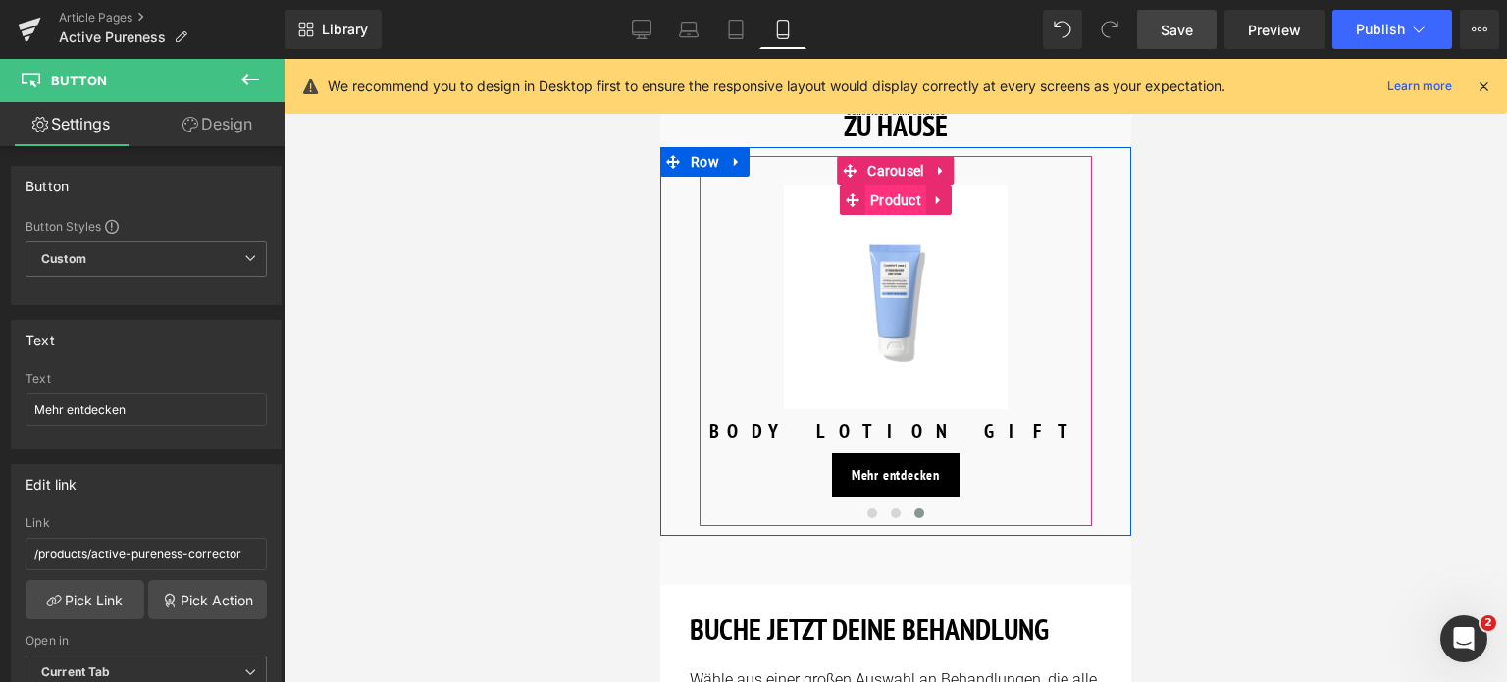
click at [904, 190] on span "Product" at bounding box center [895, 199] width 61 height 29
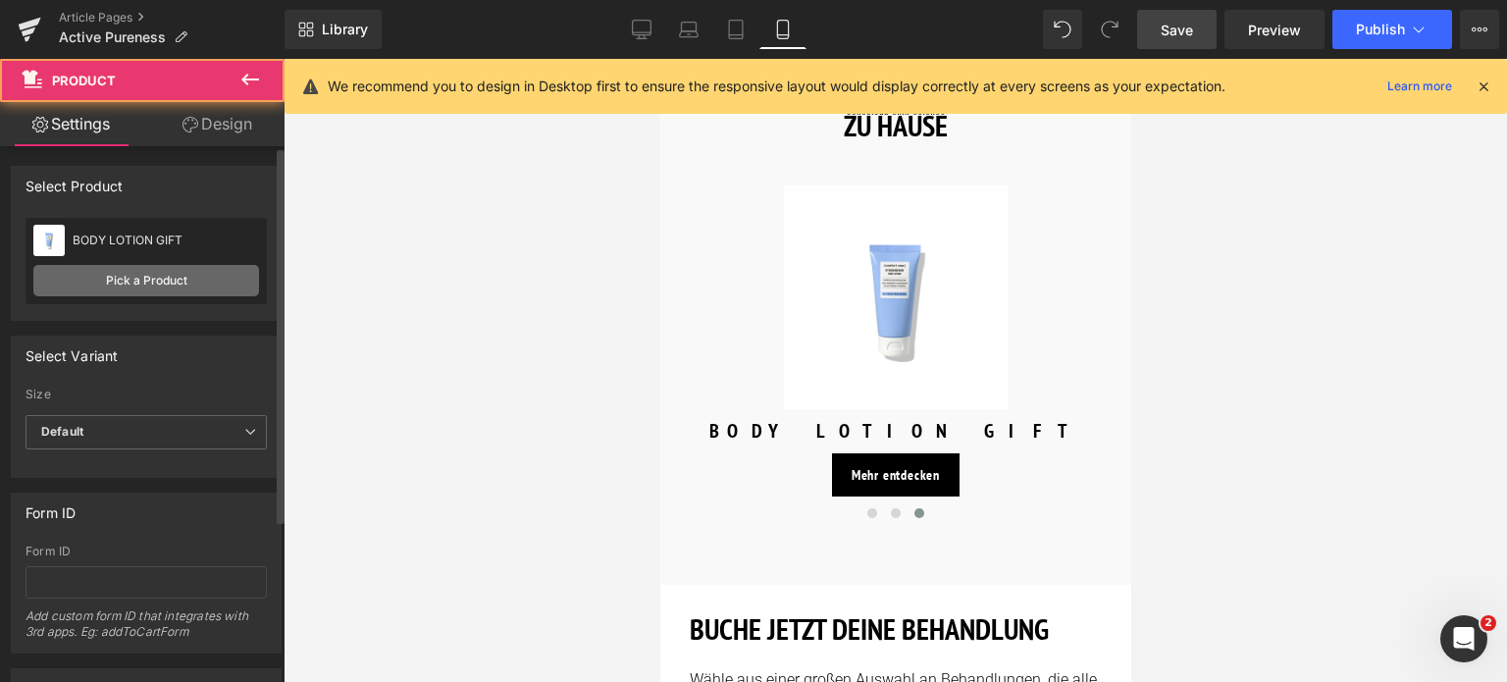
click at [187, 273] on link "Pick a Product" at bounding box center [146, 280] width 226 height 31
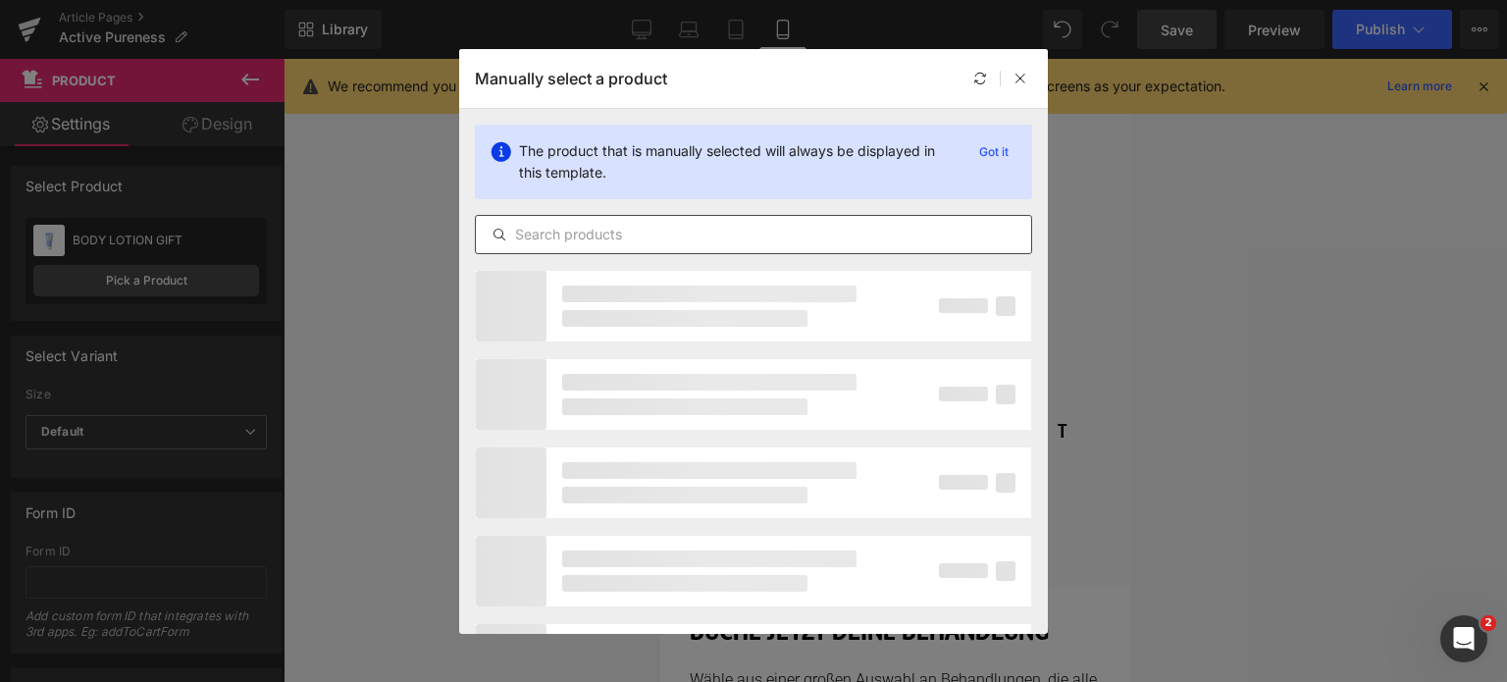
click at [652, 249] on div at bounding box center [753, 234] width 557 height 39
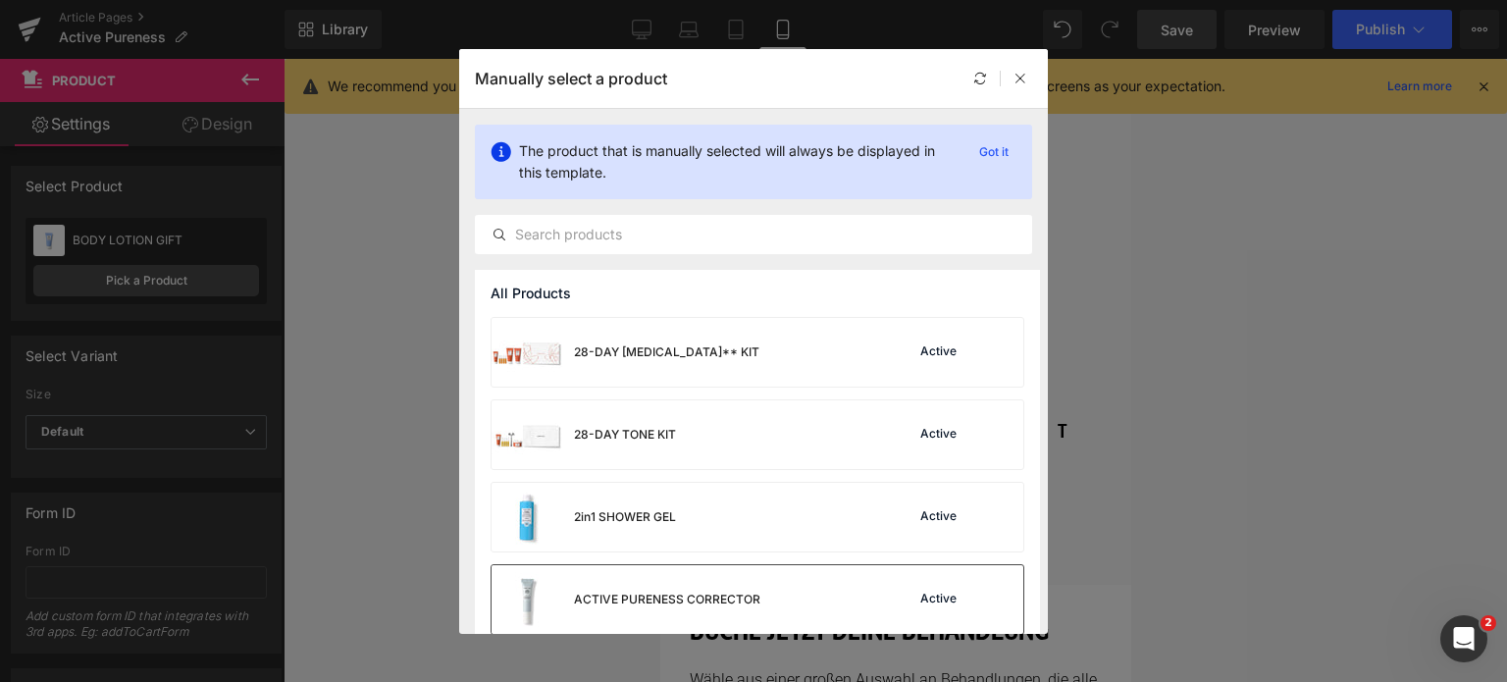
click at [744, 589] on div "ACTIVE PURENESS CORRECTOR" at bounding box center [626, 599] width 269 height 69
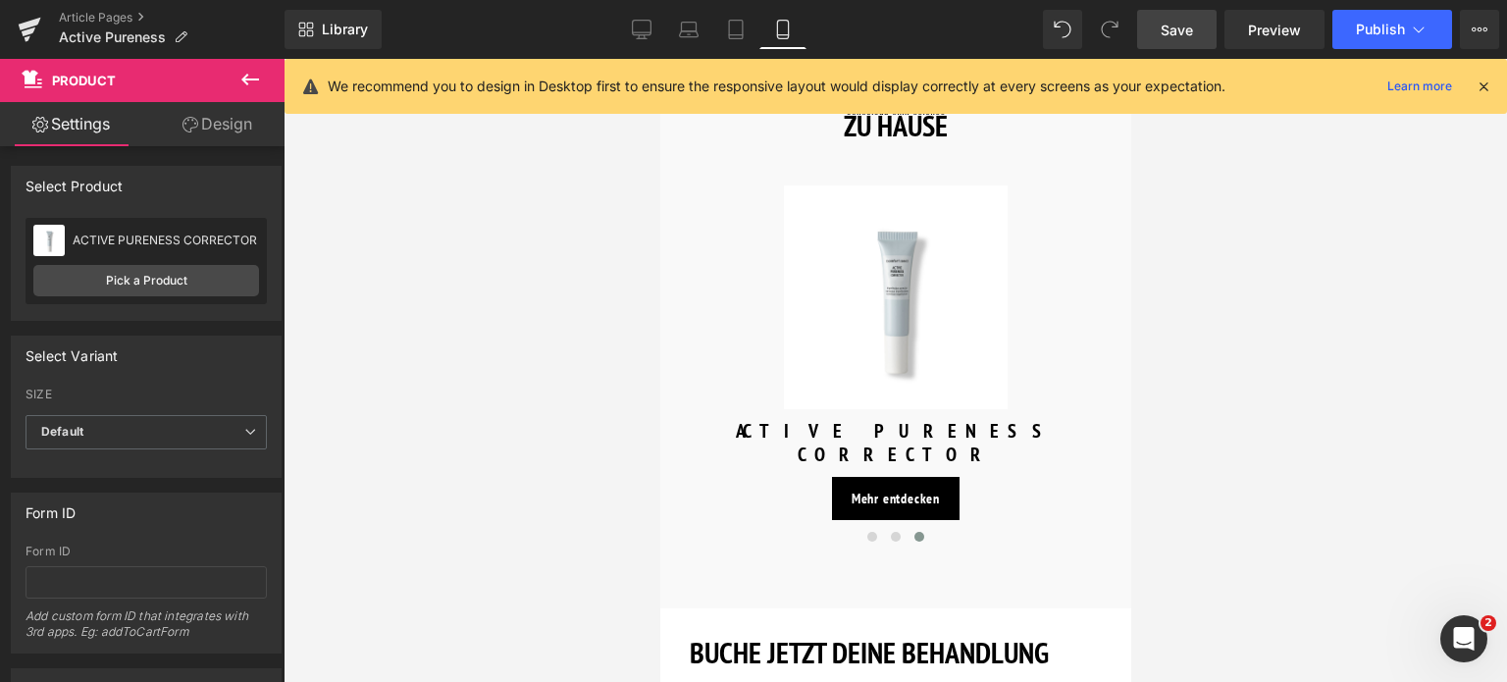
click at [1174, 35] on span "Save" at bounding box center [1177, 30] width 32 height 21
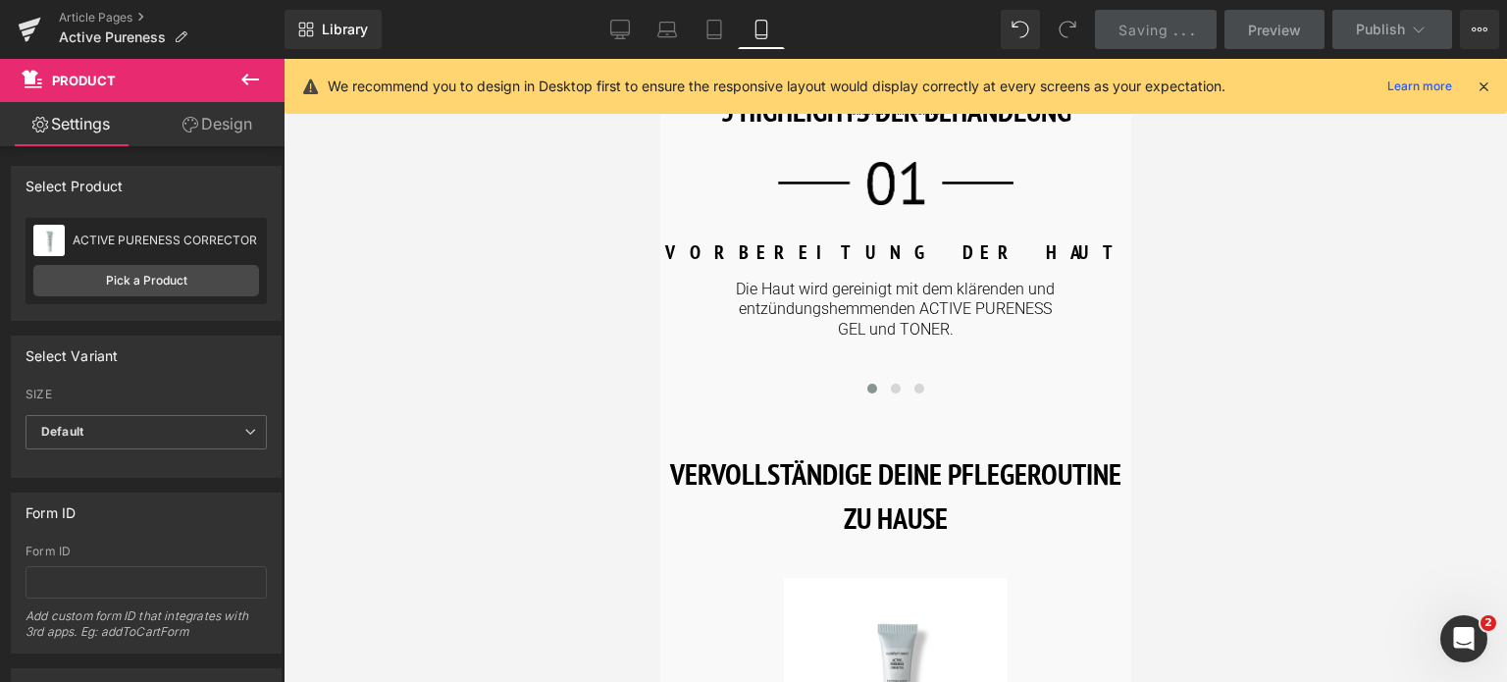
scroll to position [1374, 0]
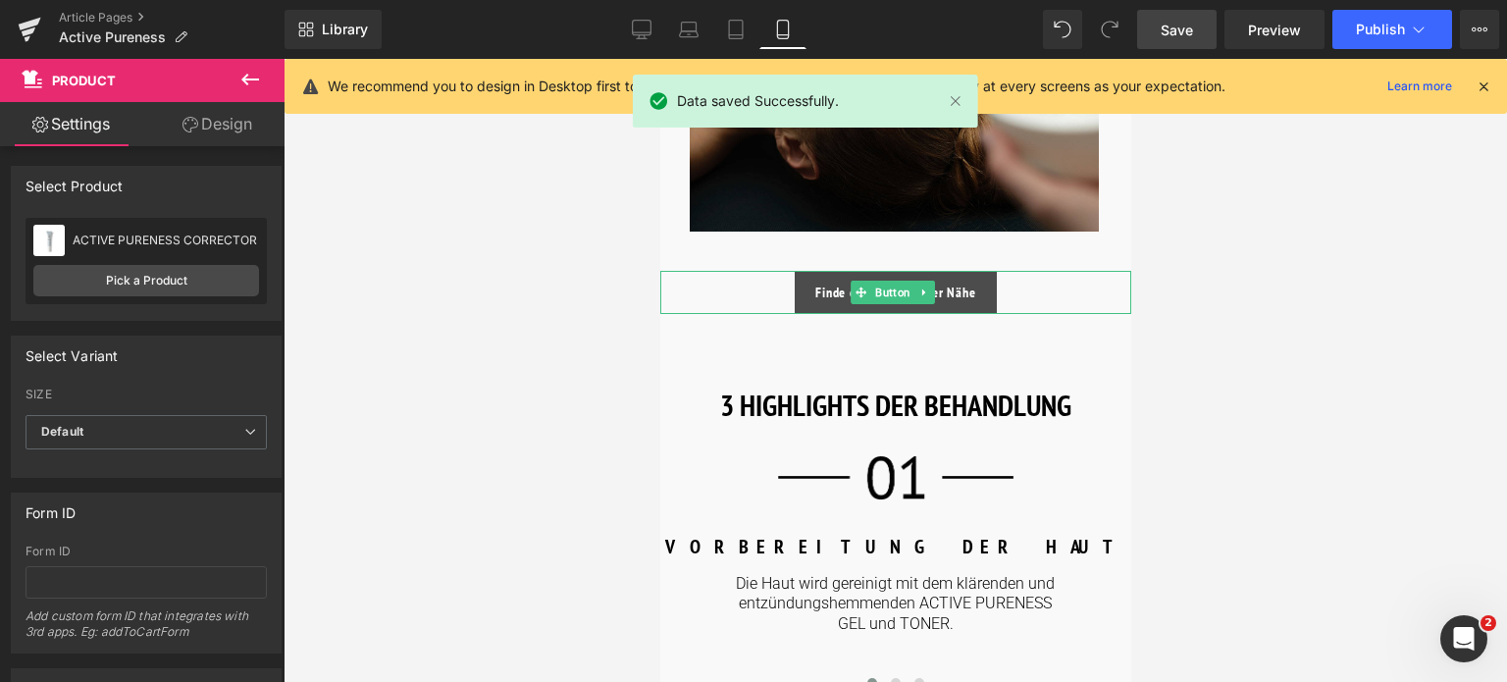
click at [827, 293] on span "Finde ein SPA in deiner Nähe" at bounding box center [894, 293] width 160 height 17
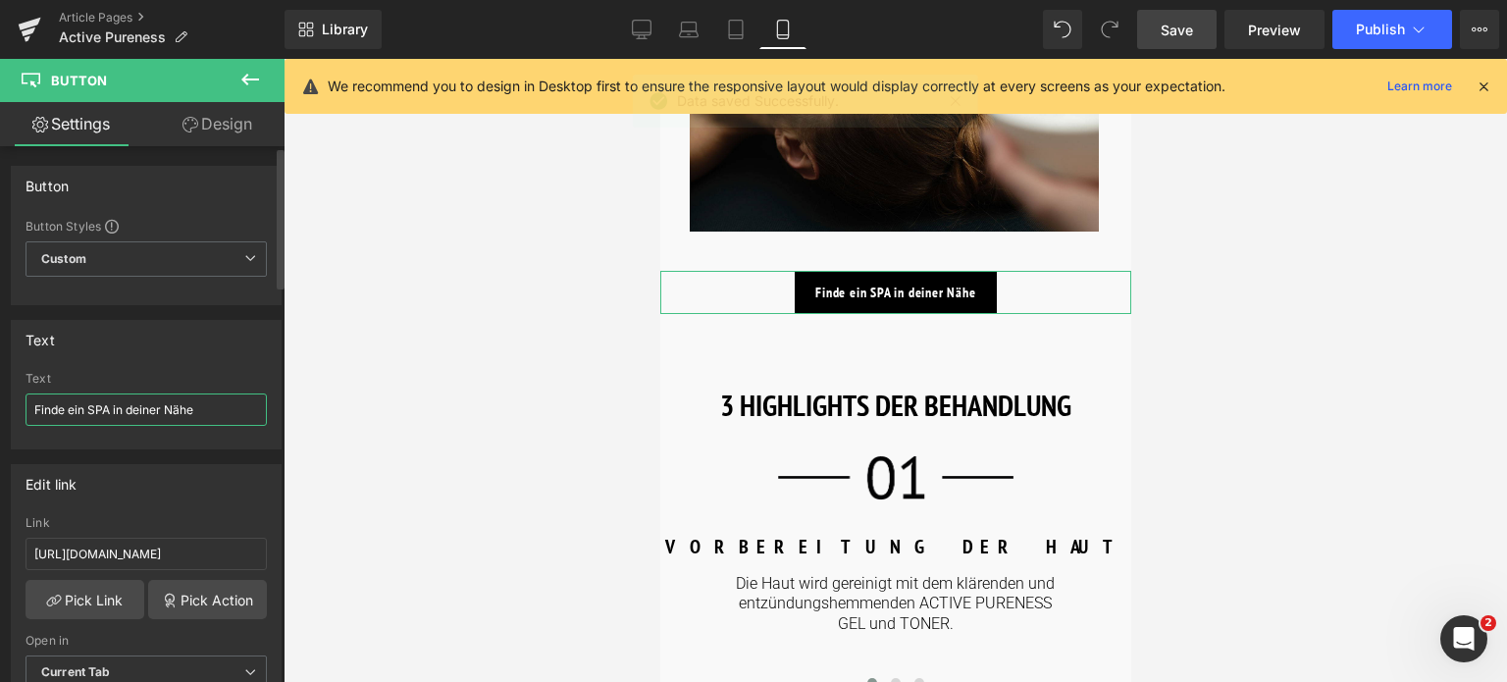
drag, startPoint x: 236, startPoint y: 409, endPoint x: 0, endPoint y: 409, distance: 235.5
click at [0, 409] on div "Text Finde ein SPA in deiner Nähe Text Finde ein SPA in deiner Nähe" at bounding box center [146, 377] width 293 height 144
click at [223, 548] on input "[URL][DOMAIN_NAME]" at bounding box center [146, 554] width 241 height 32
drag, startPoint x: 228, startPoint y: 552, endPoint x: 0, endPoint y: 539, distance: 228.1
click at [0, 539] on div "Edit link [URL][DOMAIN_NAME] Link [URL][DOMAIN_NAME] Pick Link Pick Action Curr…" at bounding box center [146, 583] width 293 height 269
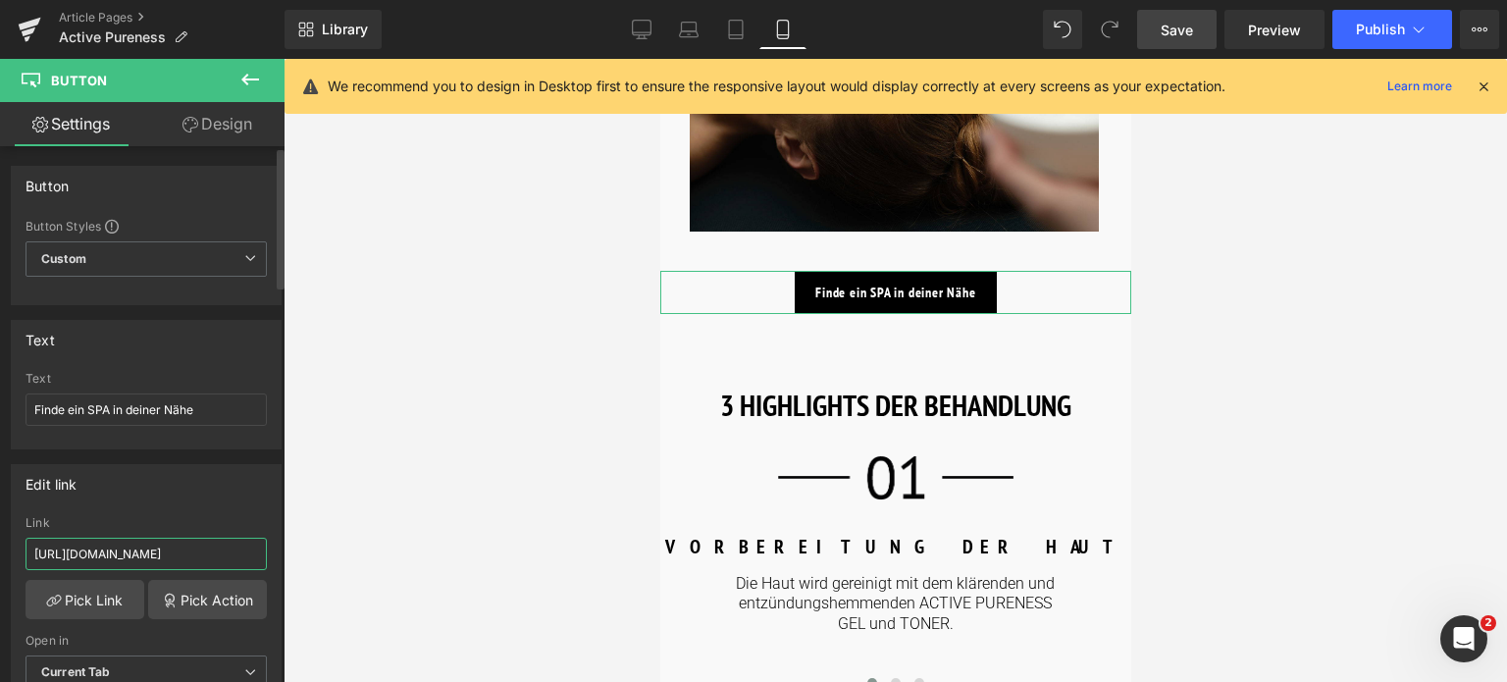
type input "/pages/spa-locator?_gl=1*17ps2ce*_up*MQ..&gclid=CjwKCAjwxNW2BhAkEiwA24Cm9Ew9Tuk…"
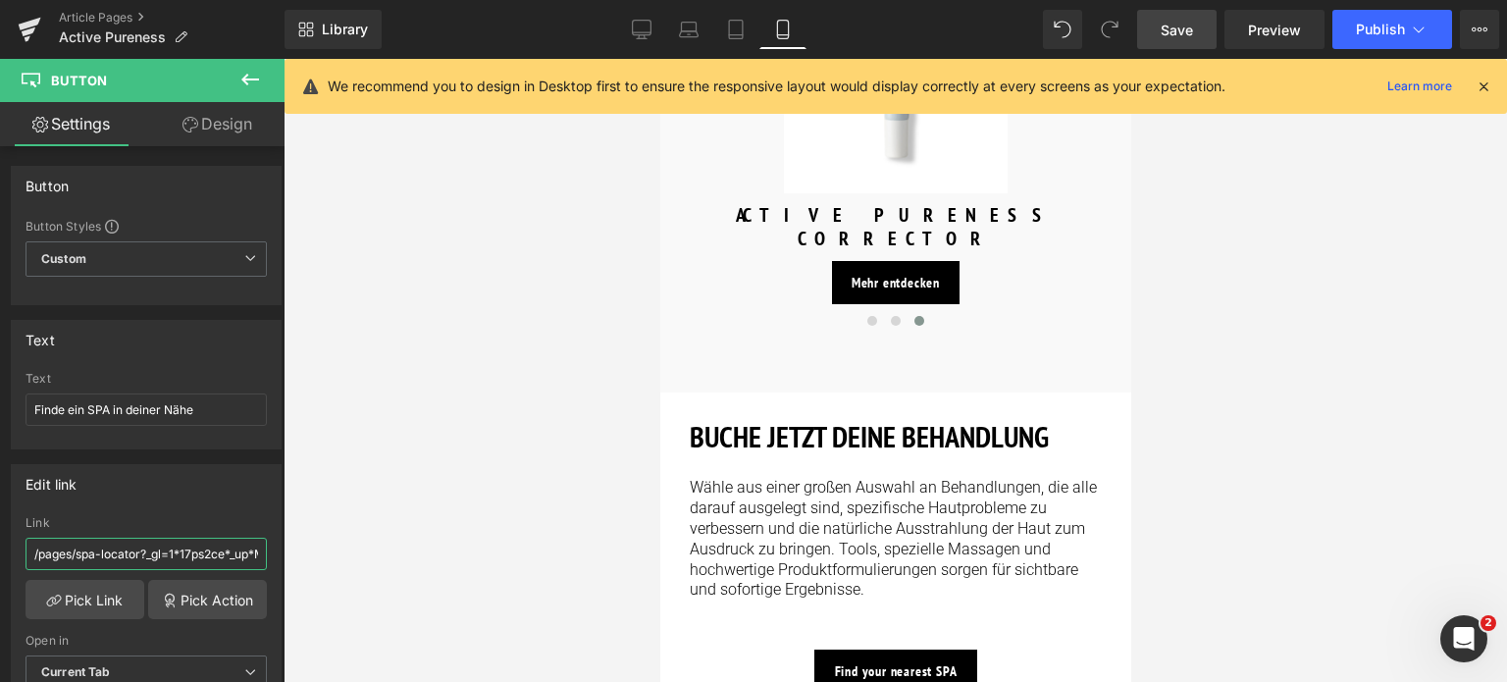
scroll to position [2551, 0]
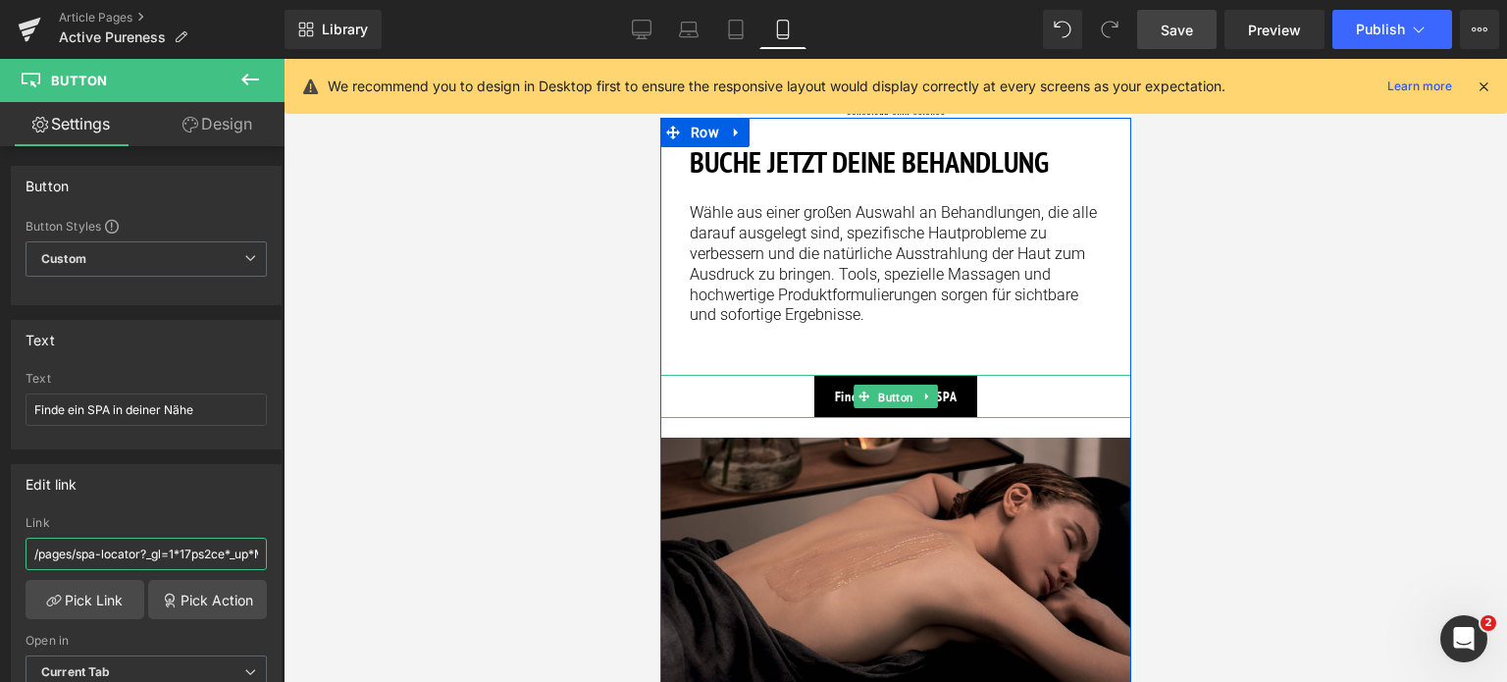
drag, startPoint x: 890, startPoint y: 371, endPoint x: 785, endPoint y: 372, distance: 105.0
click at [888, 386] on span "Button" at bounding box center [894, 398] width 43 height 24
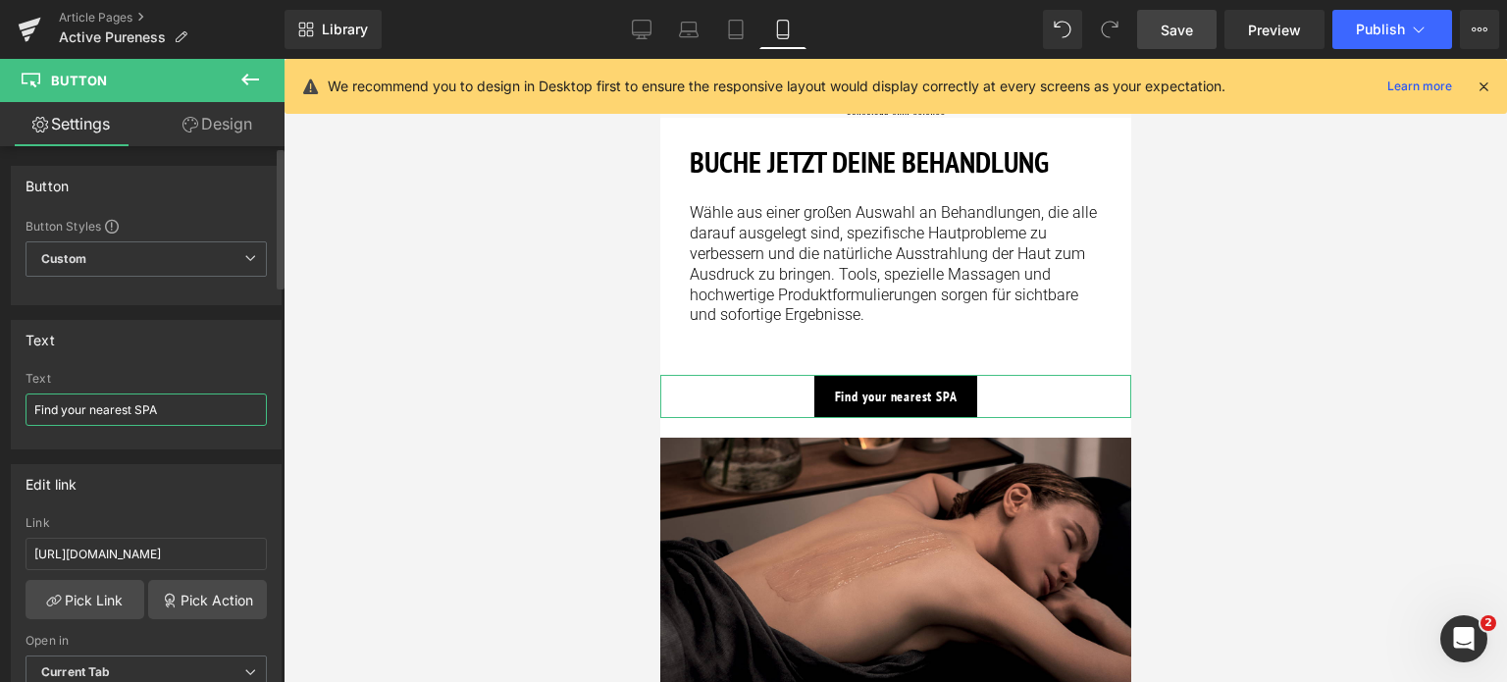
drag, startPoint x: 182, startPoint y: 407, endPoint x: 0, endPoint y: 403, distance: 181.6
click at [0, 403] on div "Text Find your nearest SPA Text Find your nearest SPA" at bounding box center [146, 377] width 293 height 144
paste input "e ein SPA in deiner Nähe"
type input "Finde ein SPA in deiner Nähe"
drag, startPoint x: 232, startPoint y: 554, endPoint x: 0, endPoint y: 565, distance: 231.8
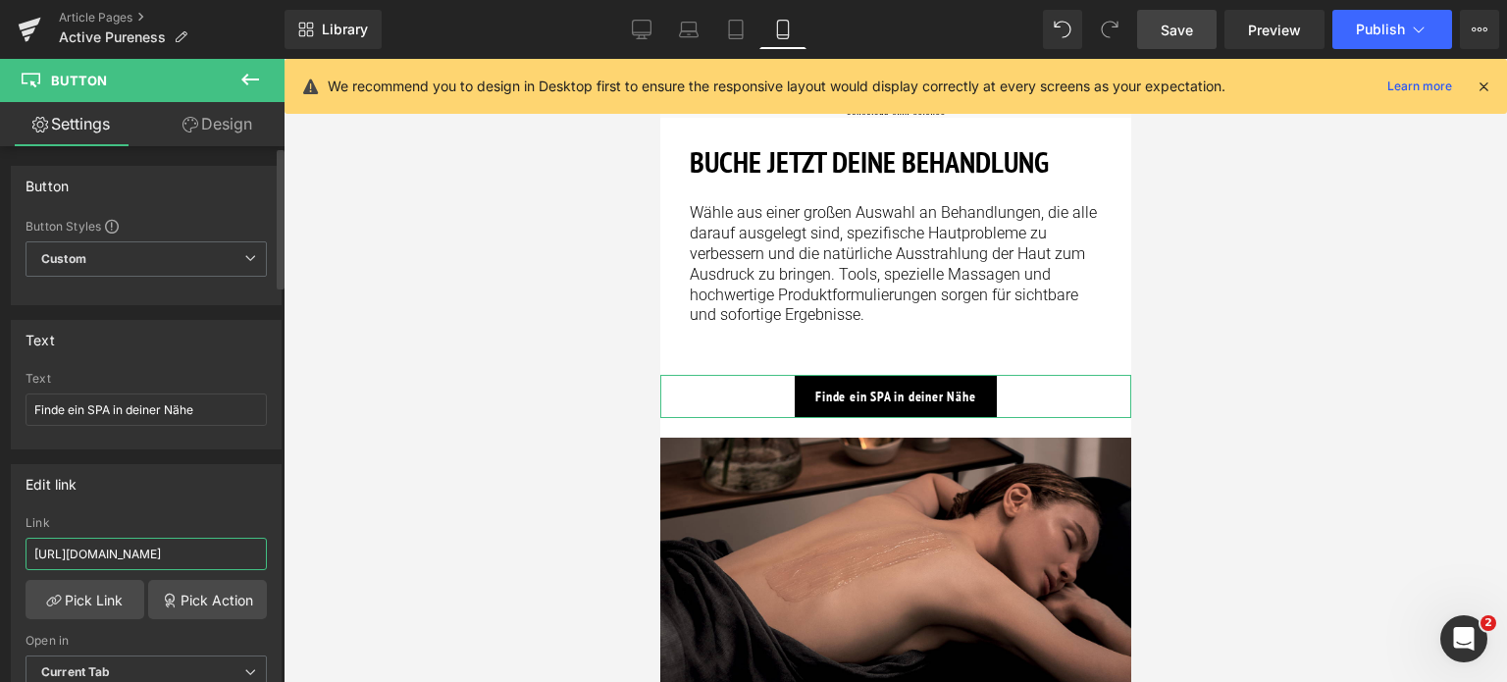
click at [0, 565] on div "Edit link [URL][DOMAIN_NAME] Link [URL][DOMAIN_NAME] Pick Link Pick Action Curr…" at bounding box center [146, 583] width 293 height 269
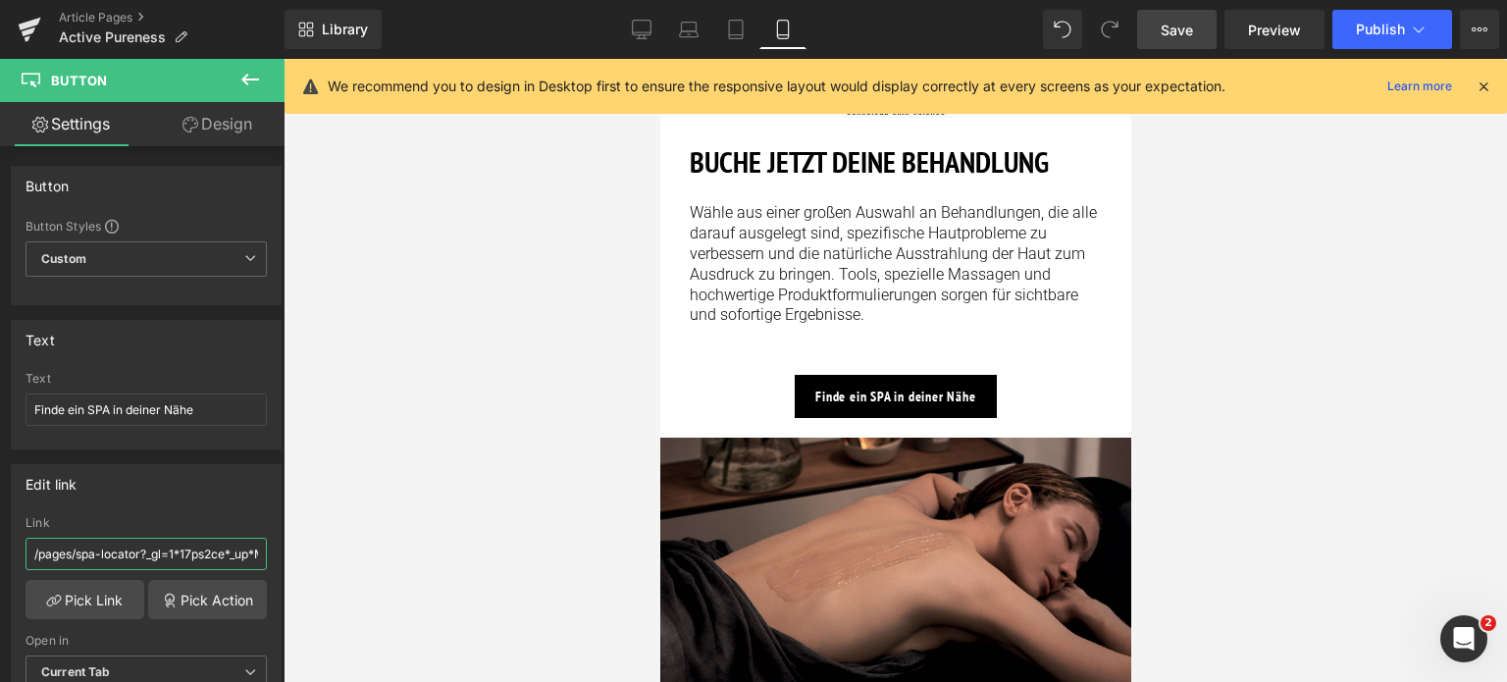
type input "/pages/spa-locator?_gl=1*17ps2ce*_up*MQ..&gclid=CjwKCAjwxNW2BhAkEiwA24Cm9Ew9Tuk…"
click at [1184, 36] on span "Save" at bounding box center [1177, 30] width 32 height 21
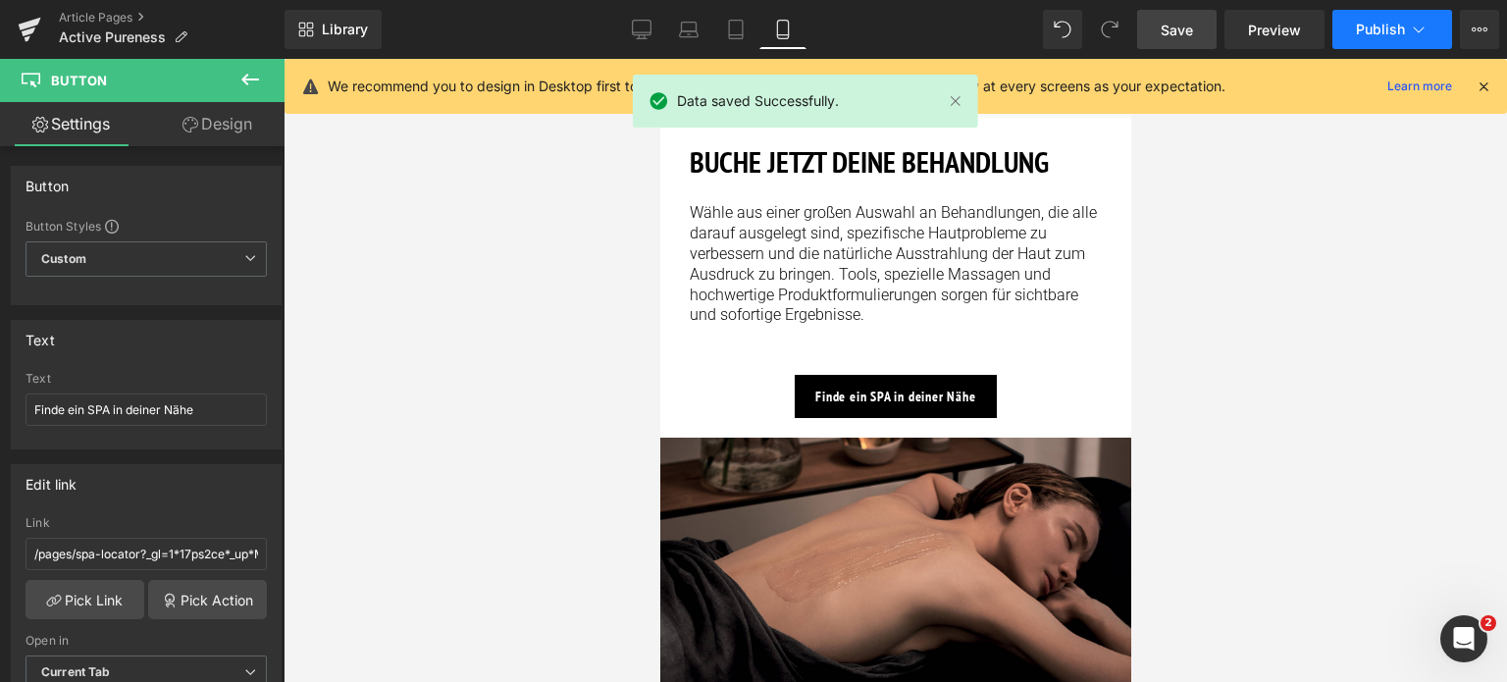
click at [1411, 25] on icon at bounding box center [1419, 30] width 20 height 20
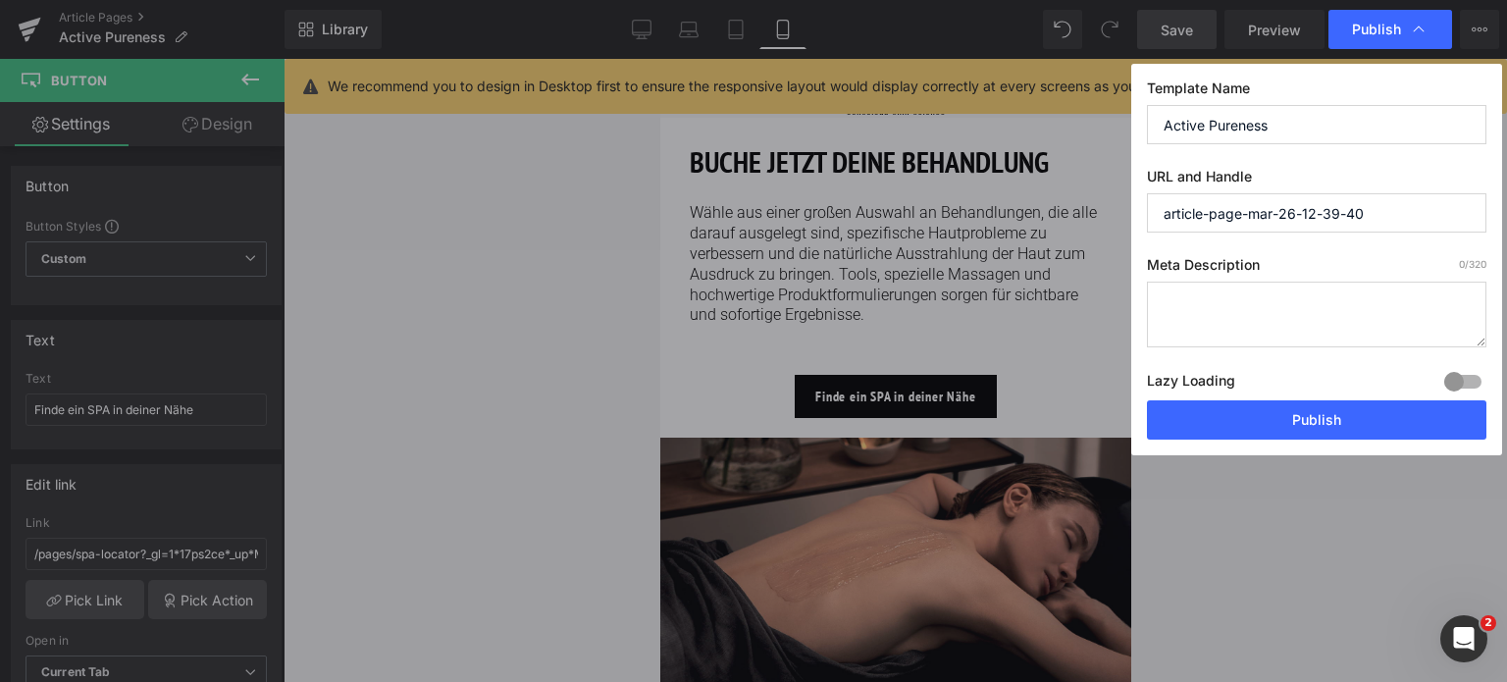
drag, startPoint x: 1296, startPoint y: 127, endPoint x: 811, endPoint y: 75, distance: 488.5
click at [811, 75] on div "Publish Template Name Active Pureness URL and Handle article-page-mar-26-12-39-…" at bounding box center [753, 341] width 1507 height 682
drag, startPoint x: 1376, startPoint y: 210, endPoint x: 910, endPoint y: 140, distance: 471.3
click at [910, 140] on div "Publish Template Name Active Pureness URL and Handle article-page-mar-26-12-39-…" at bounding box center [753, 341] width 1507 height 682
paste input "Active Pureness"
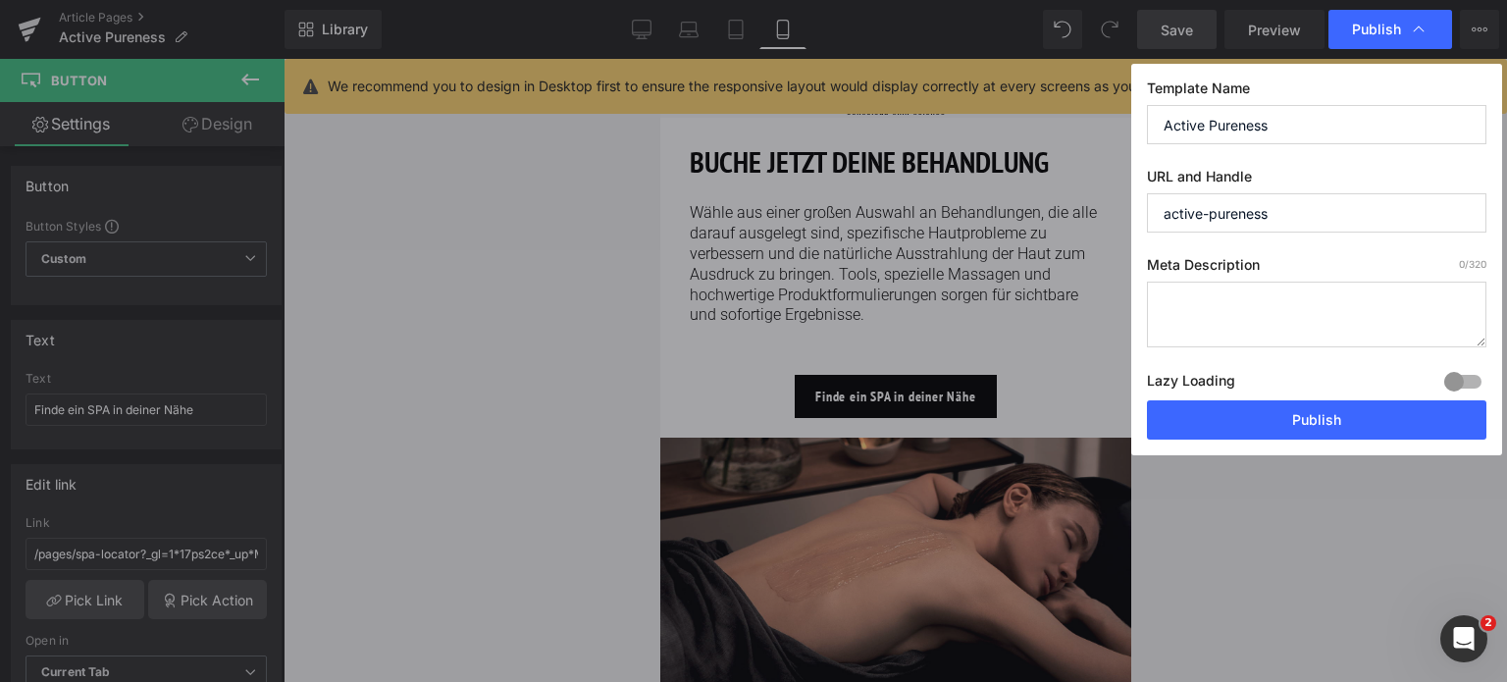
type input "active-pureness"
click at [1267, 318] on textarea at bounding box center [1317, 315] width 340 height 66
paste textarea "Tiefenreinigende Spirulina-Peel-Off-Maske: reinigt, verfeinert Poren & gleicht …"
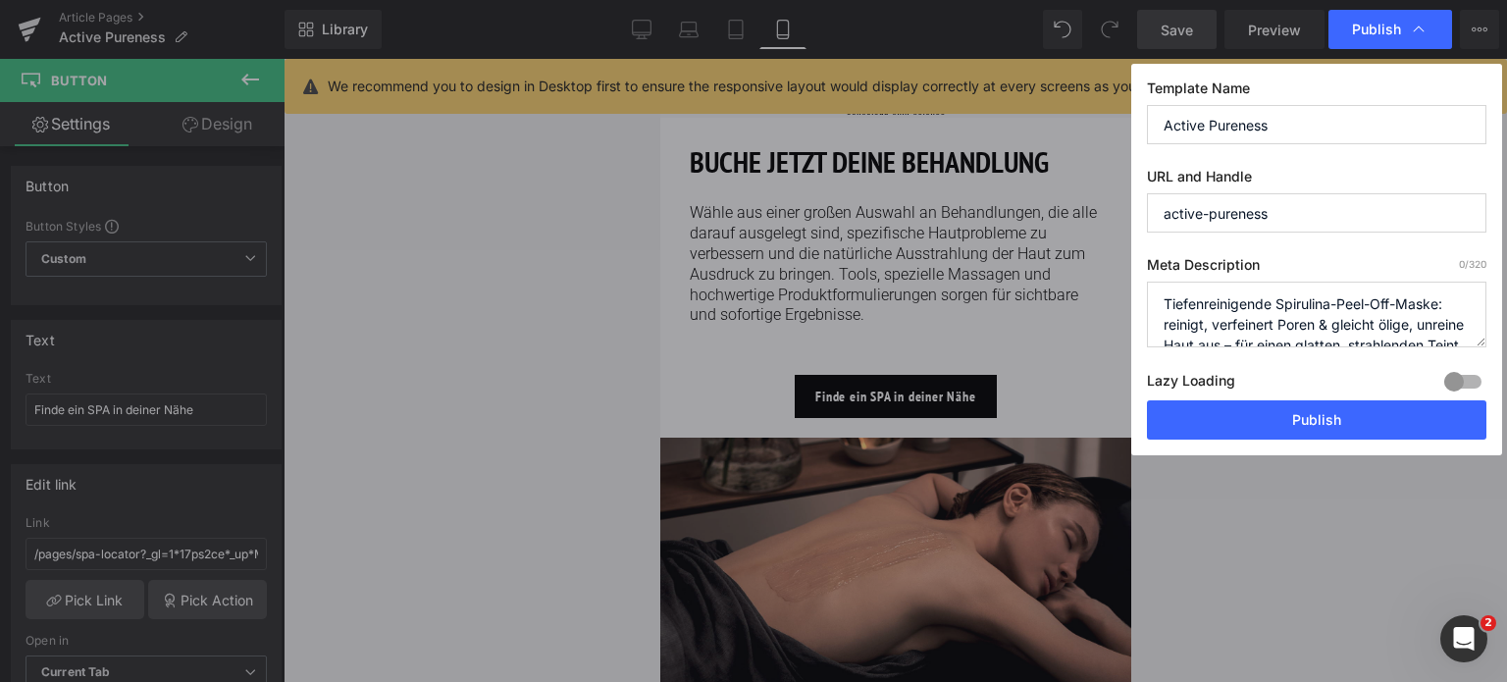
scroll to position [27, 0]
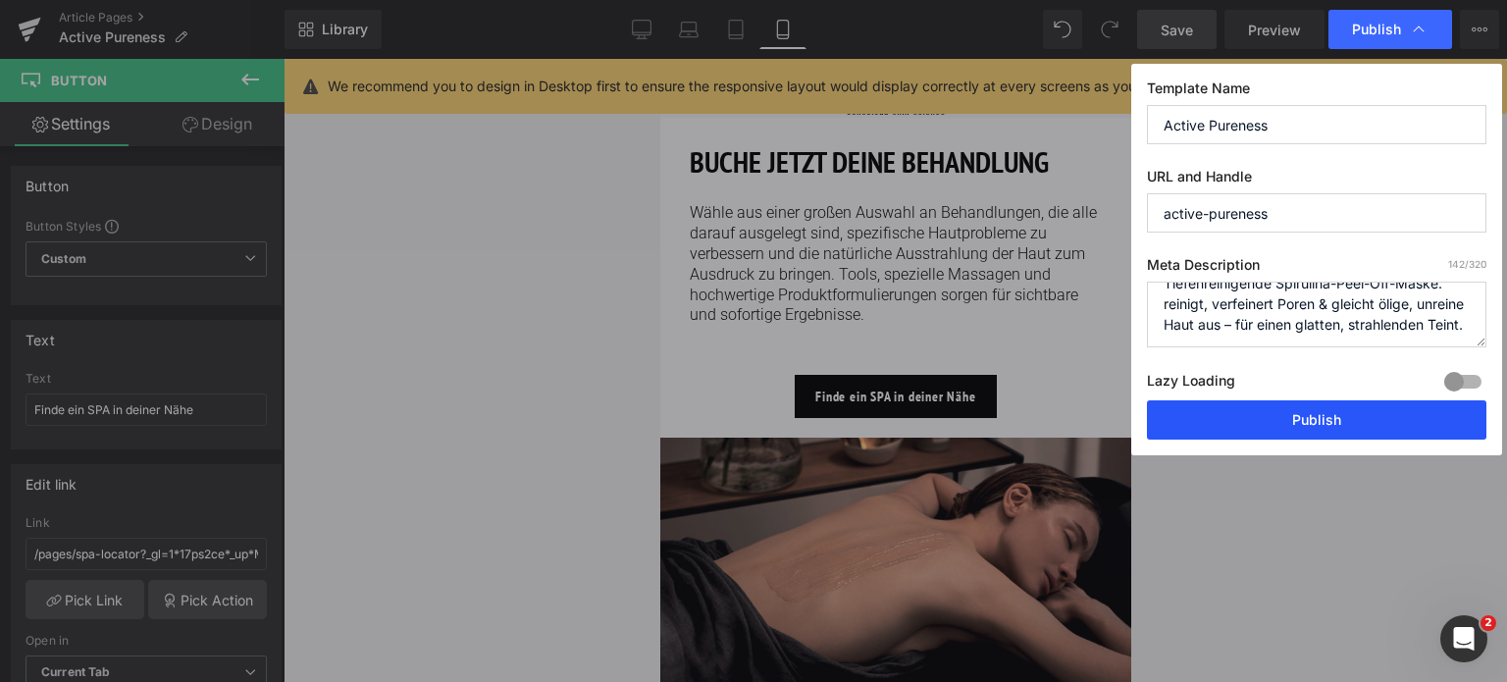
type textarea "Tiefenreinigende Spirulina-Peel-Off-Maske: reinigt, verfeinert Poren & gleicht …"
click at [1280, 412] on button "Publish" at bounding box center [1317, 419] width 340 height 39
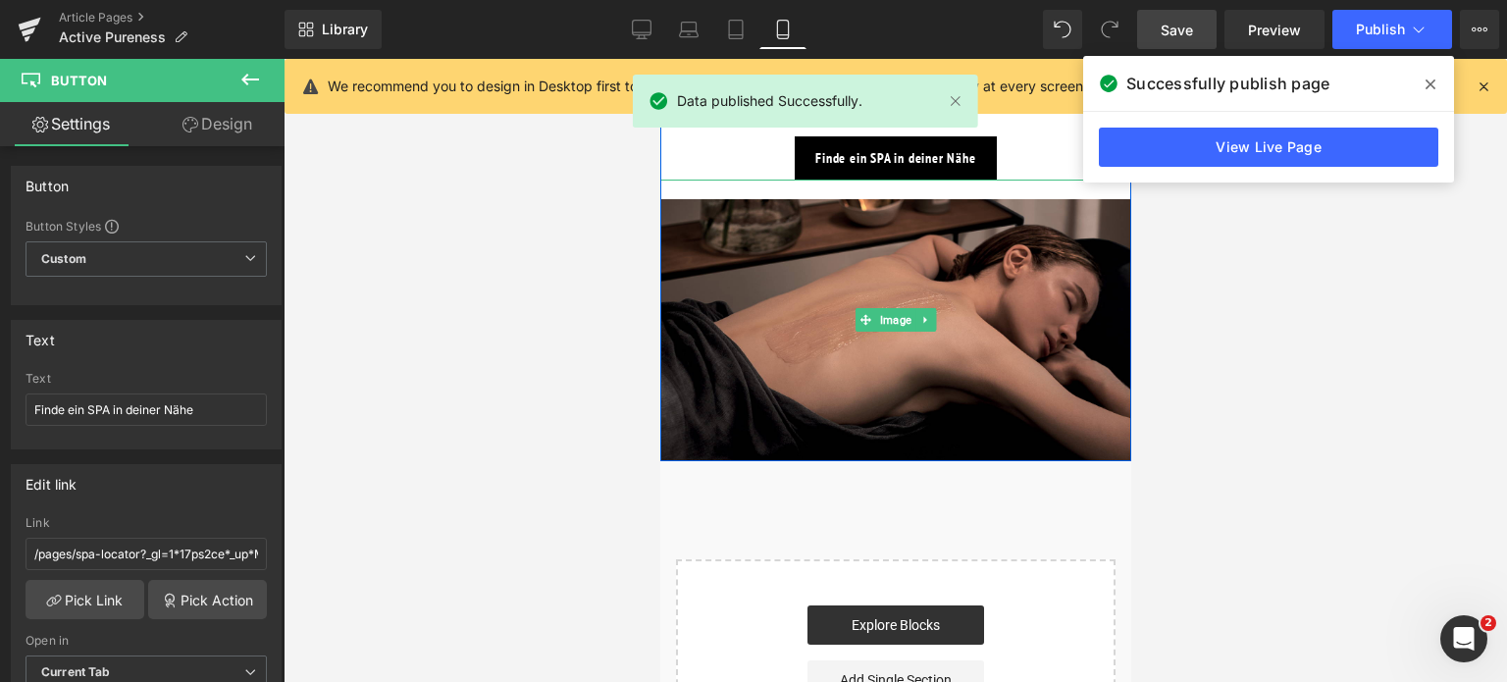
scroll to position [2846, 0]
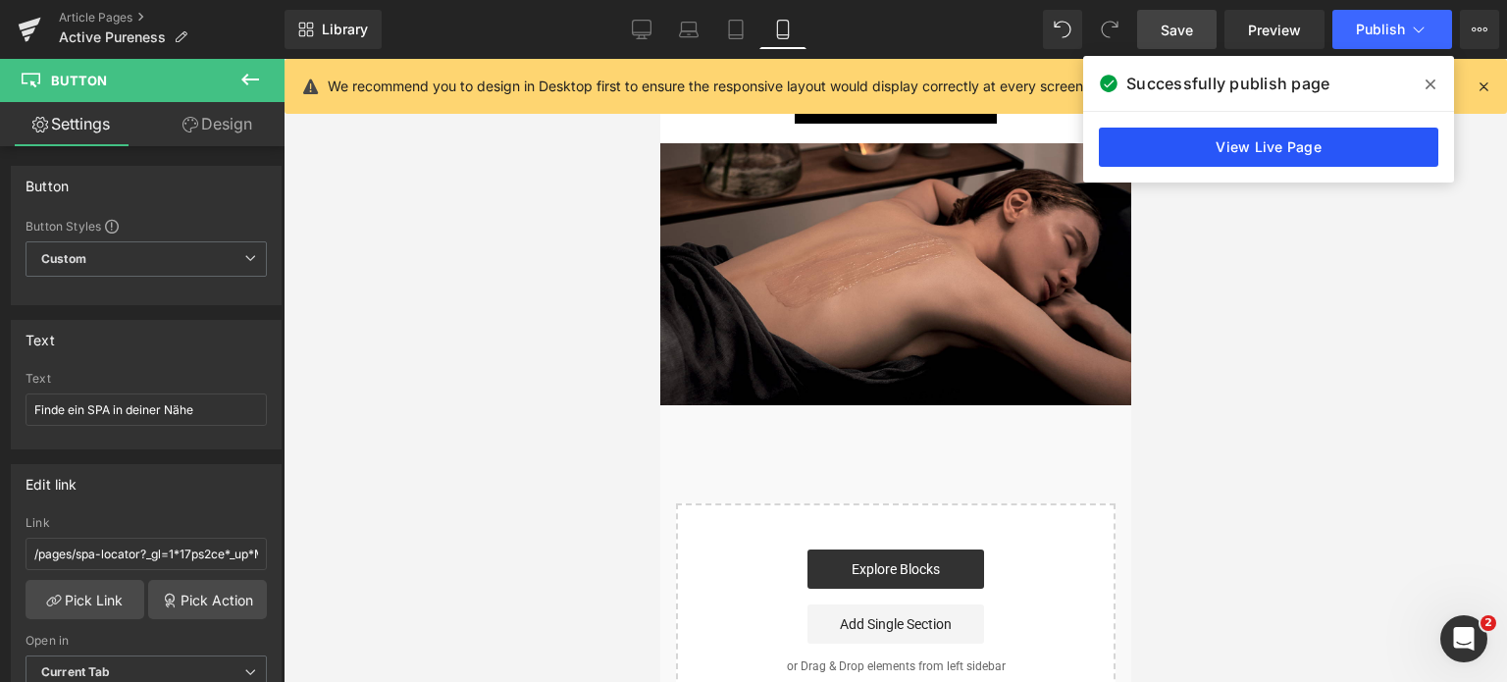
click at [1195, 149] on link "View Live Page" at bounding box center [1269, 147] width 340 height 39
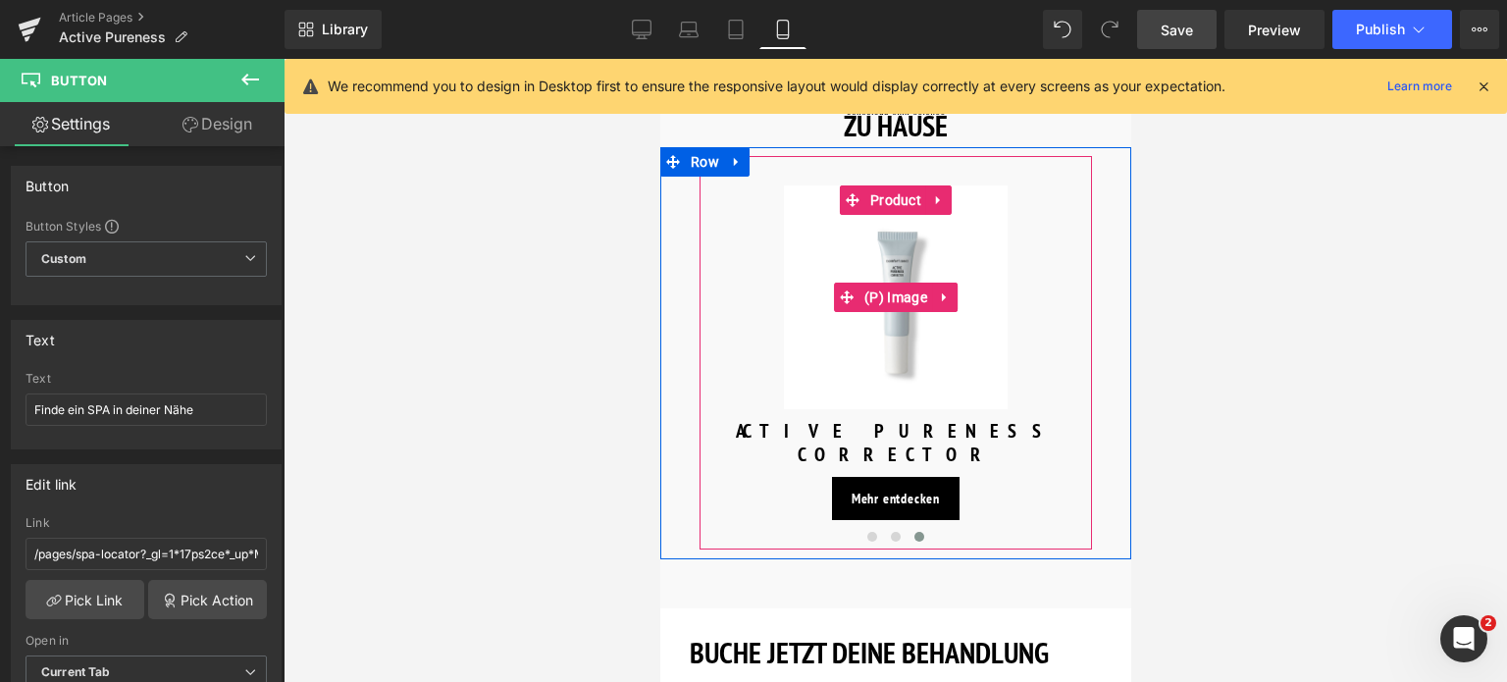
scroll to position [1668, 0]
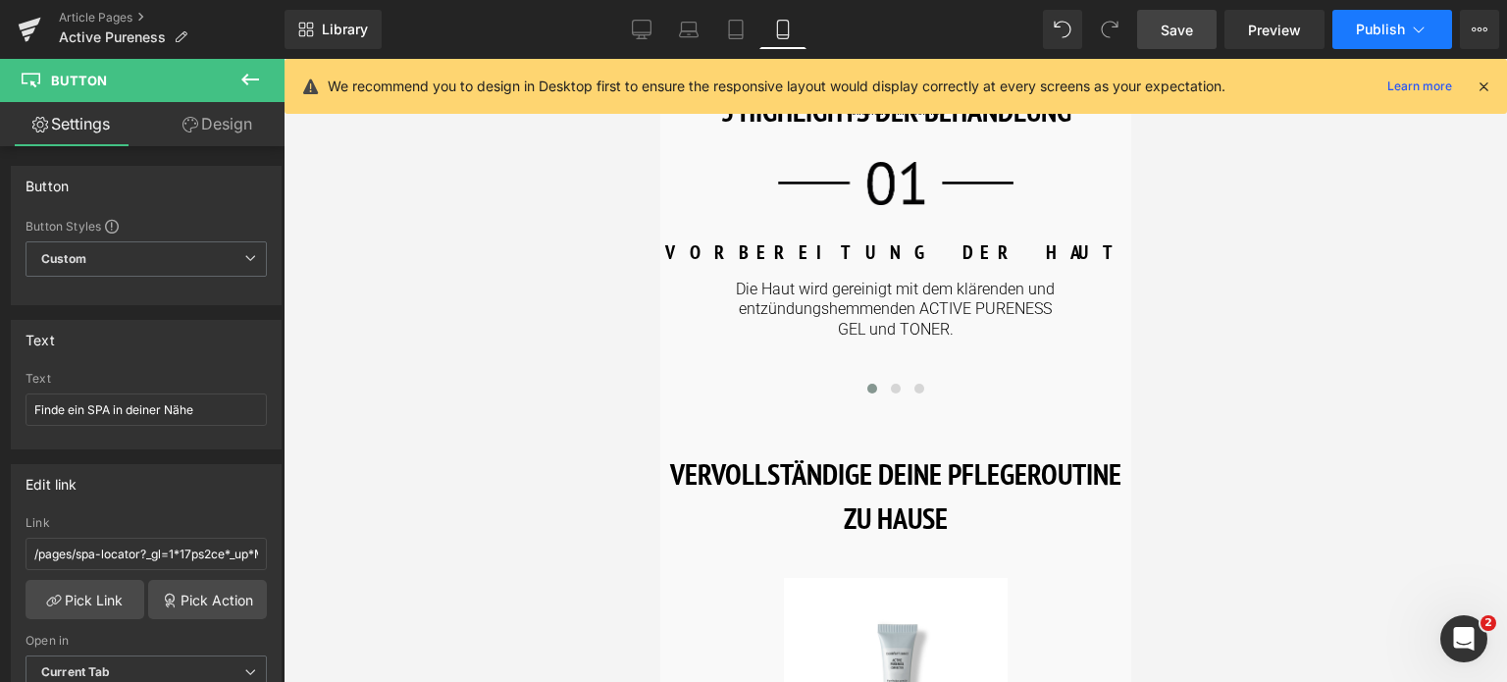
click at [1421, 26] on icon at bounding box center [1419, 30] width 20 height 20
